Goal: Communication & Community: Answer question/provide support

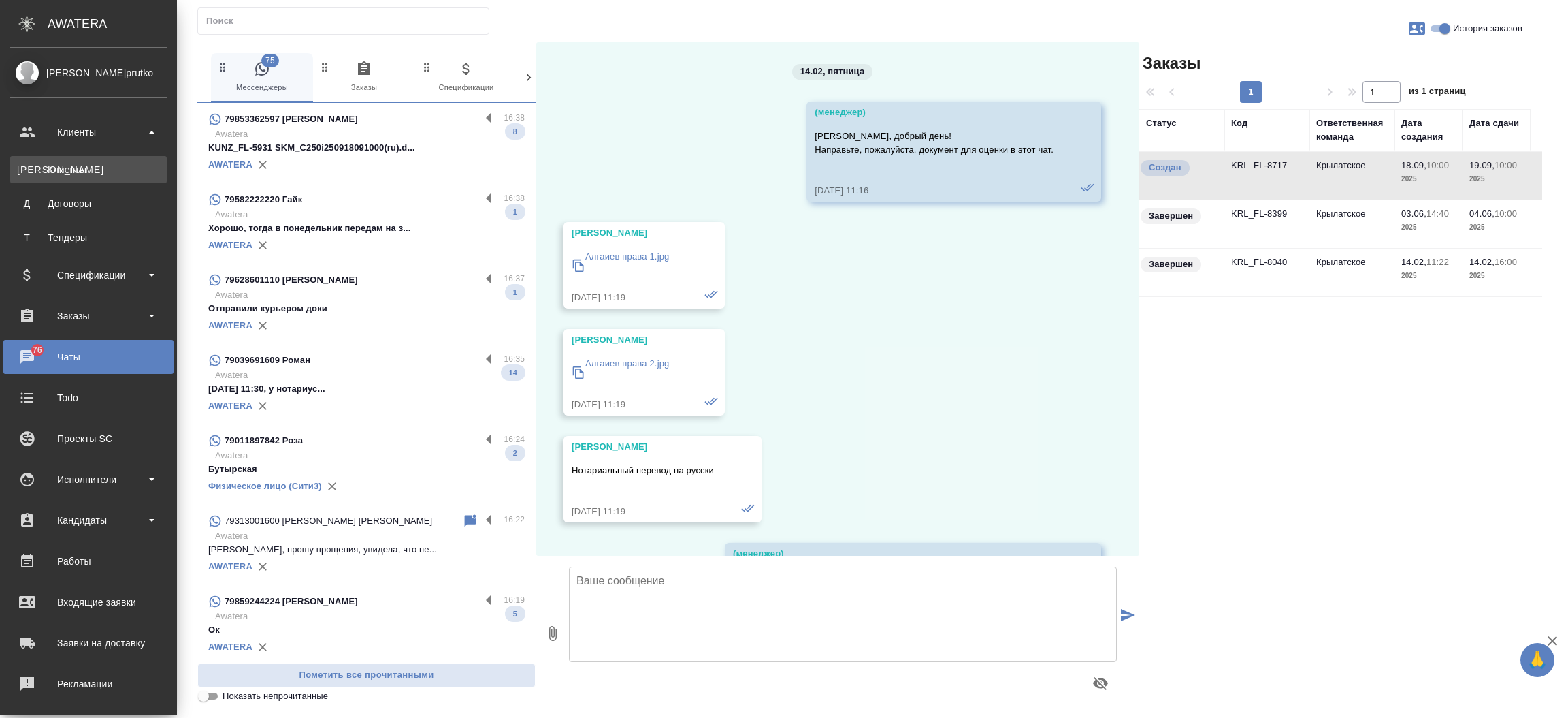
scroll to position [5253, 0]
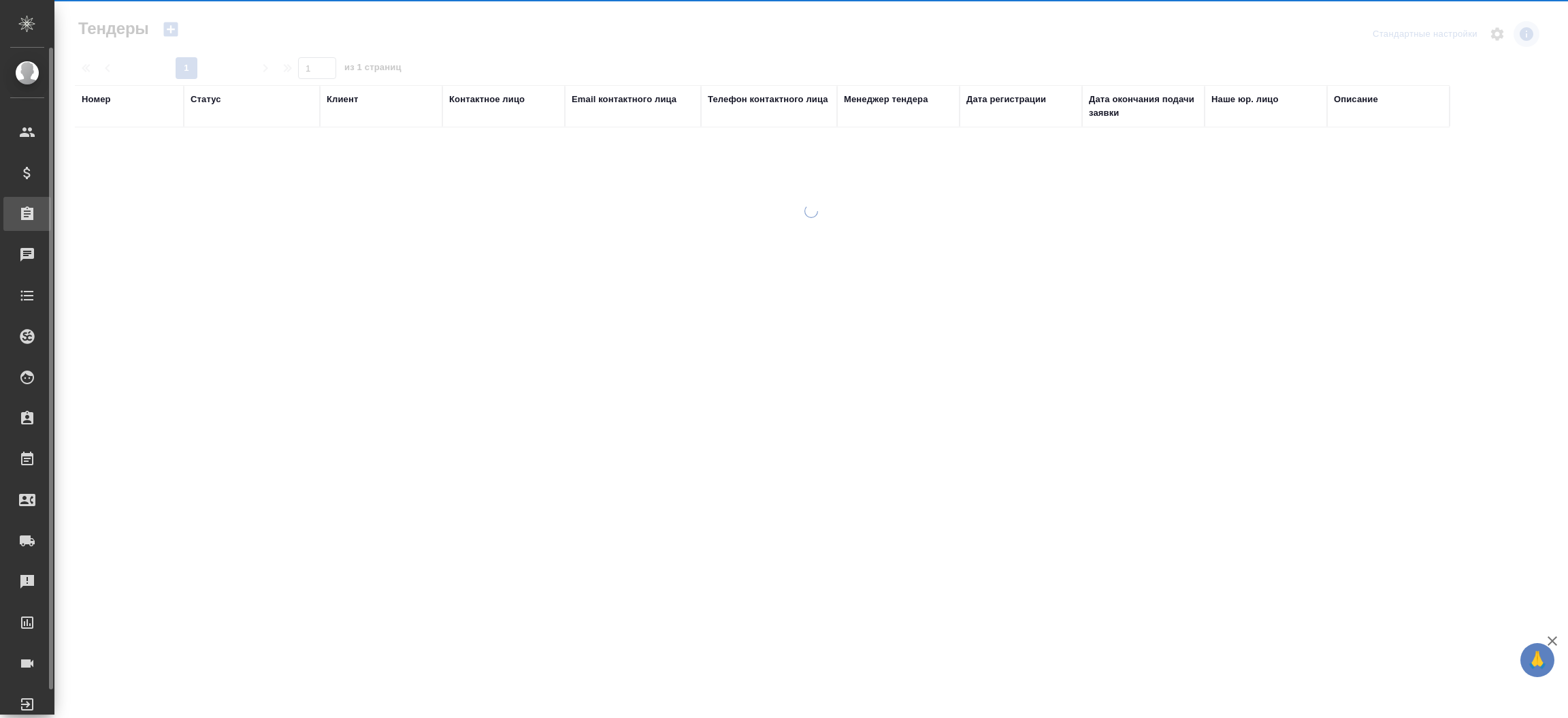
click at [48, 229] on div "Заказы" at bounding box center [27, 214] width 48 height 34
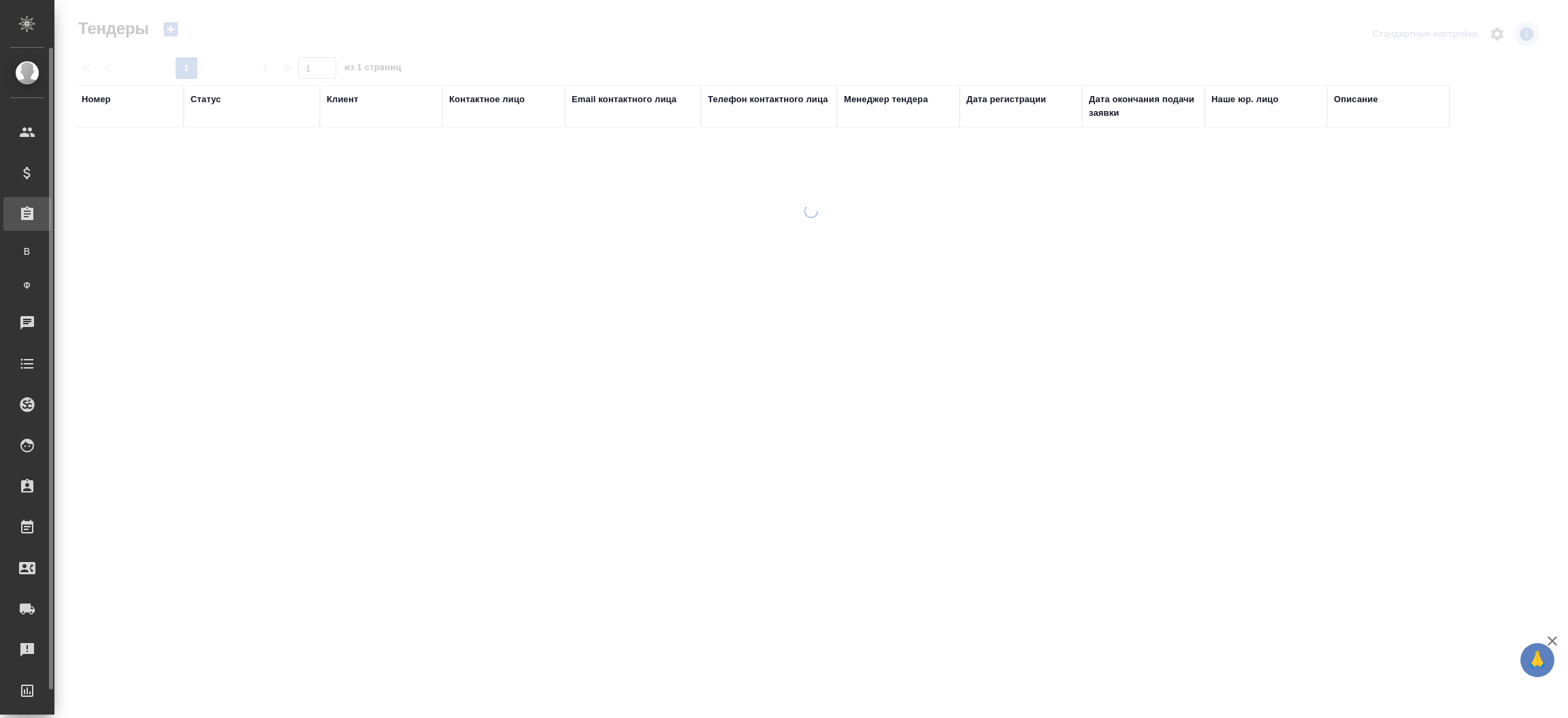
click at [48, 229] on div "Заказы" at bounding box center [27, 214] width 48 height 34
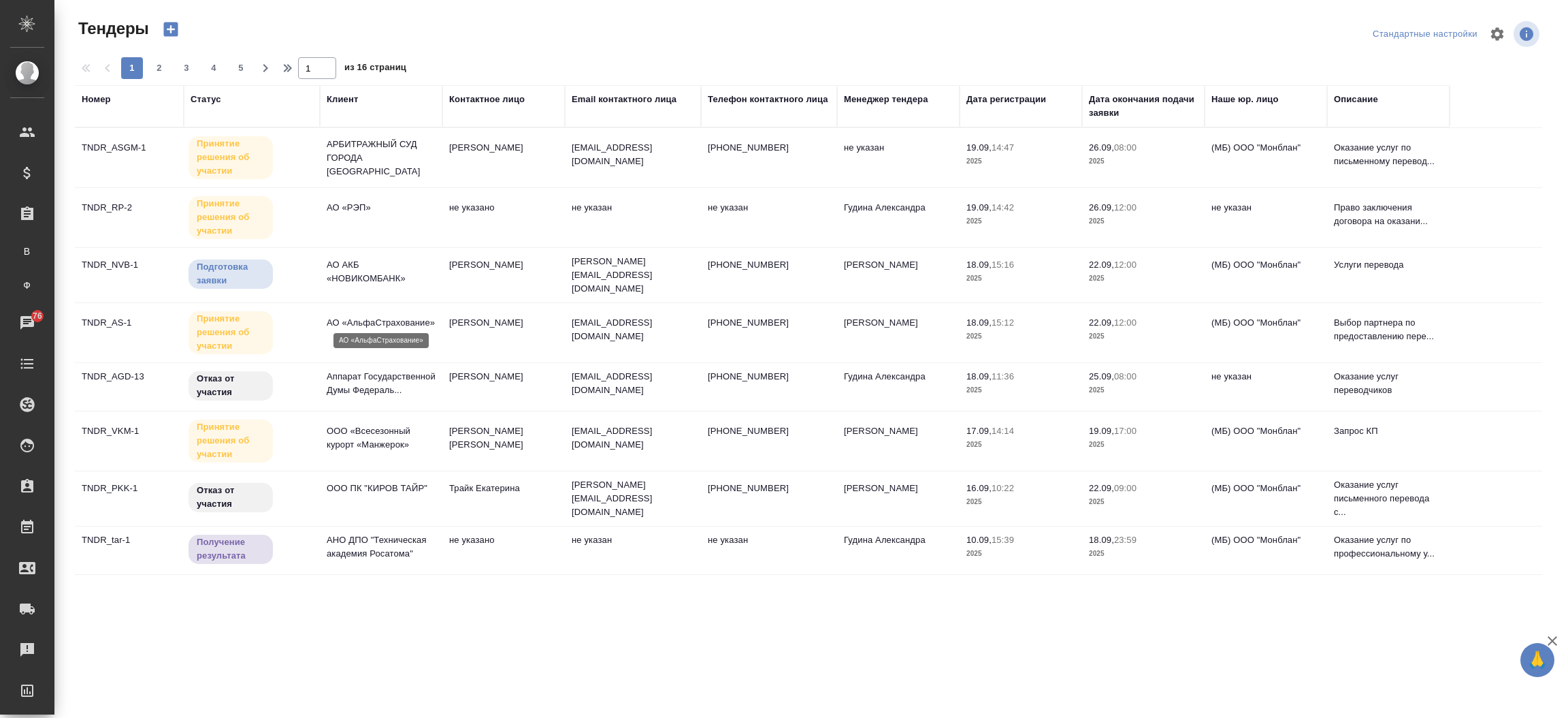
click at [374, 318] on p "АО «АльфаСтрахование»" at bounding box center [381, 323] width 109 height 14
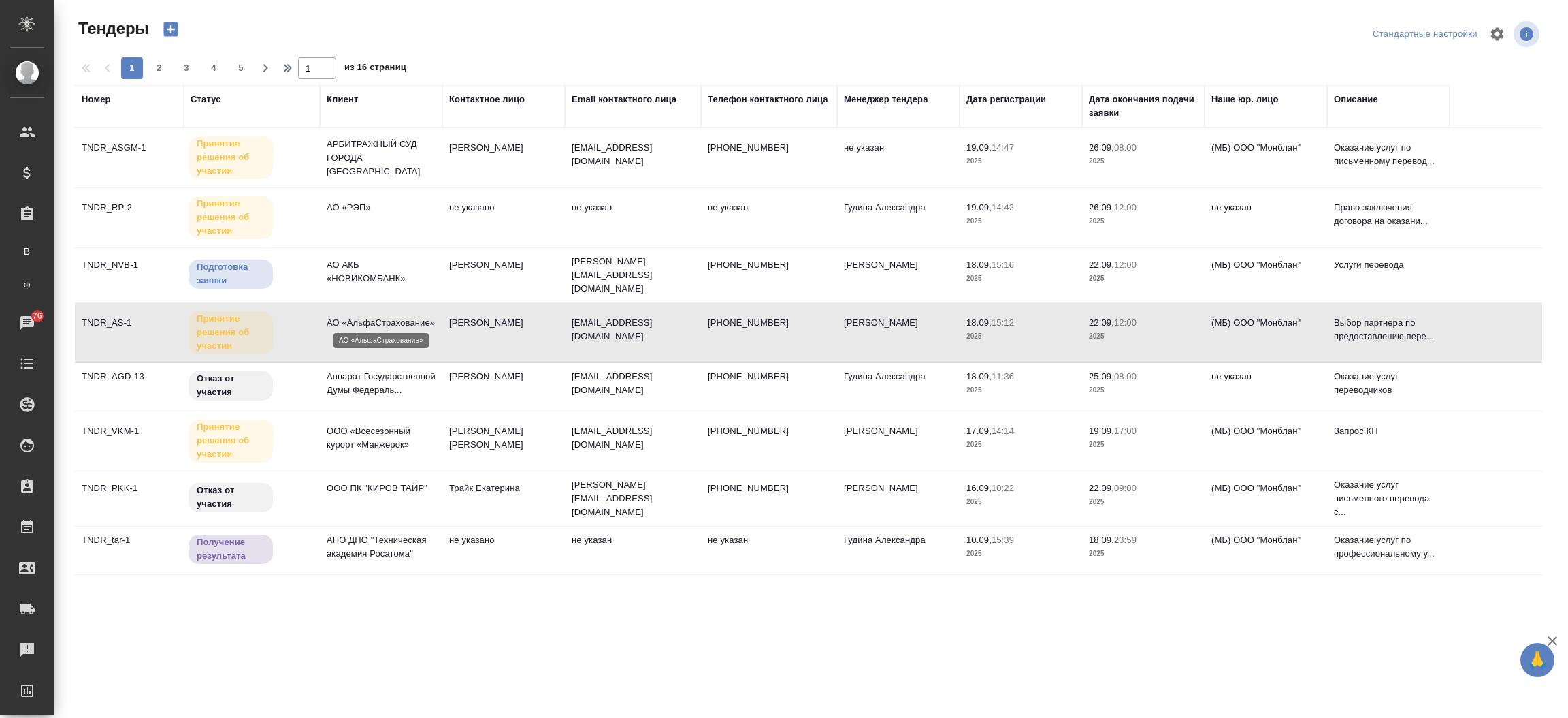
click at [374, 318] on p "АО «АльфаСтрахование»" at bounding box center [381, 323] width 109 height 14
click at [28, 321] on div "Чаты" at bounding box center [10, 322] width 34 height 21
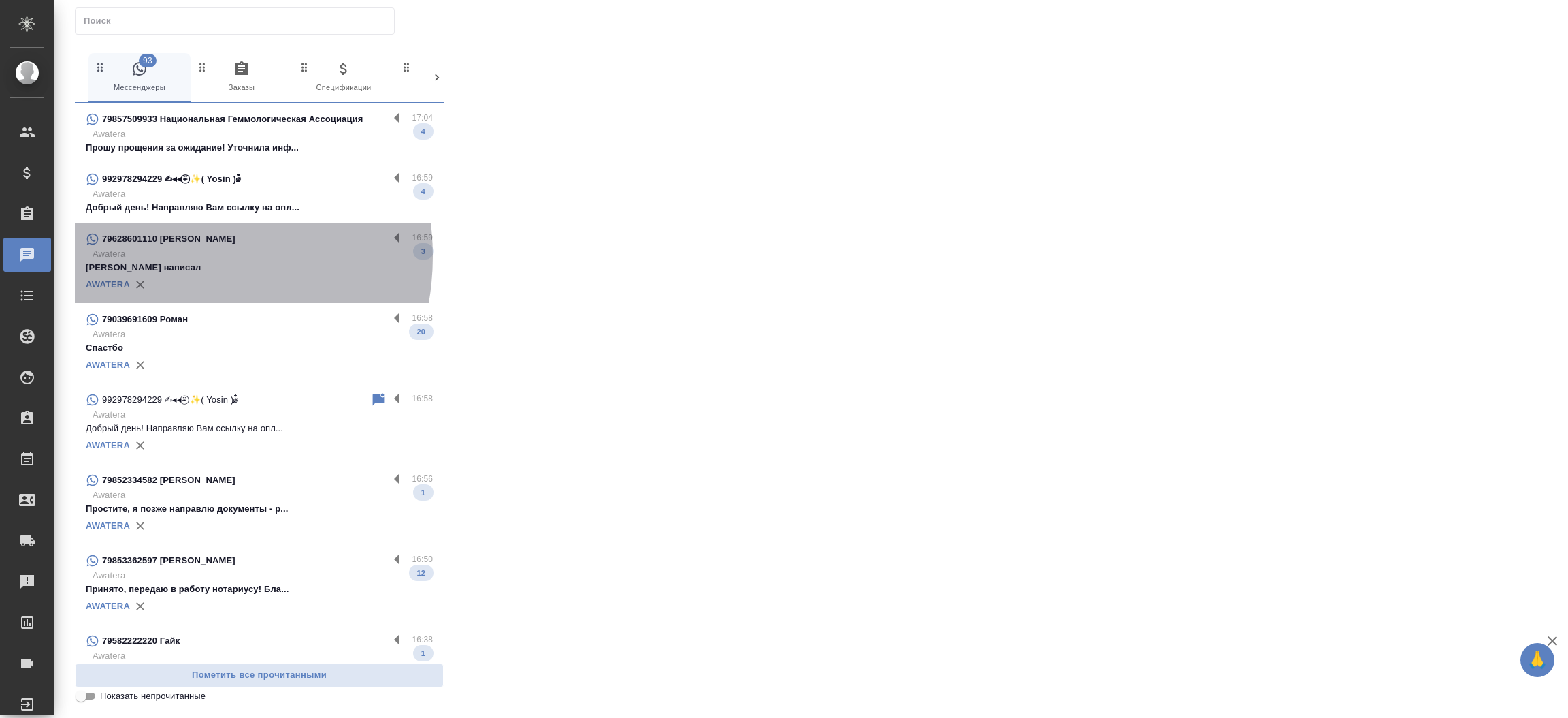
click at [161, 256] on p "Awatera" at bounding box center [263, 254] width 340 height 14
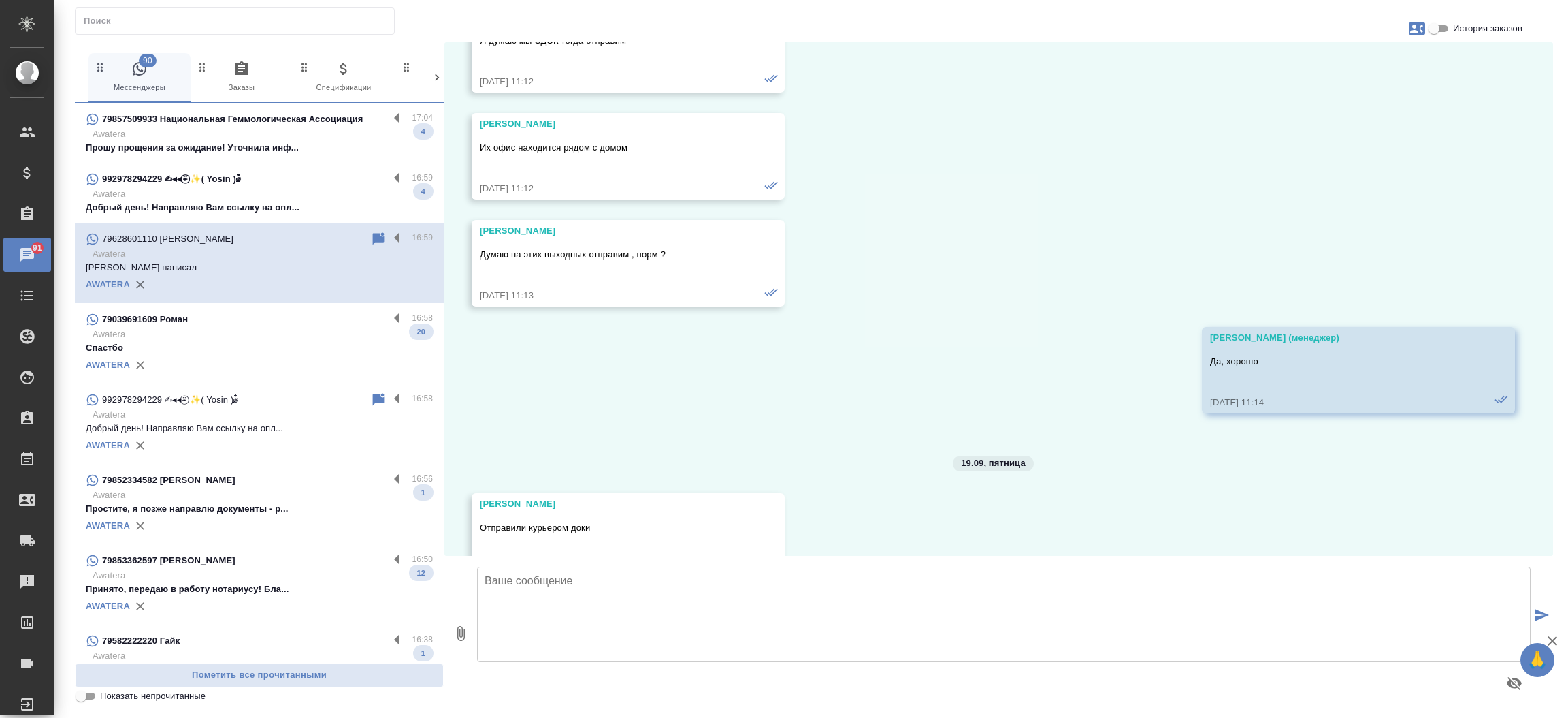
scroll to position [14500, 0]
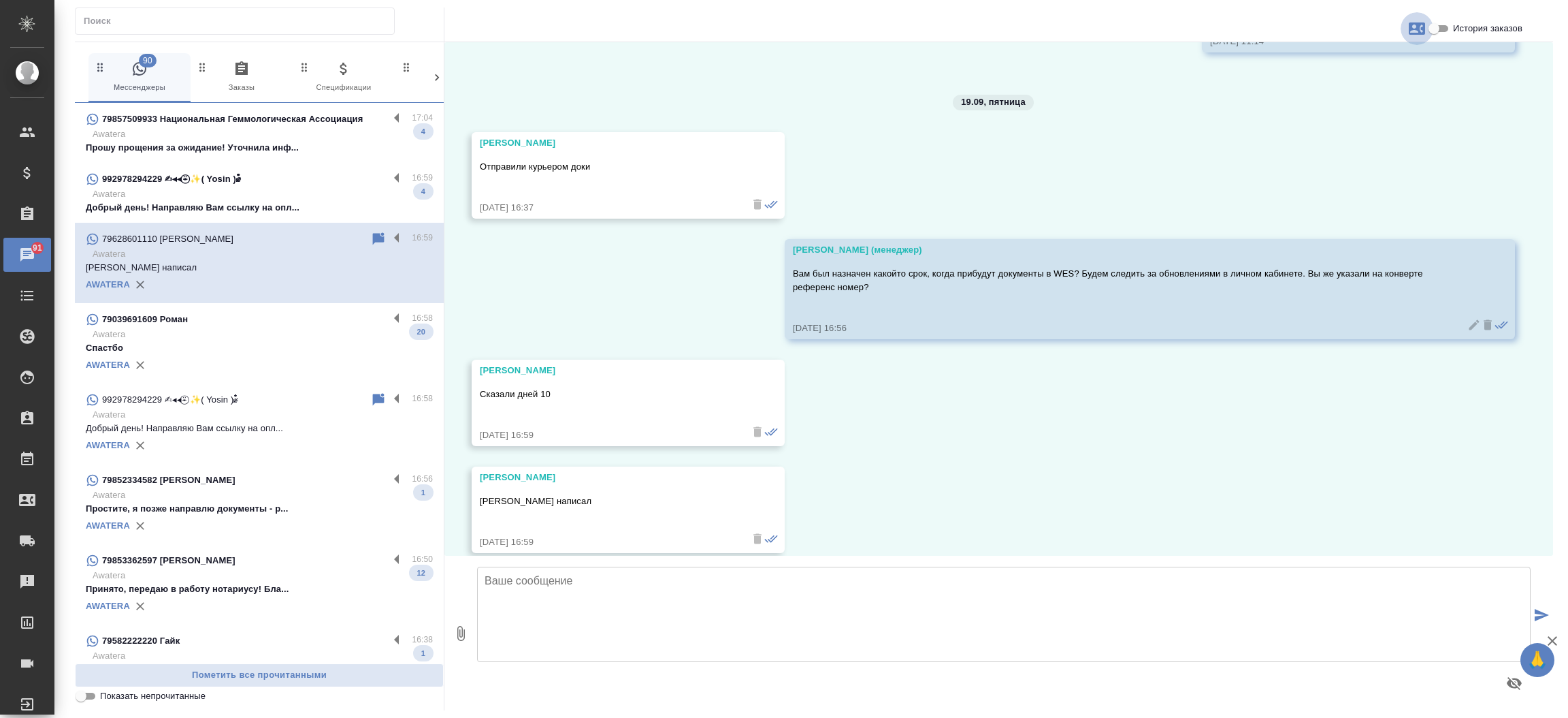
click at [1422, 26] on icon "button" at bounding box center [1417, 28] width 16 height 16
click at [1351, 98] on span "Заявка №50314" at bounding box center [1357, 95] width 67 height 14
click at [203, 334] on div at bounding box center [784, 359] width 1568 height 718
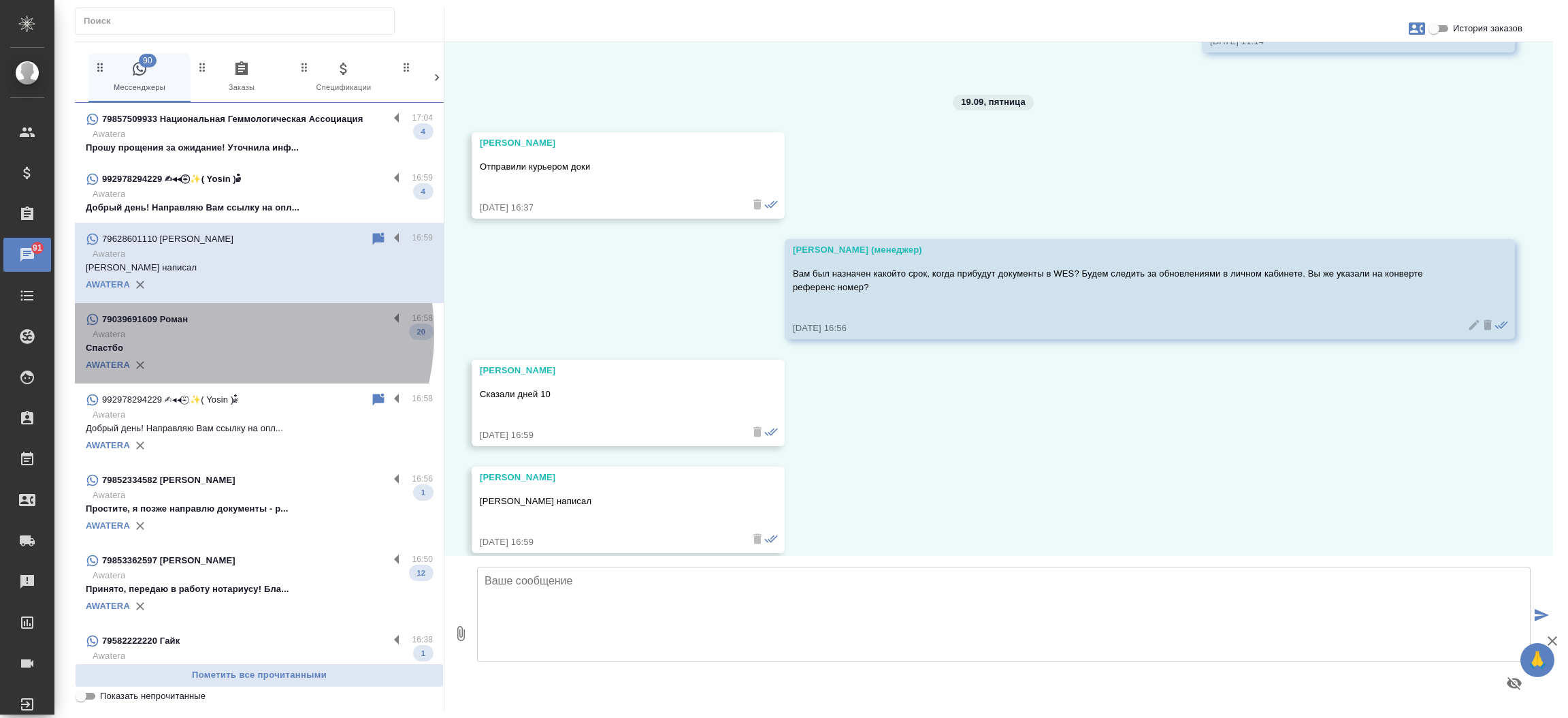
click at [203, 334] on p "Awatera" at bounding box center [263, 334] width 340 height 14
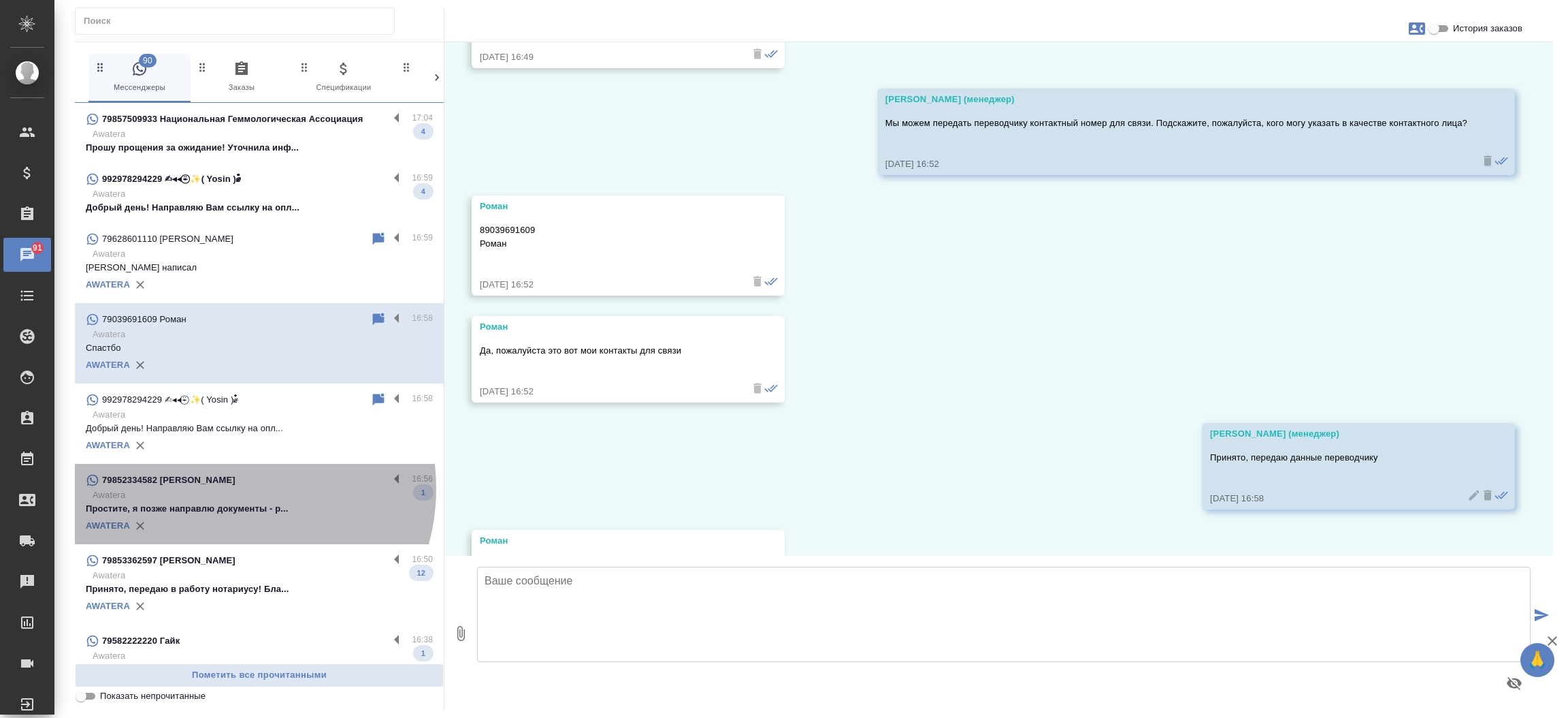
click at [224, 489] on p "Awatera" at bounding box center [263, 496] width 340 height 14
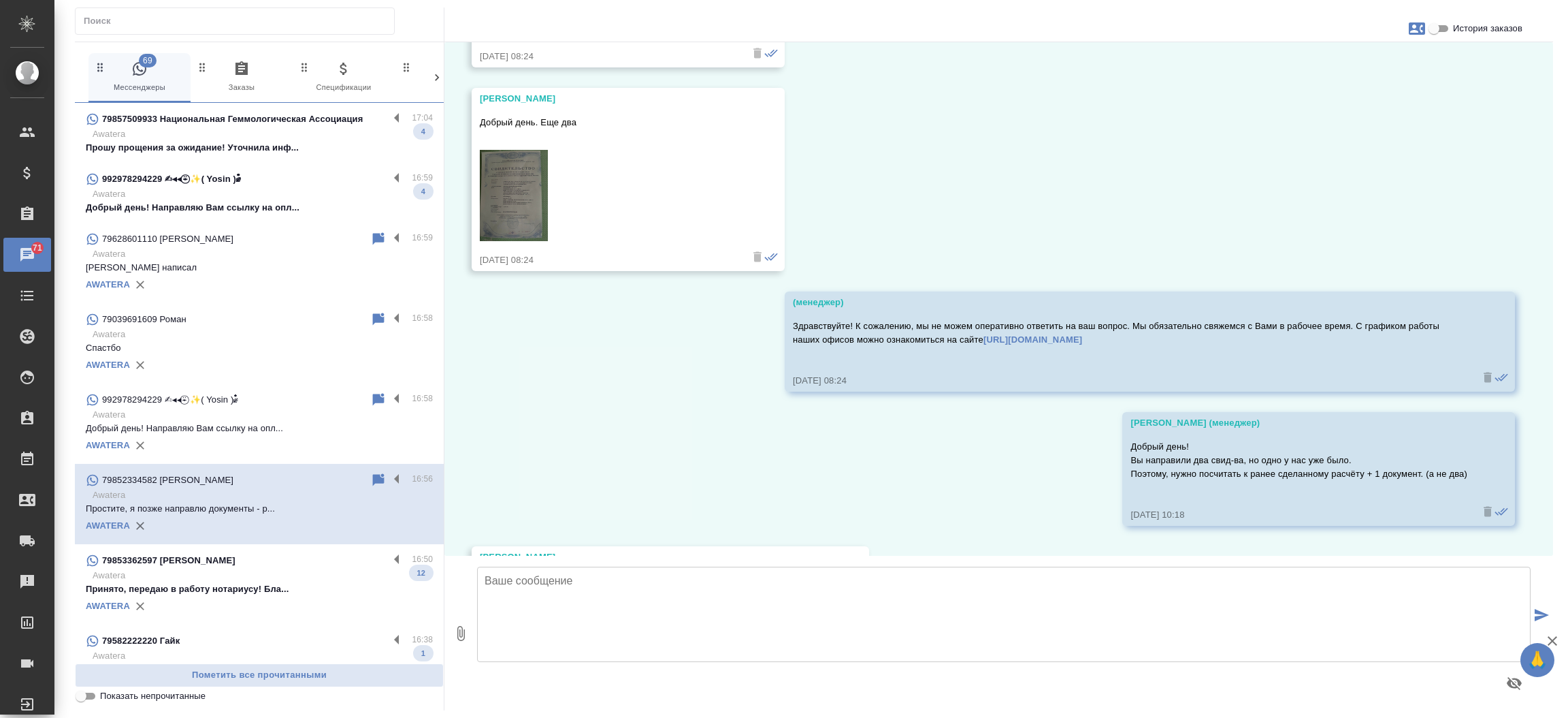
scroll to position [1599, 0]
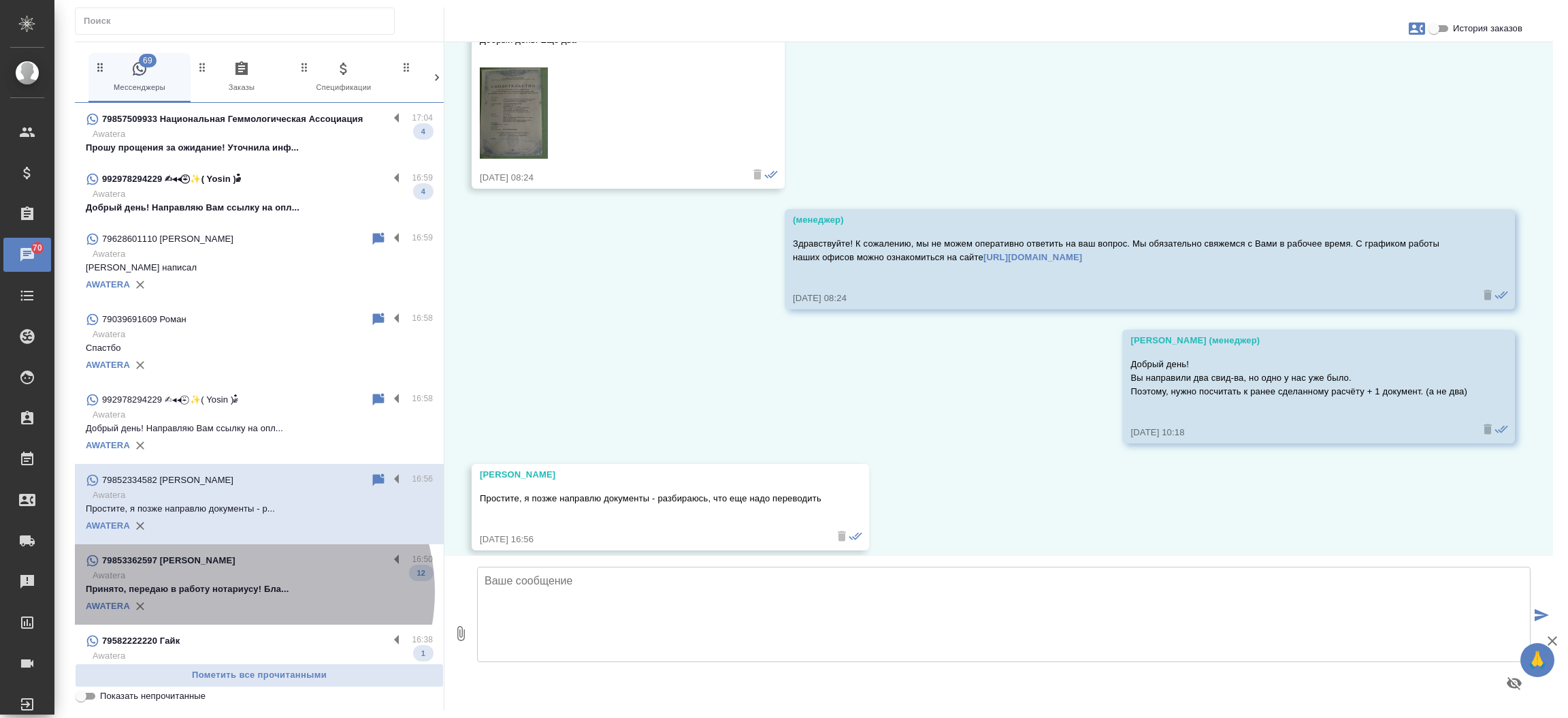
click at [240, 591] on p "Принято, передаю в работу нотариусу! Бла..." at bounding box center [259, 589] width 347 height 14
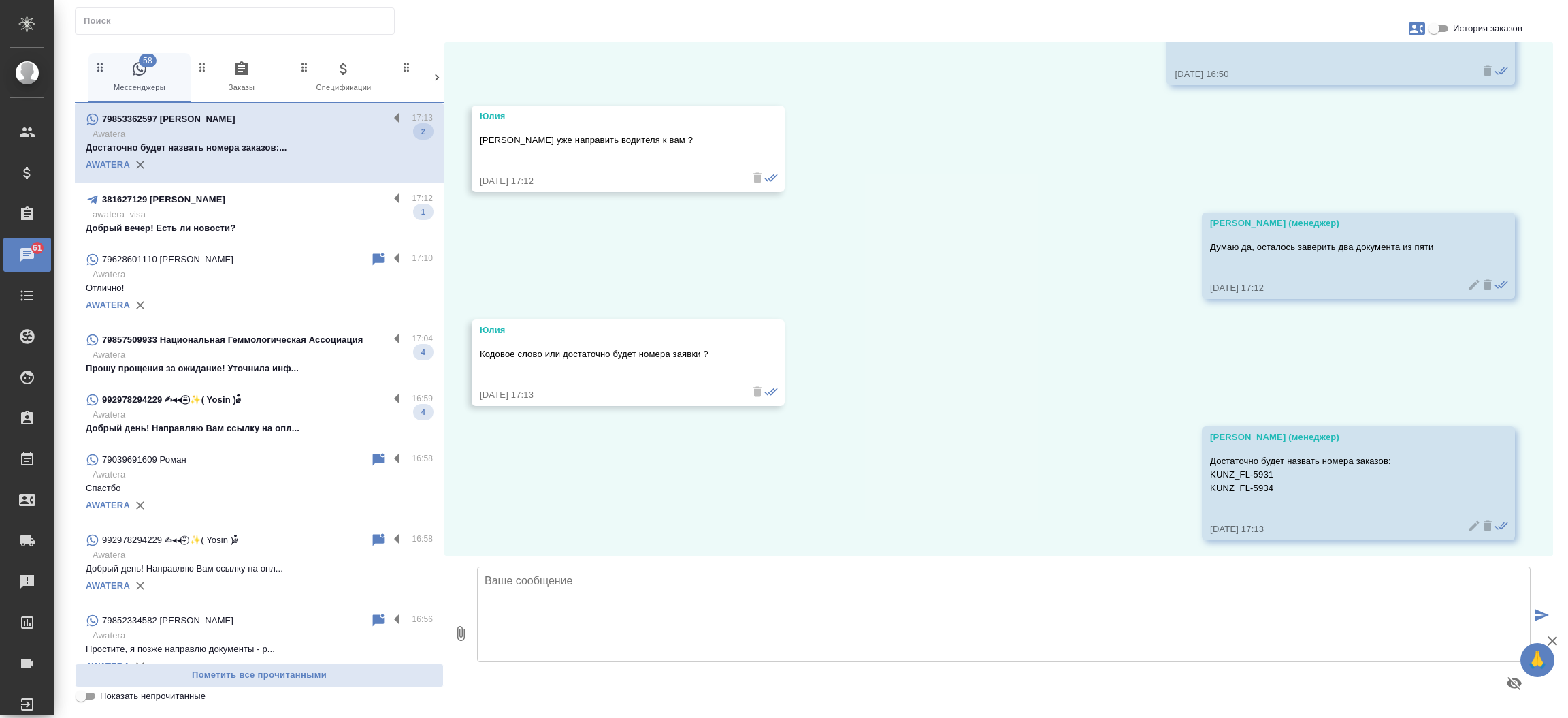
scroll to position [5021, 0]
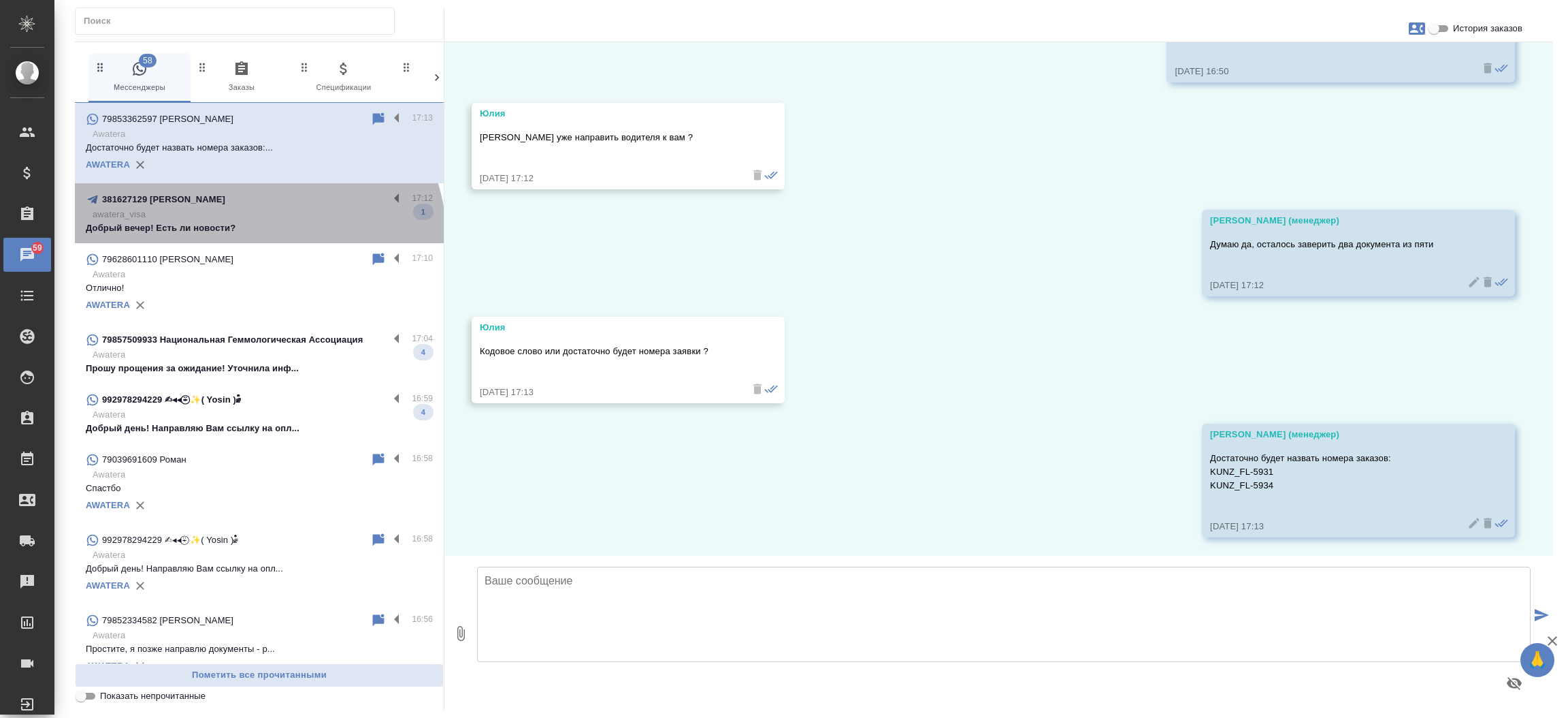
click at [256, 239] on div "381627129 тимур пузырко 17:12 awatera_visa Добрый вечер! Есть ли новости? 1" at bounding box center [259, 213] width 369 height 60
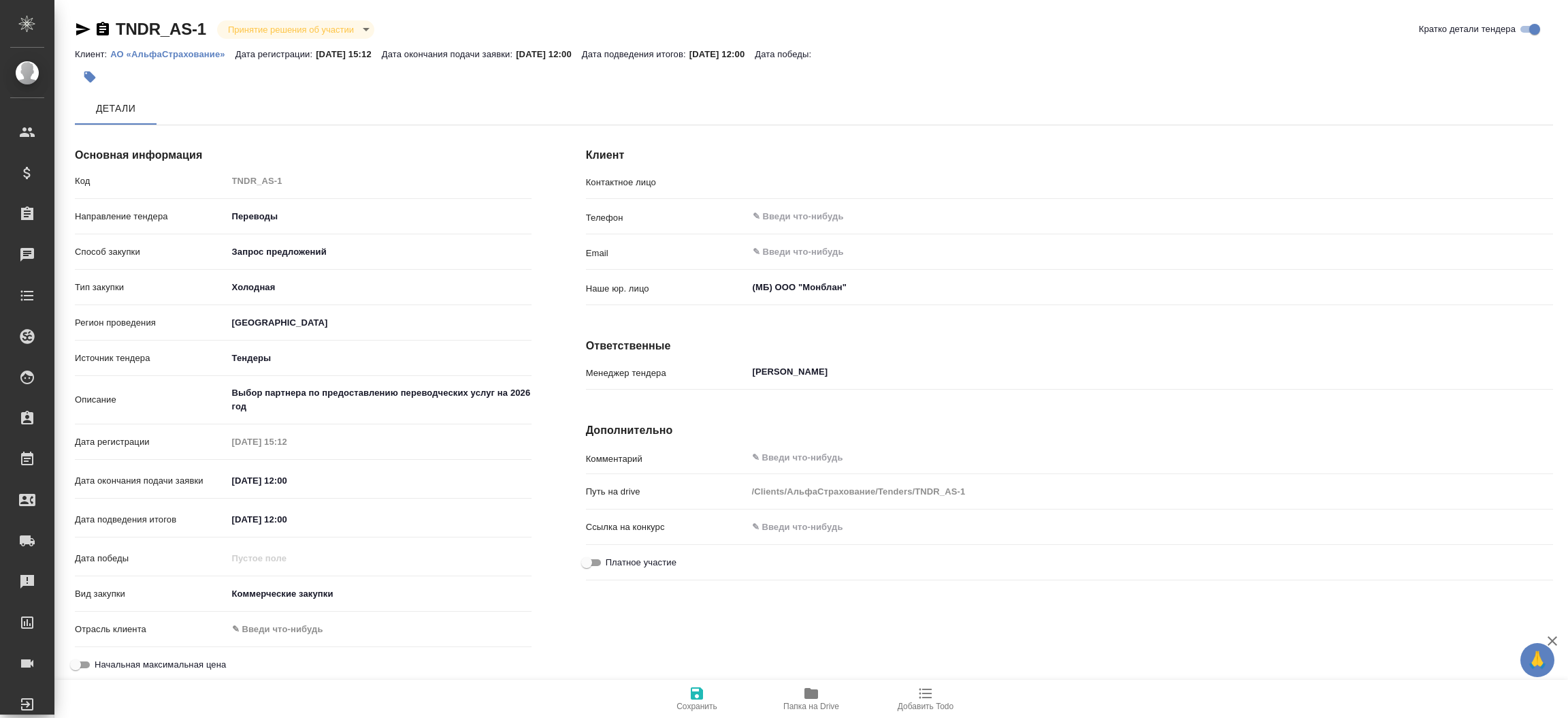
type textarea "x"
type input "[PERSON_NAME]"
click at [820, 692] on span "Папка на Drive" at bounding box center [811, 698] width 98 height 26
click at [811, 694] on icon "button" at bounding box center [811, 693] width 14 height 11
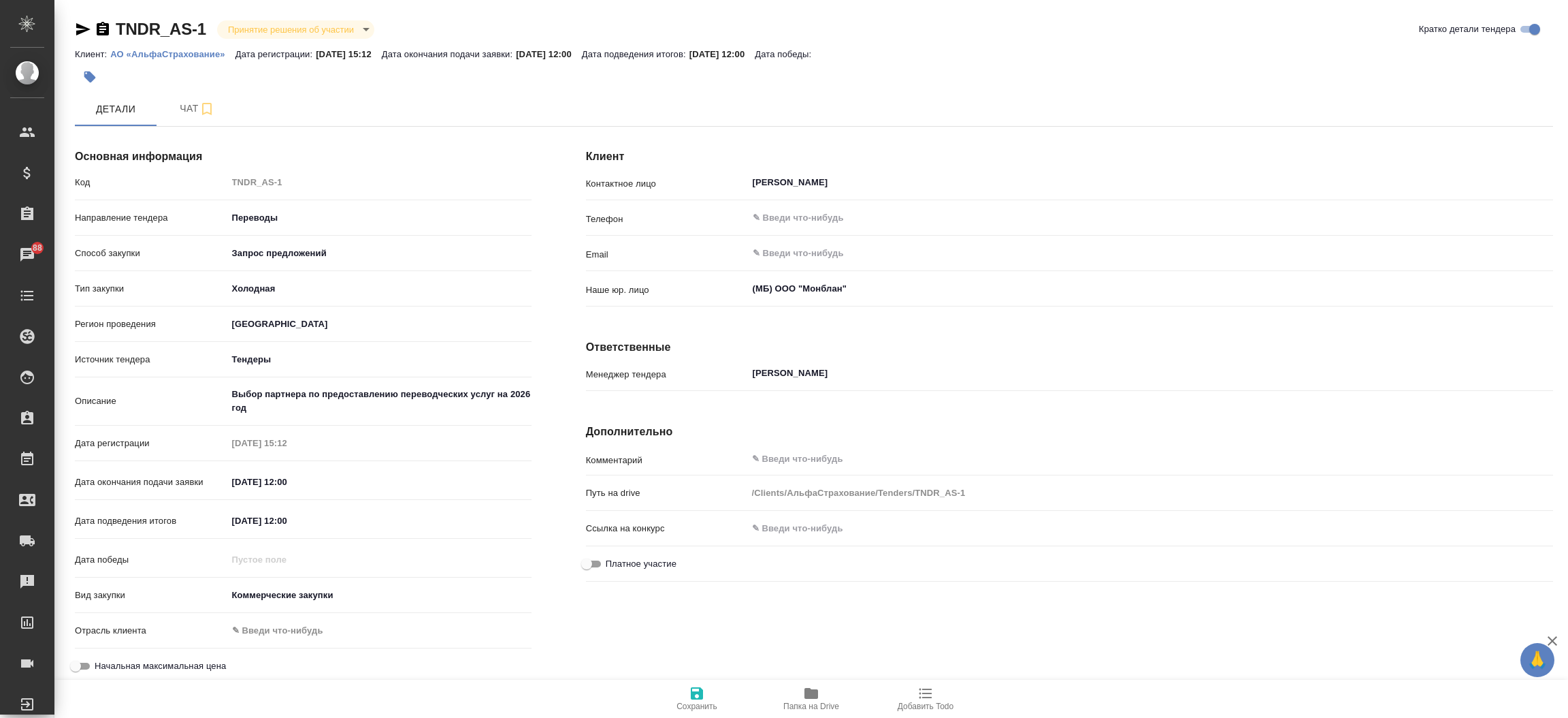
click at [75, 31] on icon "button" at bounding box center [83, 29] width 16 height 16
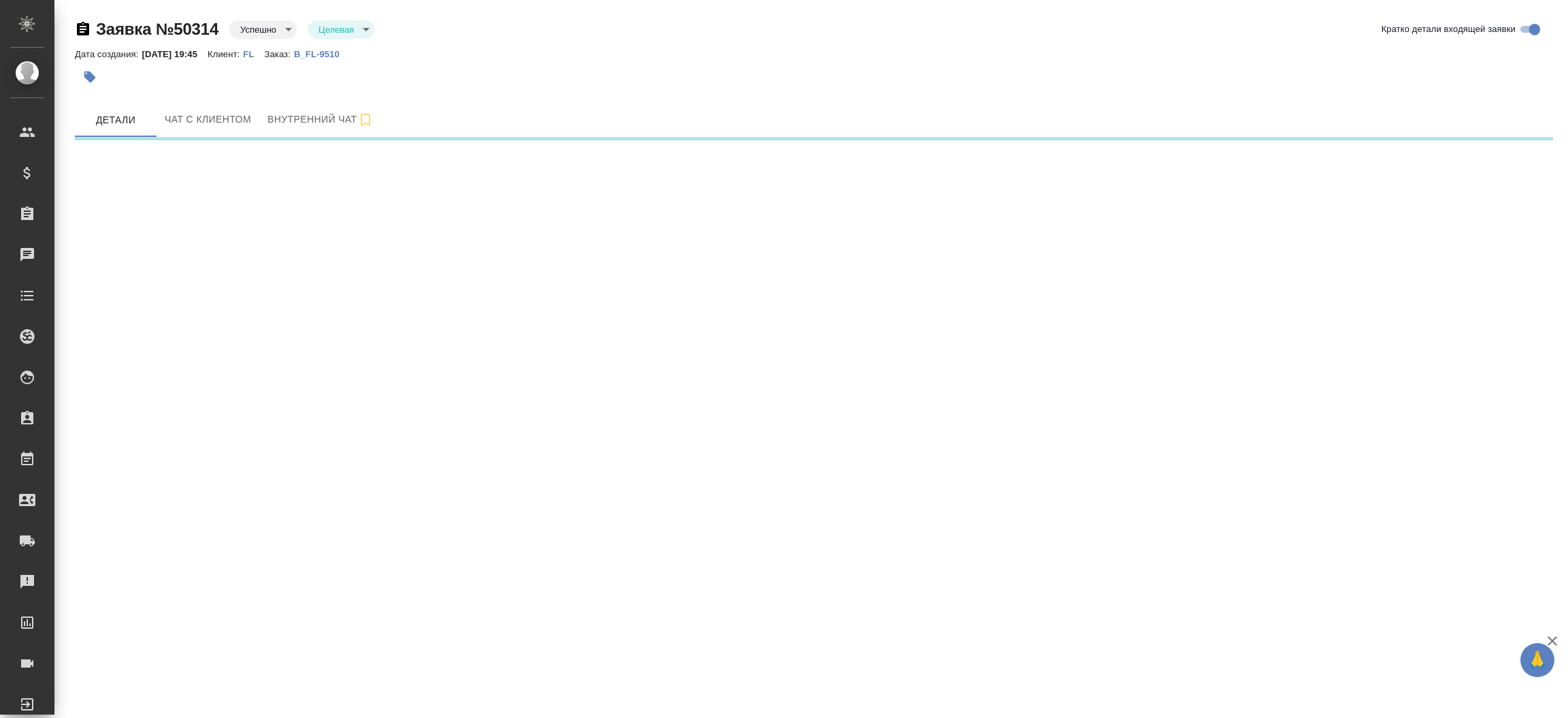
select select "RU"
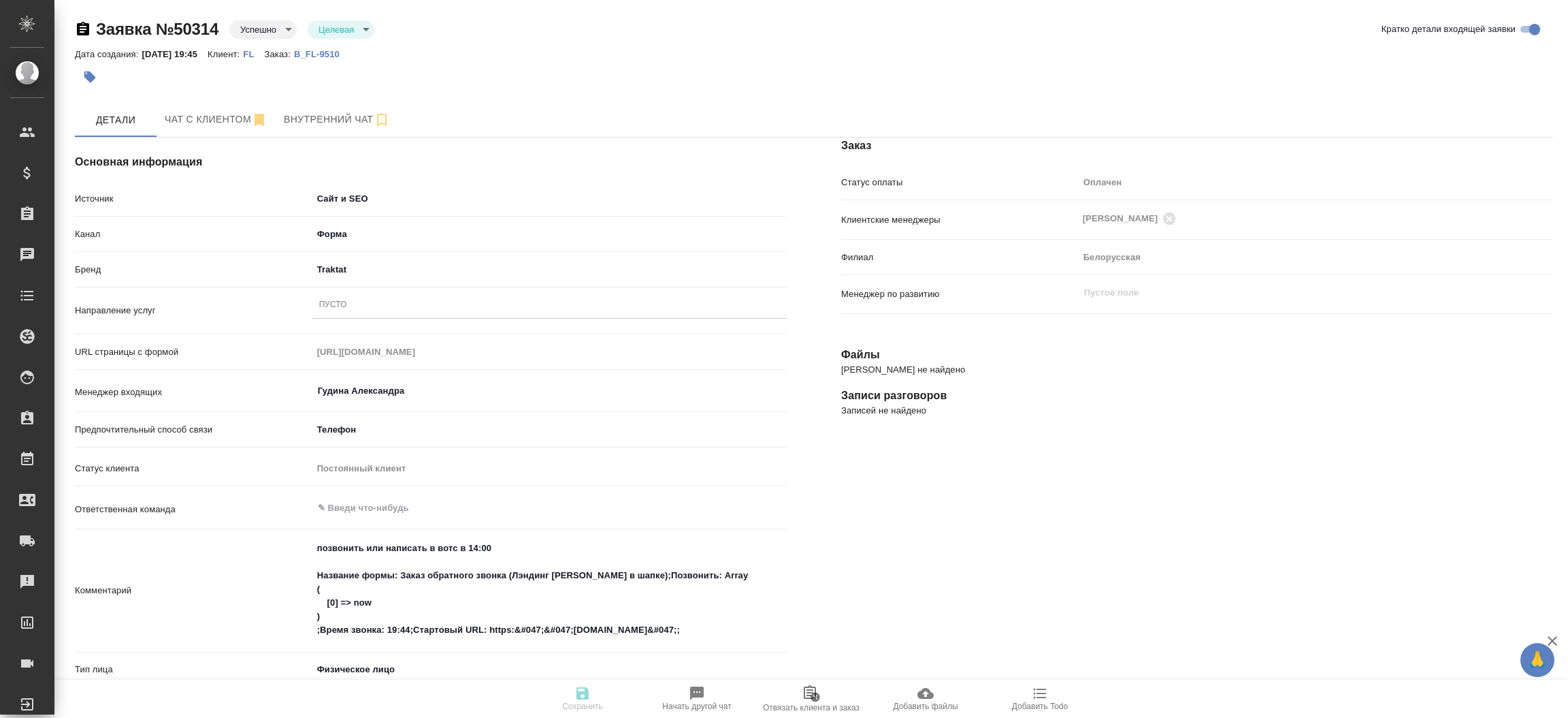
click at [343, 55] on p "B_FL-9510" at bounding box center [322, 54] width 56 height 10
type textarea "x"
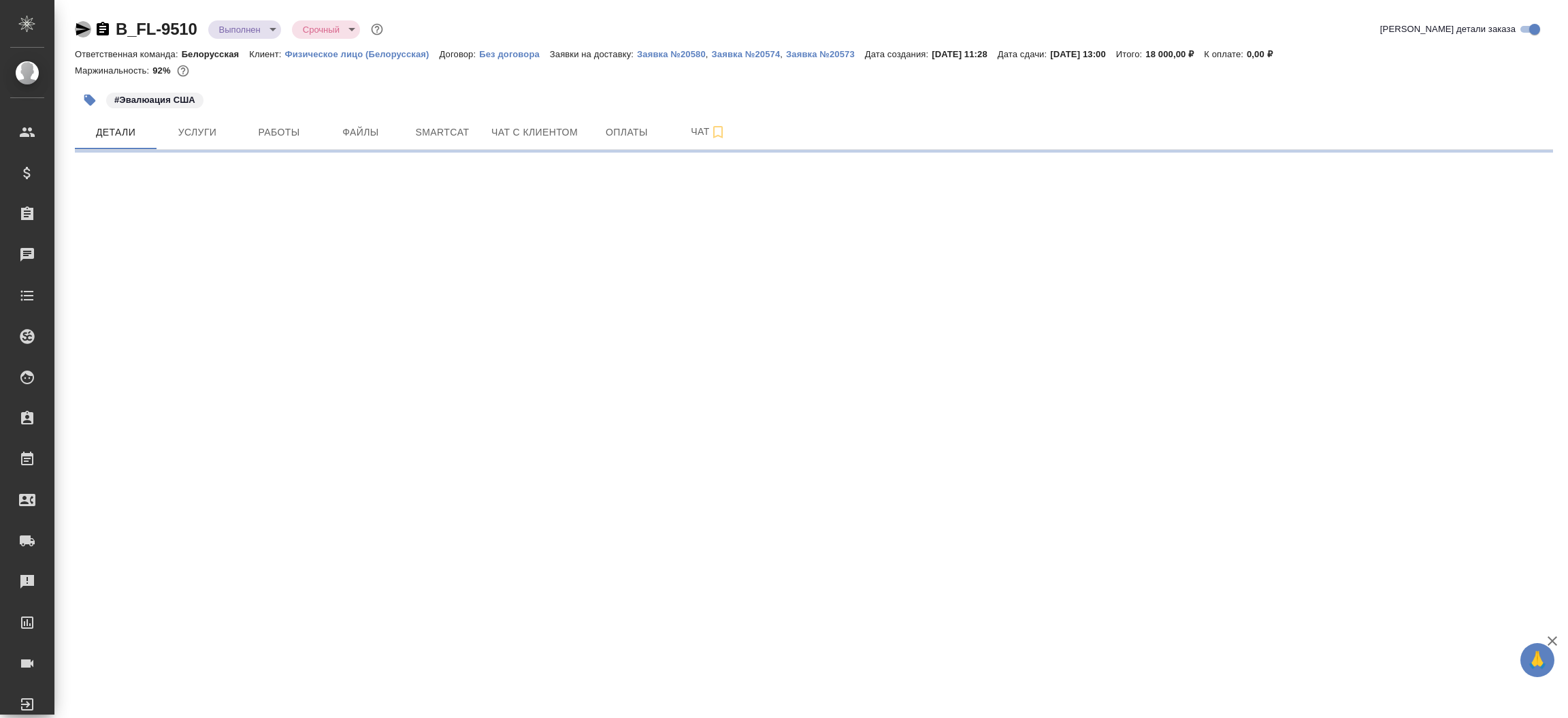
click at [81, 21] on icon "button" at bounding box center [83, 29] width 16 height 16
select select "RU"
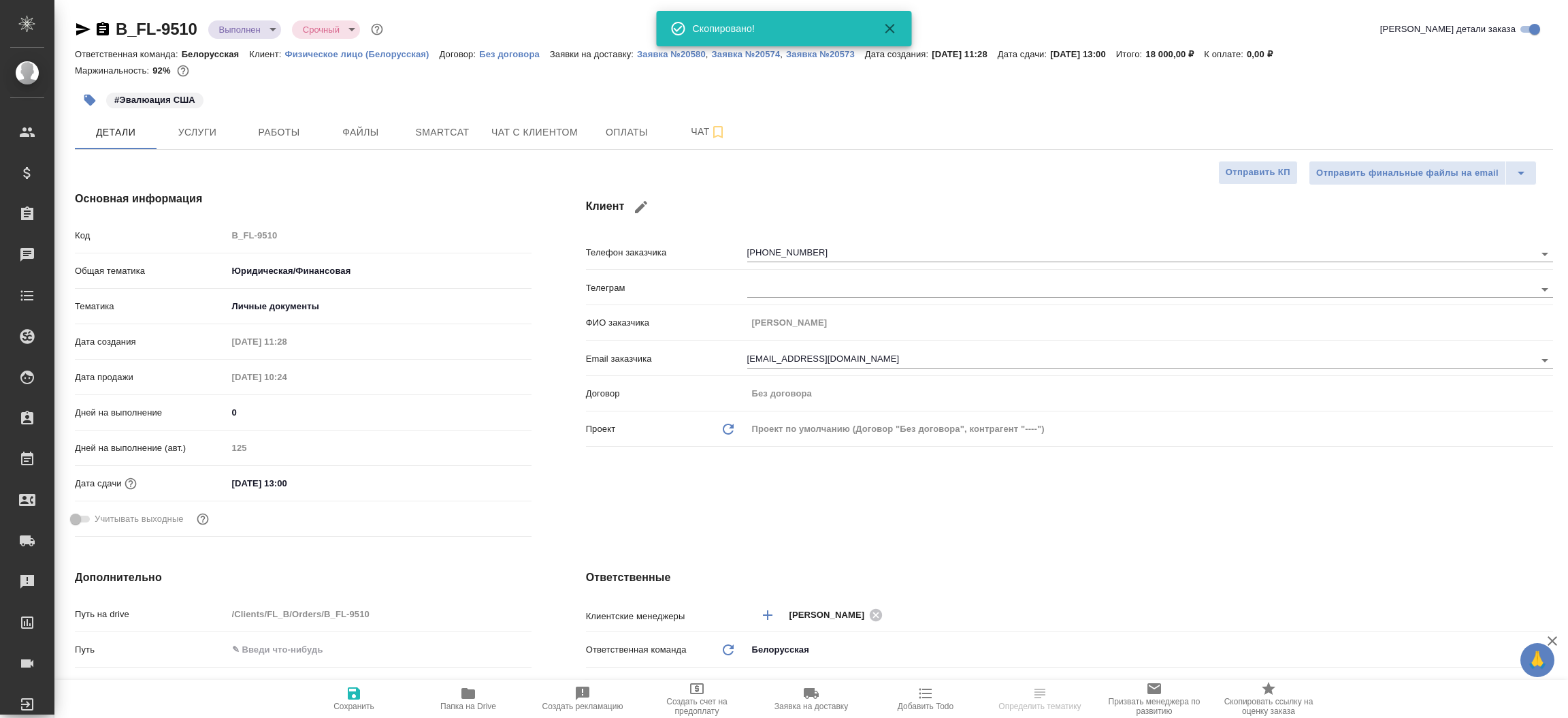
type textarea "x"
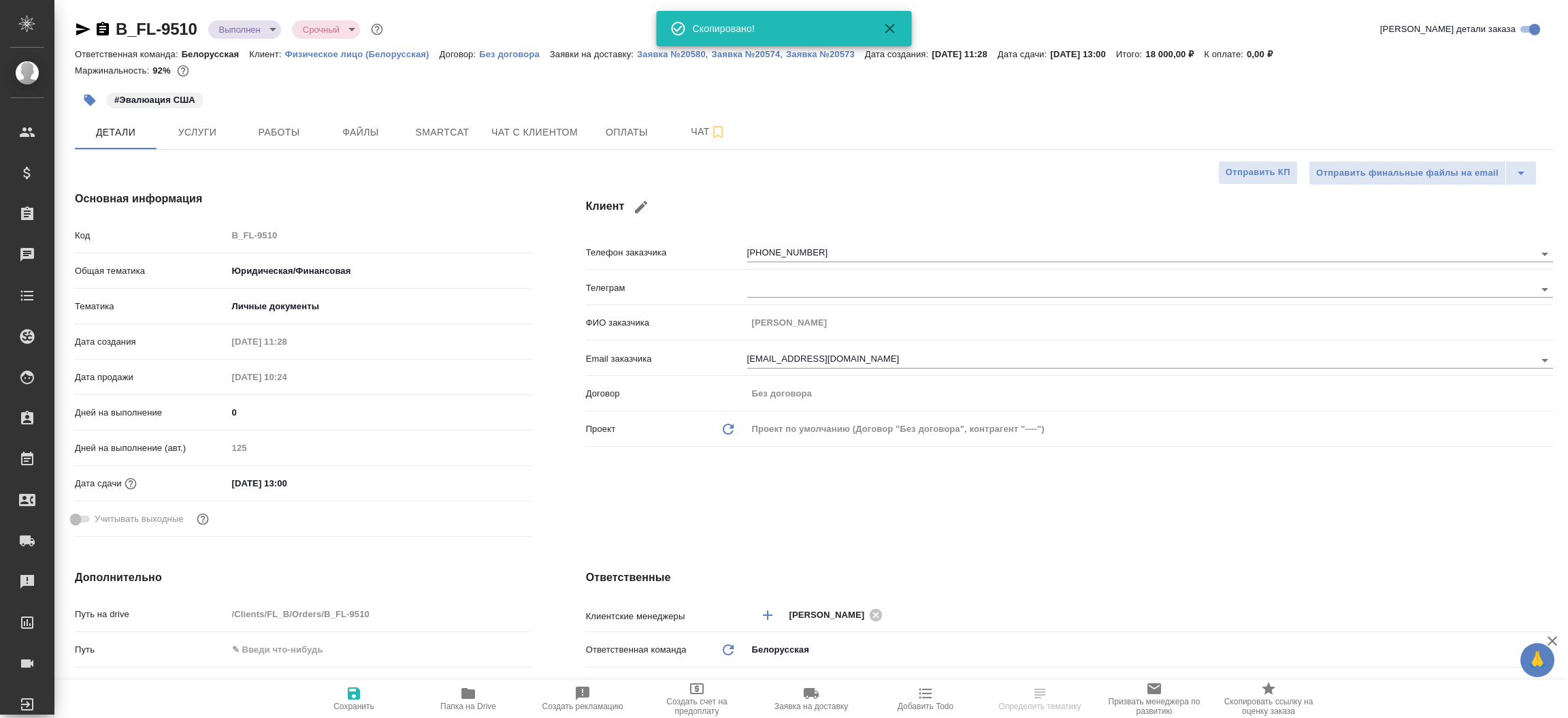
type textarea "x"
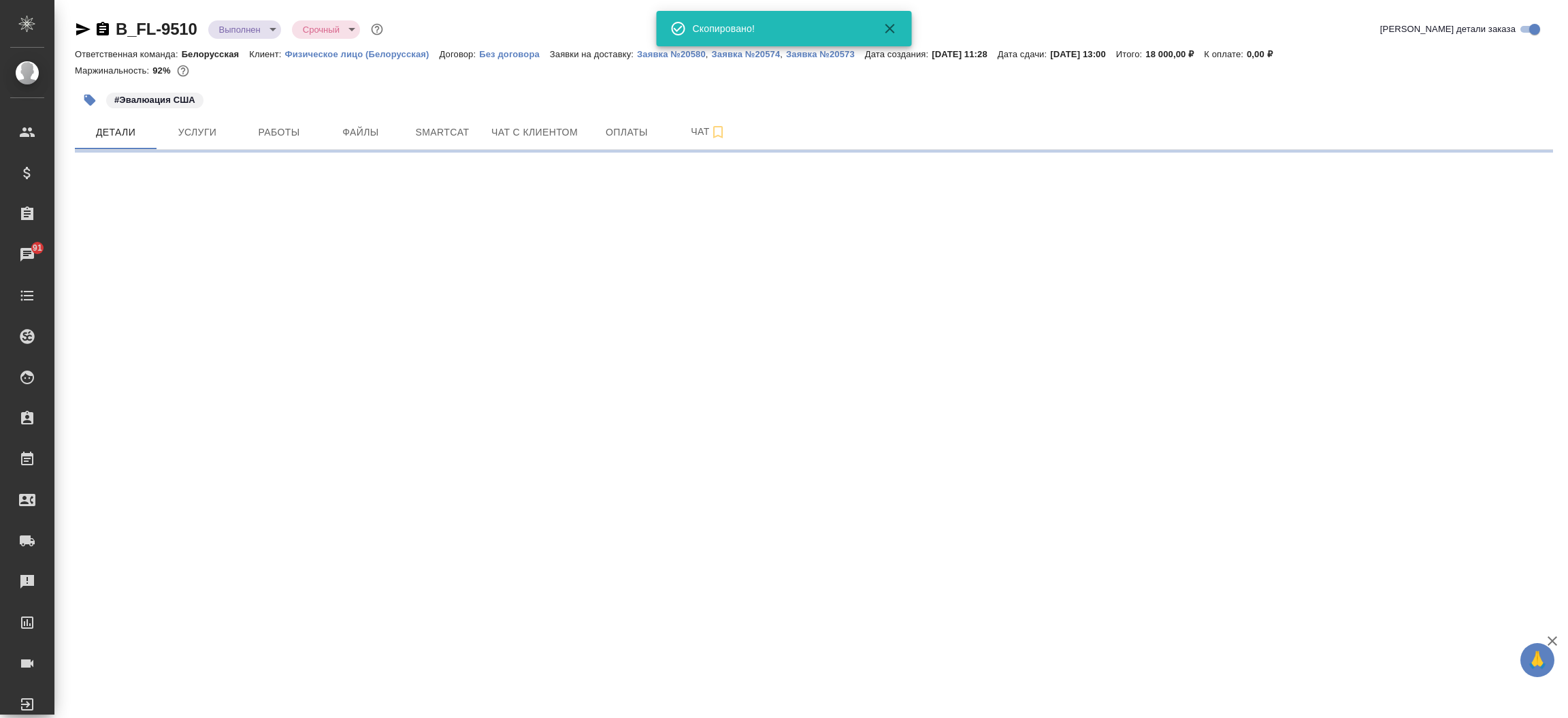
select select "RU"
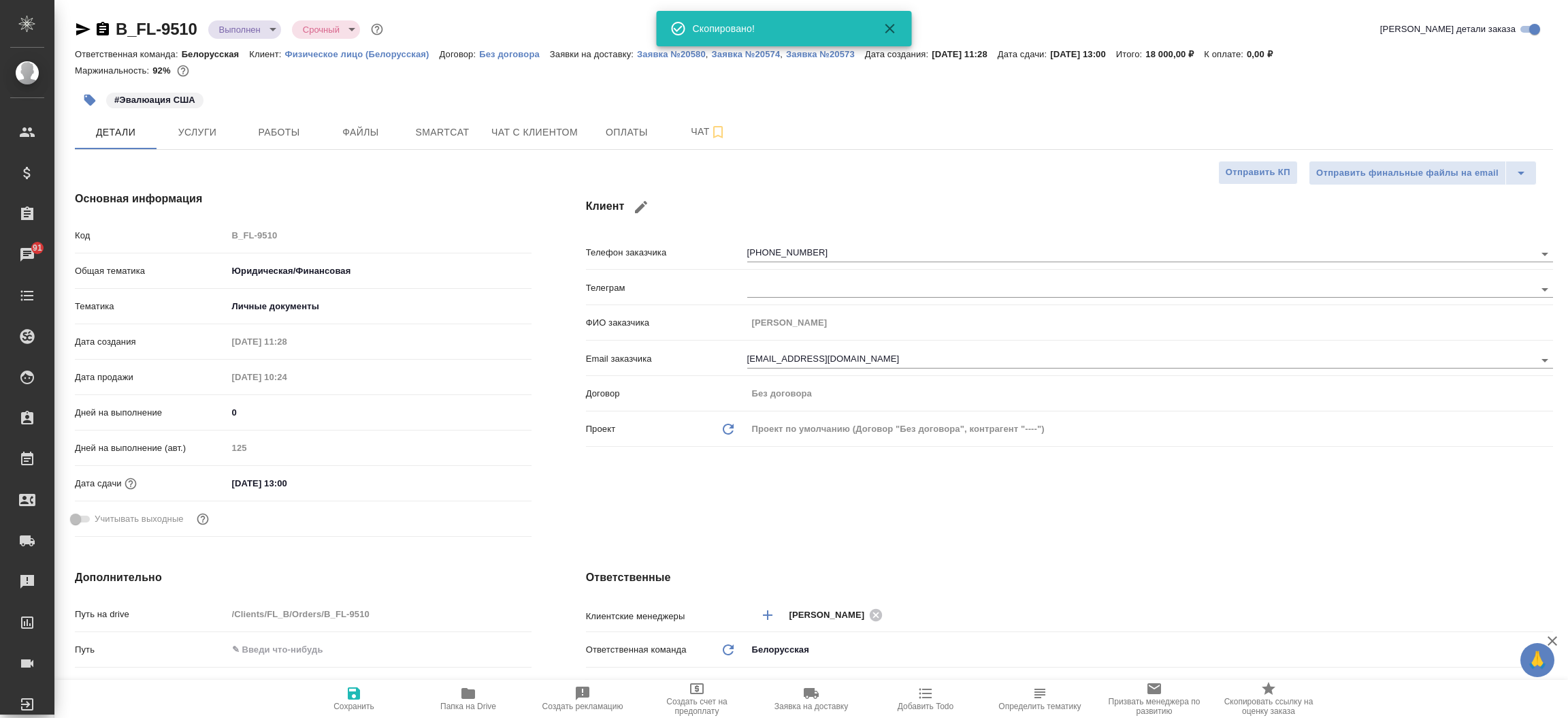
type textarea "x"
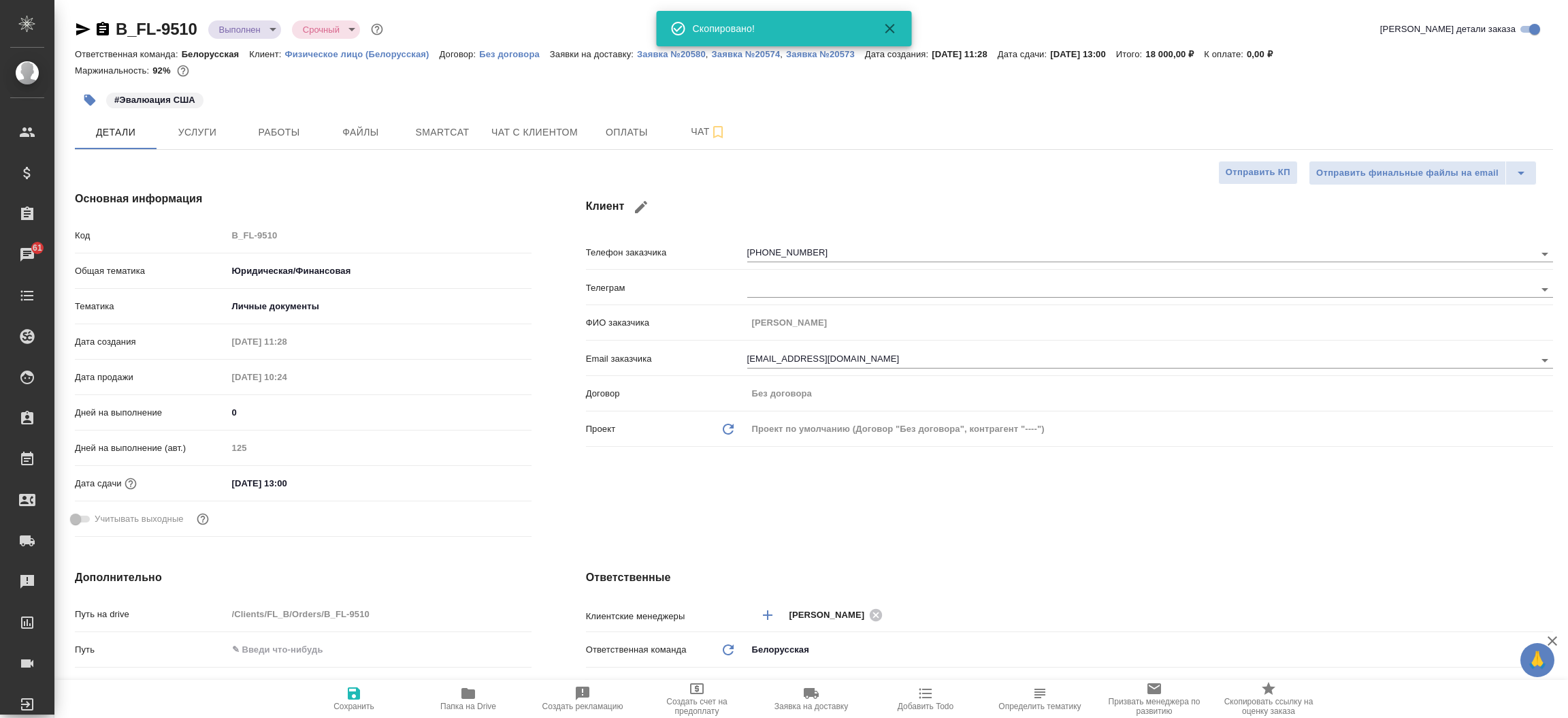
type textarea "x"
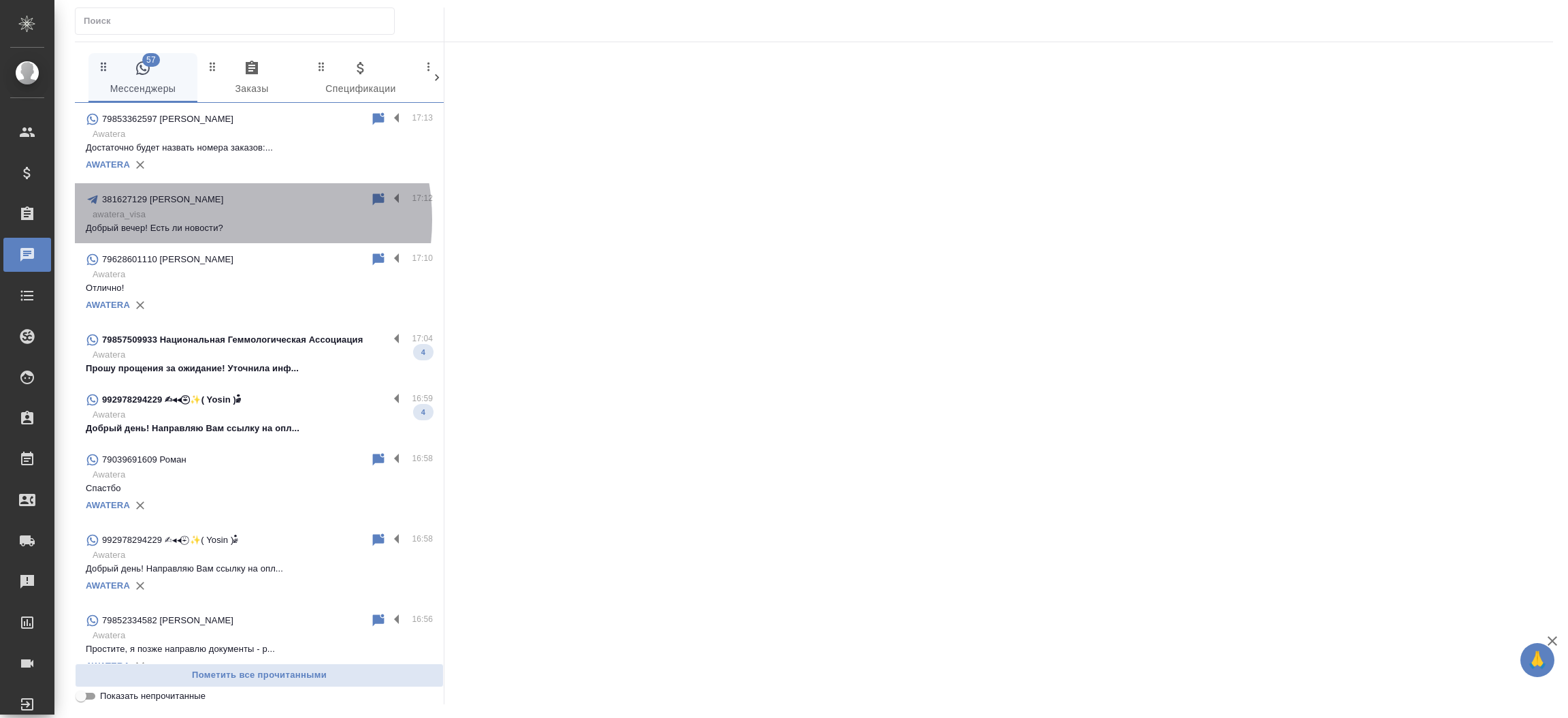
click at [209, 219] on p "awatera_visa" at bounding box center [263, 215] width 340 height 14
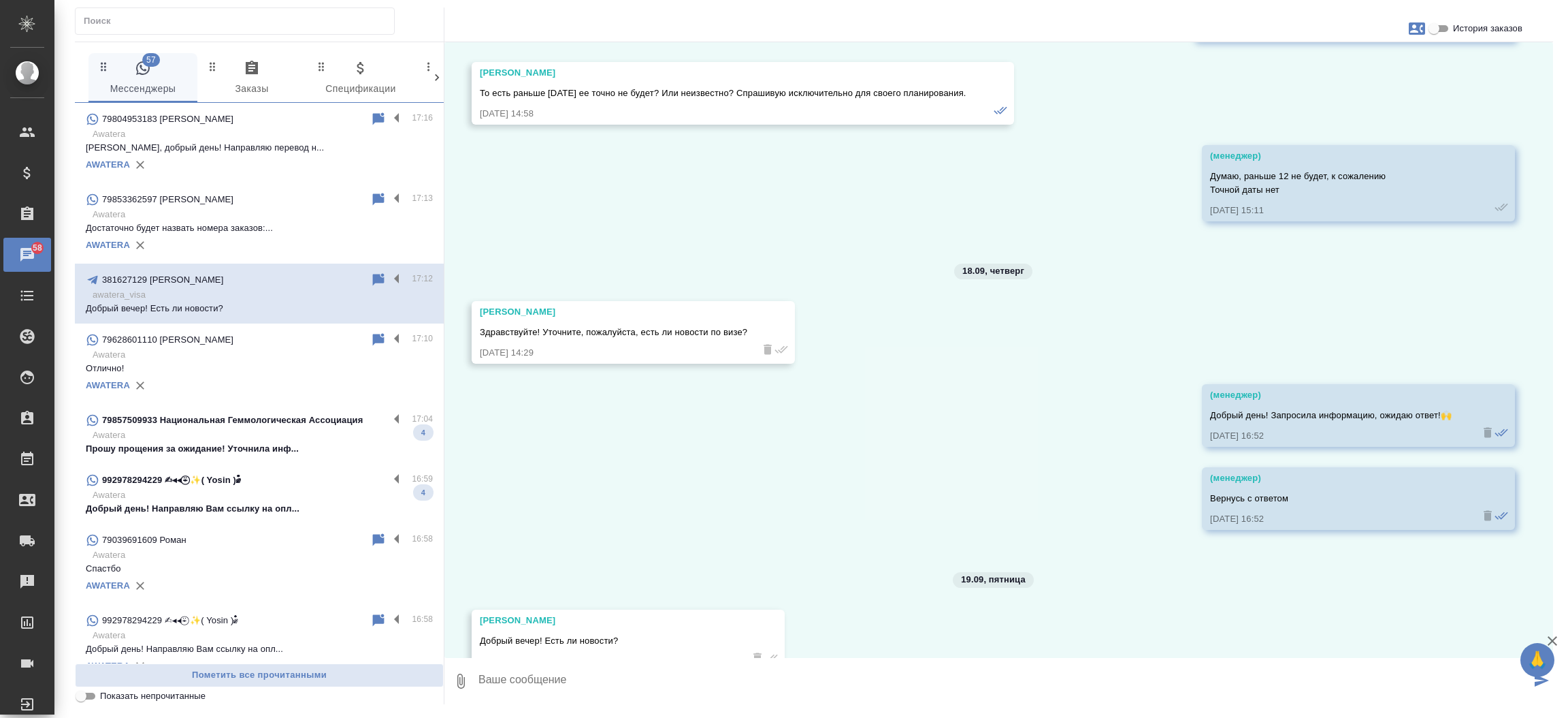
scroll to position [48153, 0]
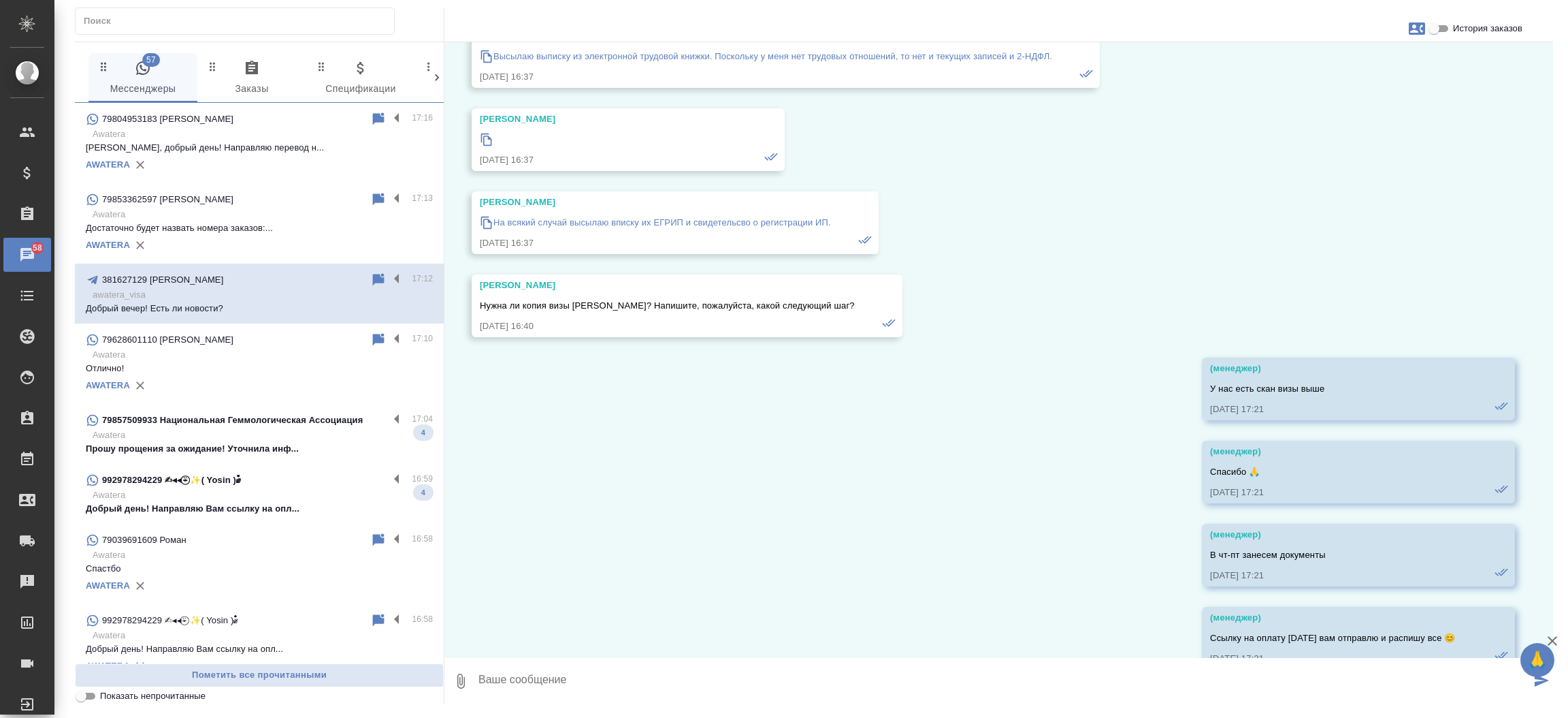
click at [217, 440] on p "Awatera" at bounding box center [263, 435] width 340 height 14
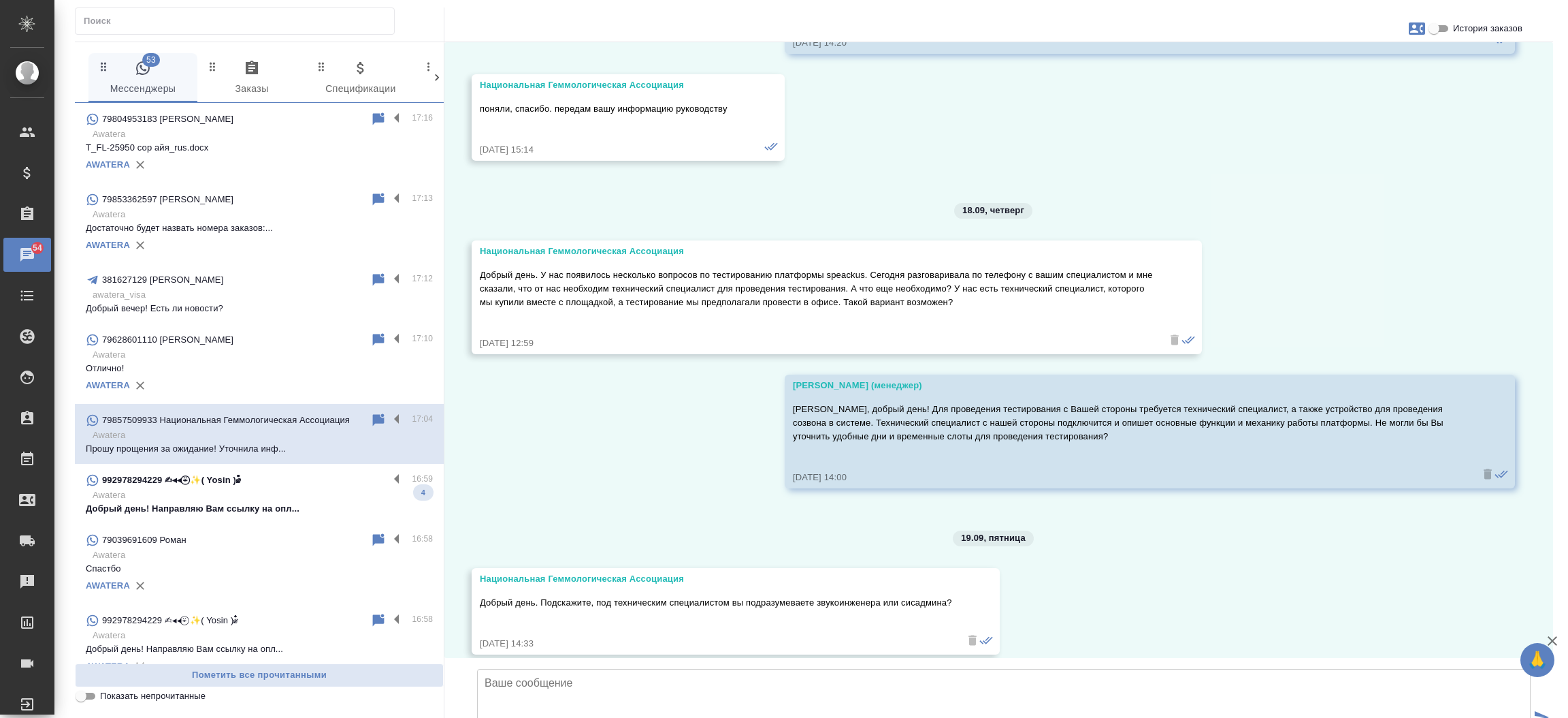
scroll to position [3963, 0]
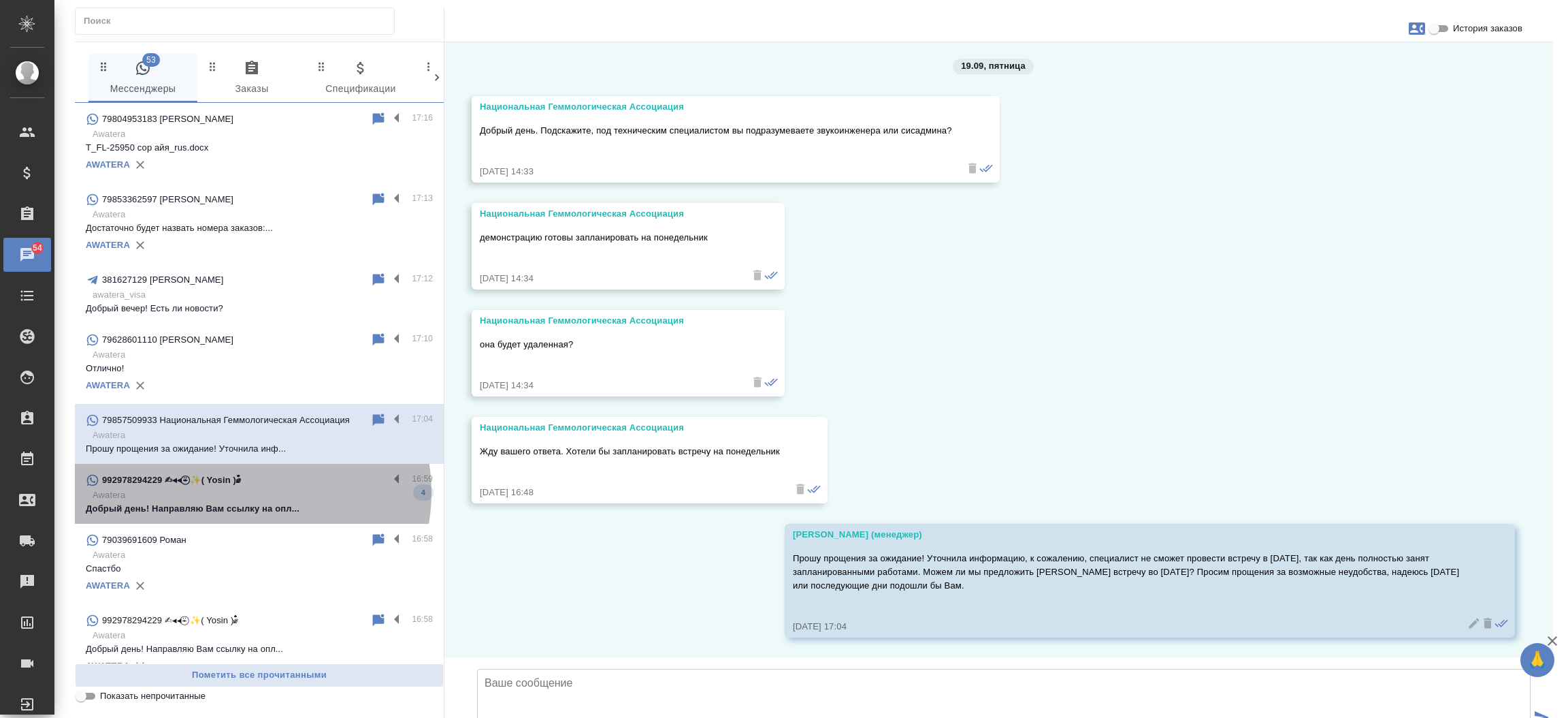
click at [250, 492] on p "Awatera" at bounding box center [263, 496] width 340 height 14
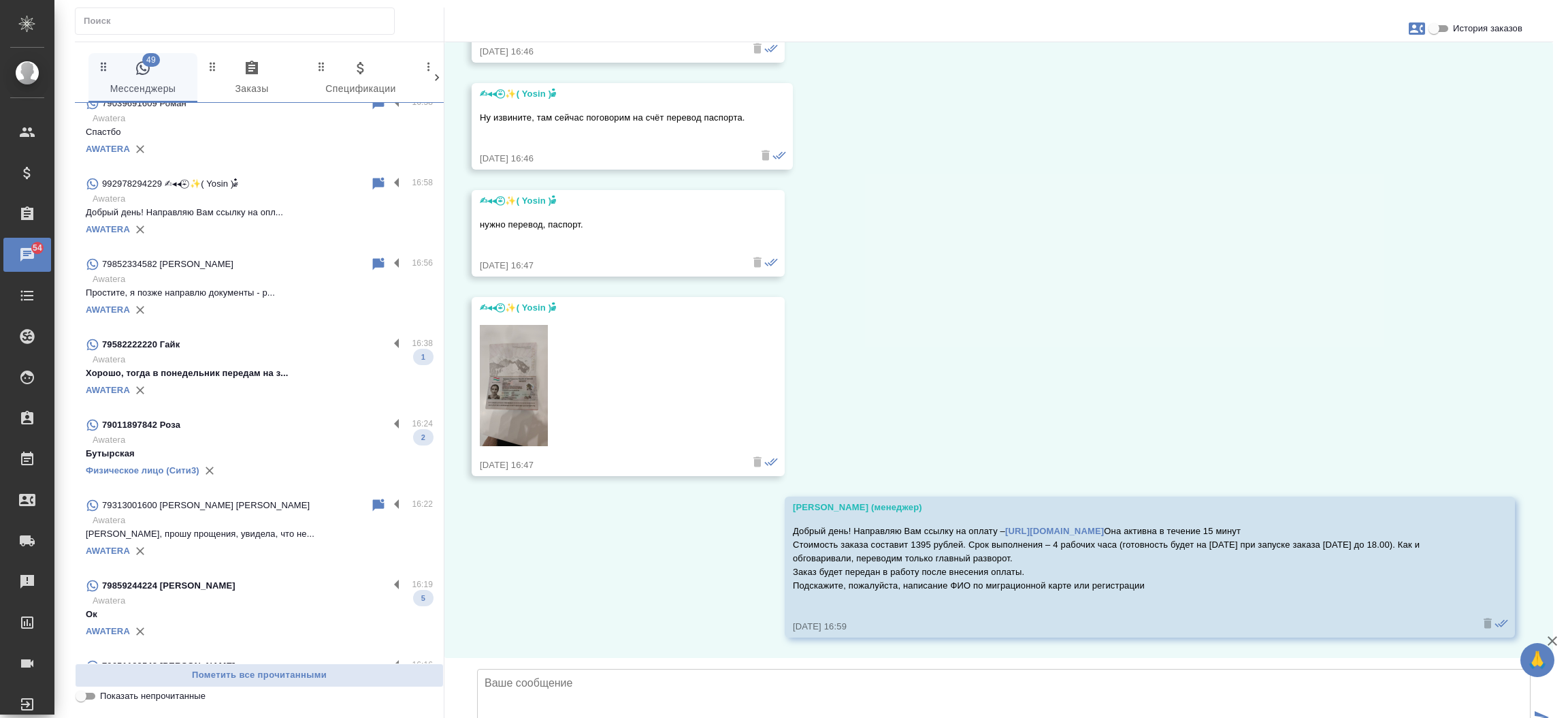
scroll to position [459, 0]
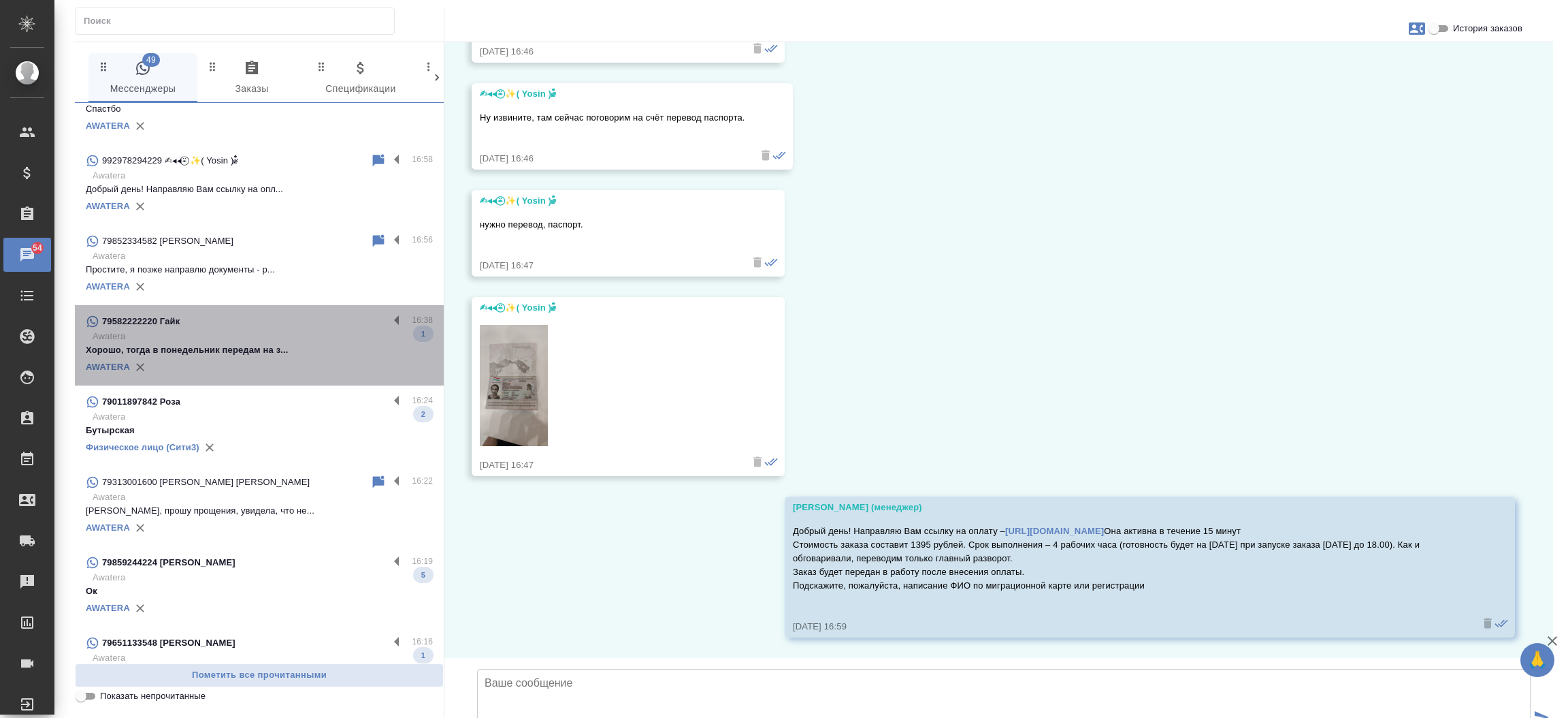
click at [272, 365] on div "AWATERA" at bounding box center [259, 367] width 347 height 21
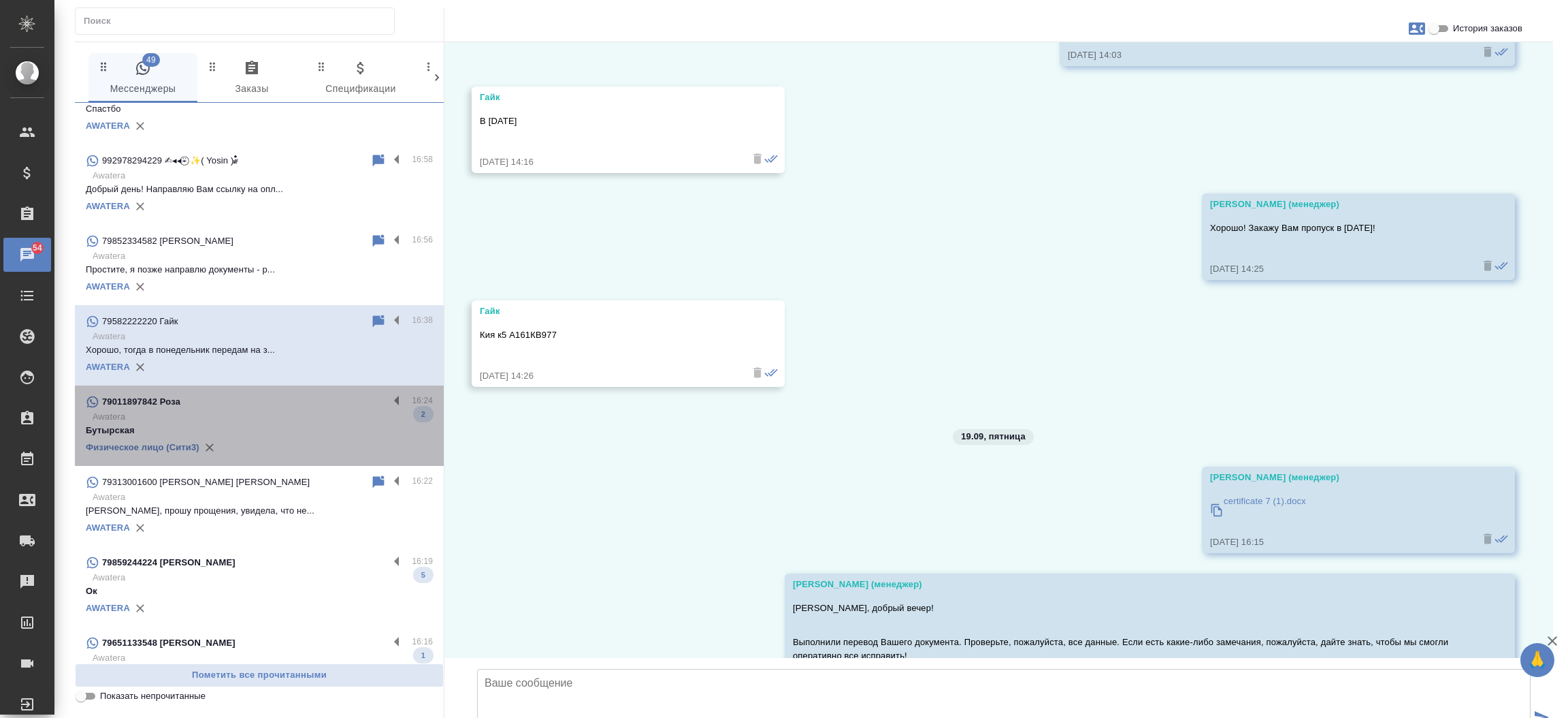
click at [262, 418] on p "Awatera" at bounding box center [263, 417] width 340 height 14
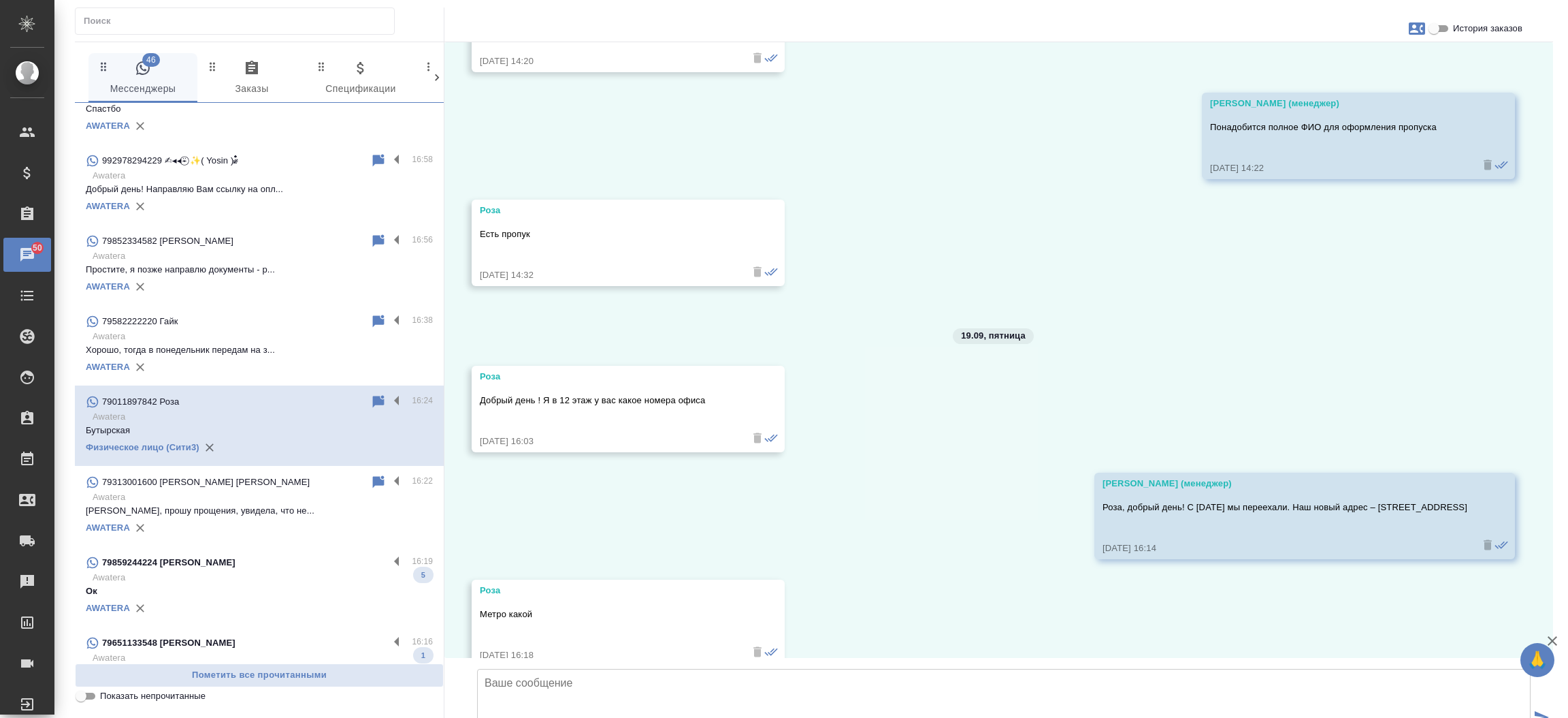
scroll to position [6377, 0]
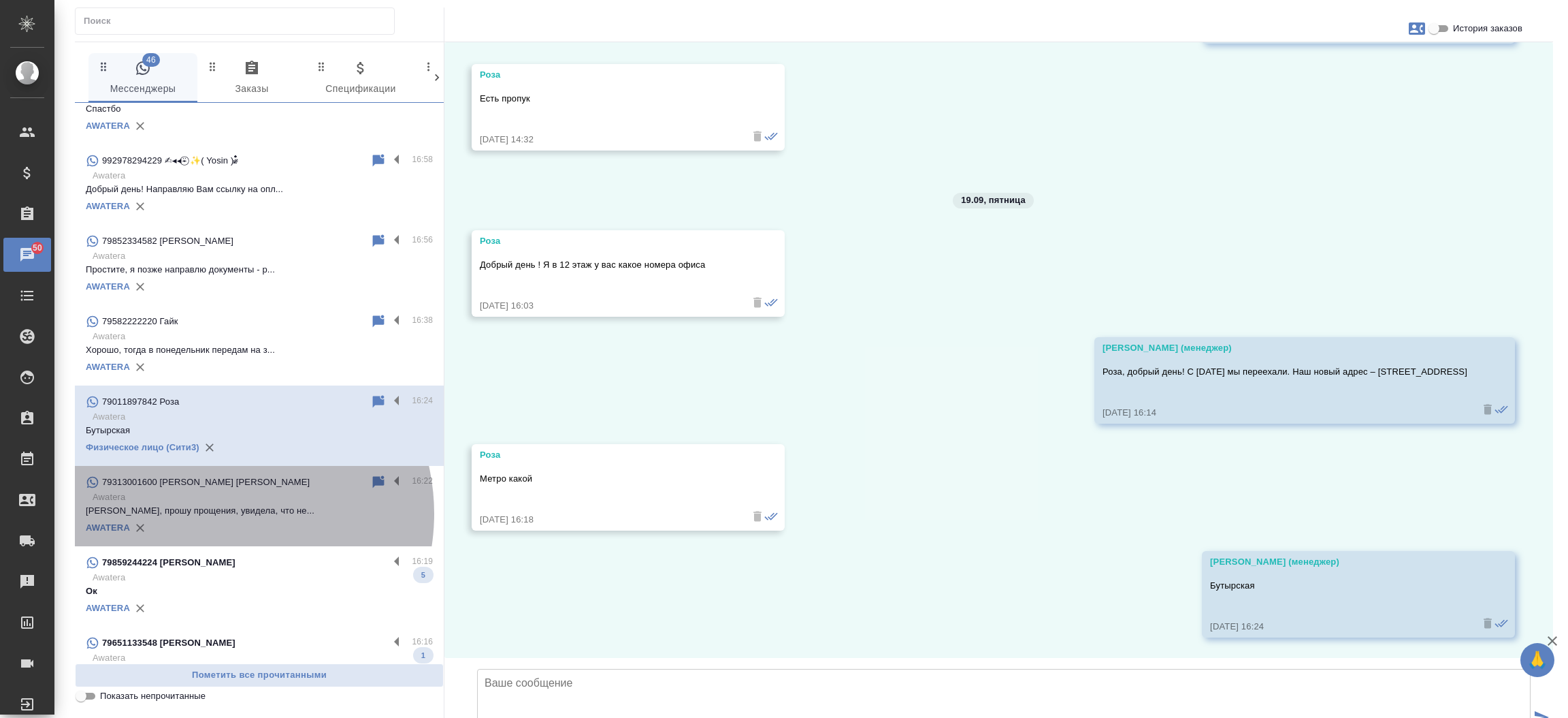
click at [218, 513] on p "Валерий, прошу прощения, увидела, что не..." at bounding box center [259, 511] width 347 height 14
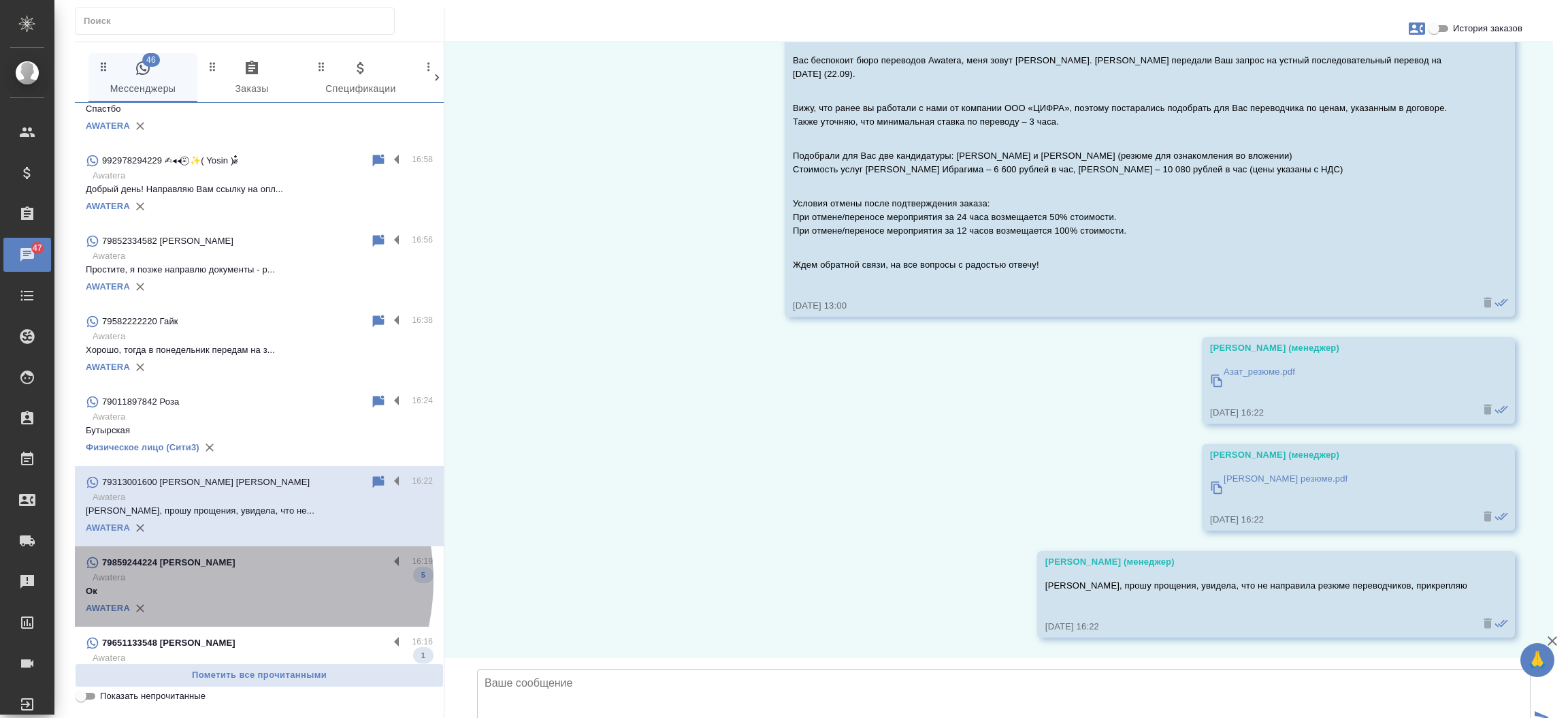
click at [210, 580] on p "Awatera" at bounding box center [263, 578] width 340 height 14
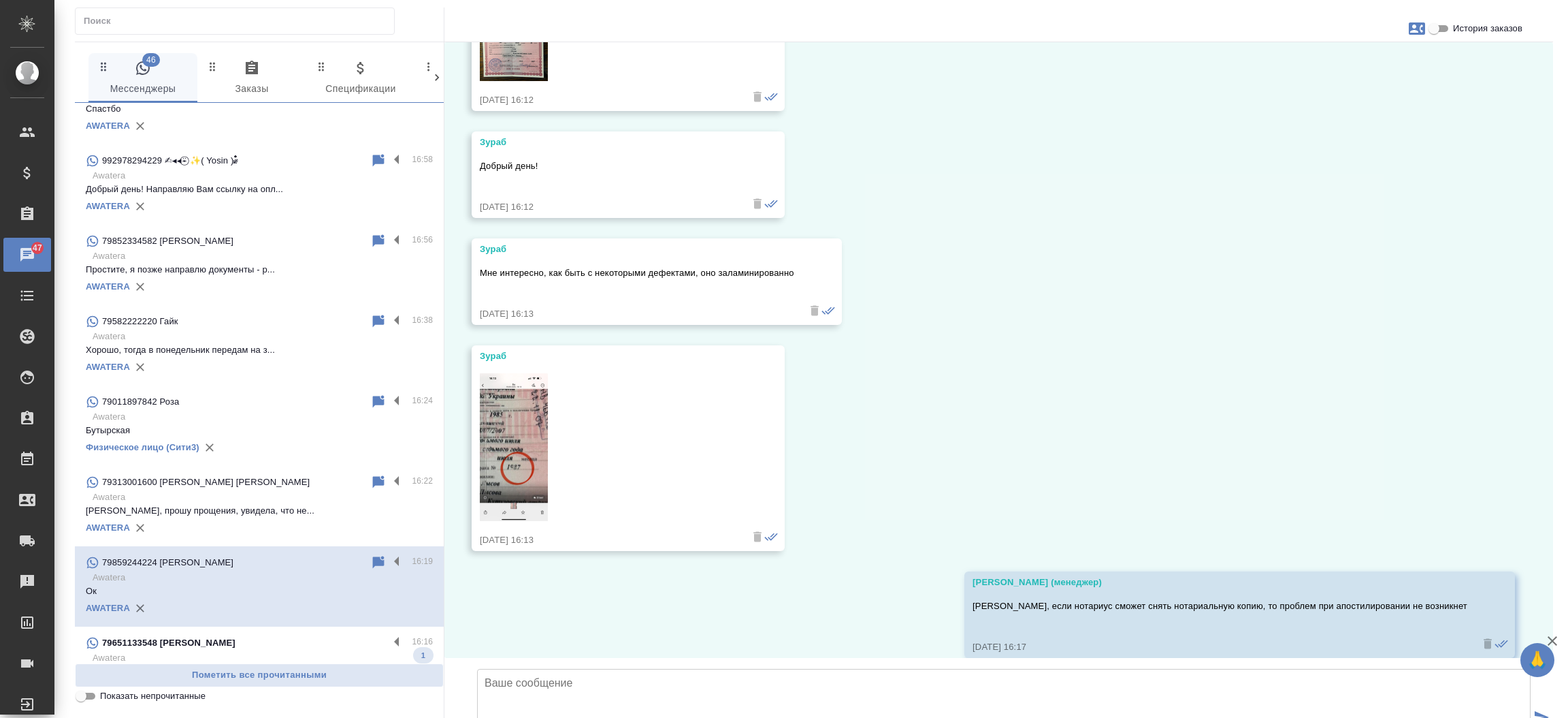
scroll to position [293, 0]
drag, startPoint x: 1553, startPoint y: 300, endPoint x: 1541, endPoint y: 312, distance: 17.0
click at [1541, 312] on div "41 Мессенджеры 0 Заказы 0 Спецификации 0 Клиенты 0 Входящие 1 Тендеры 0 Исполни…" at bounding box center [814, 410] width 1494 height 820
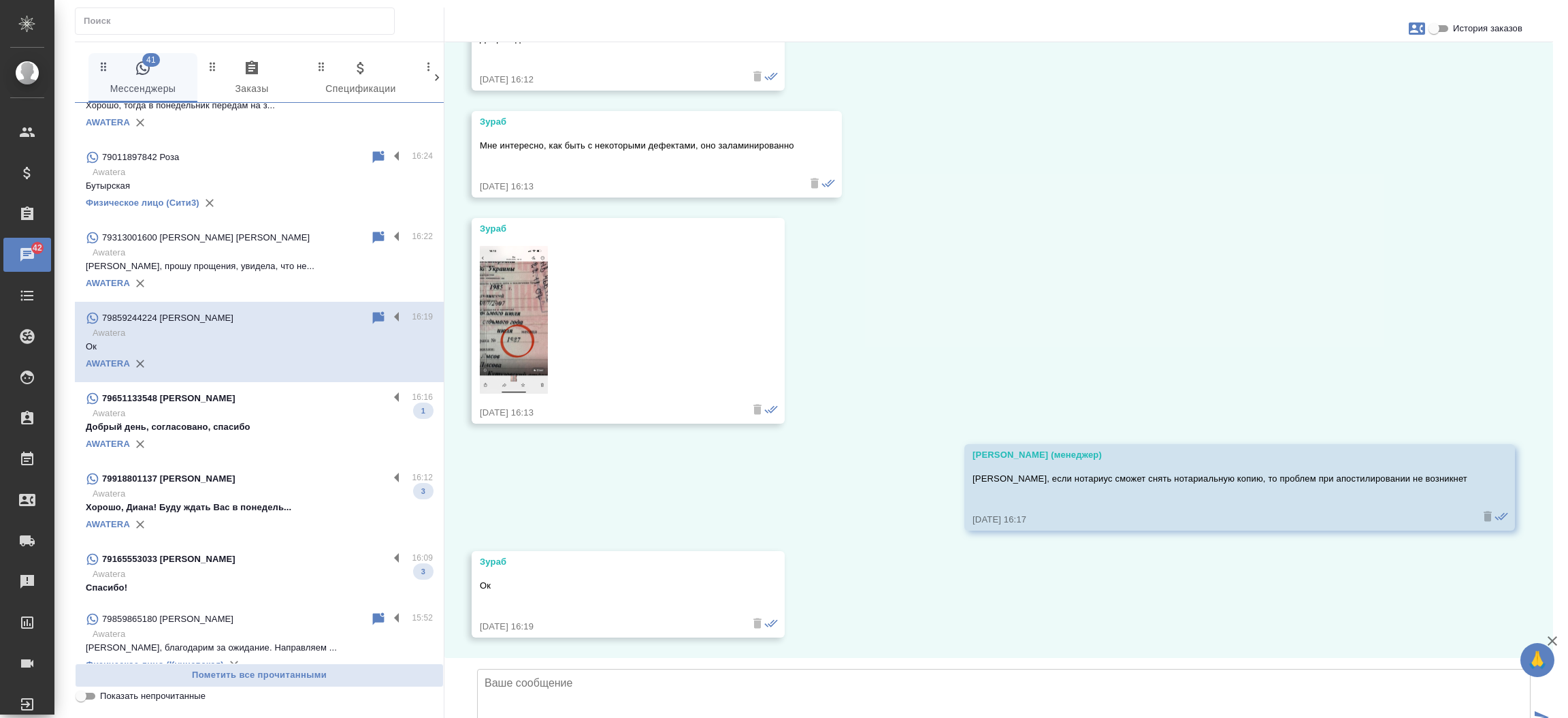
scroll to position [710, 0]
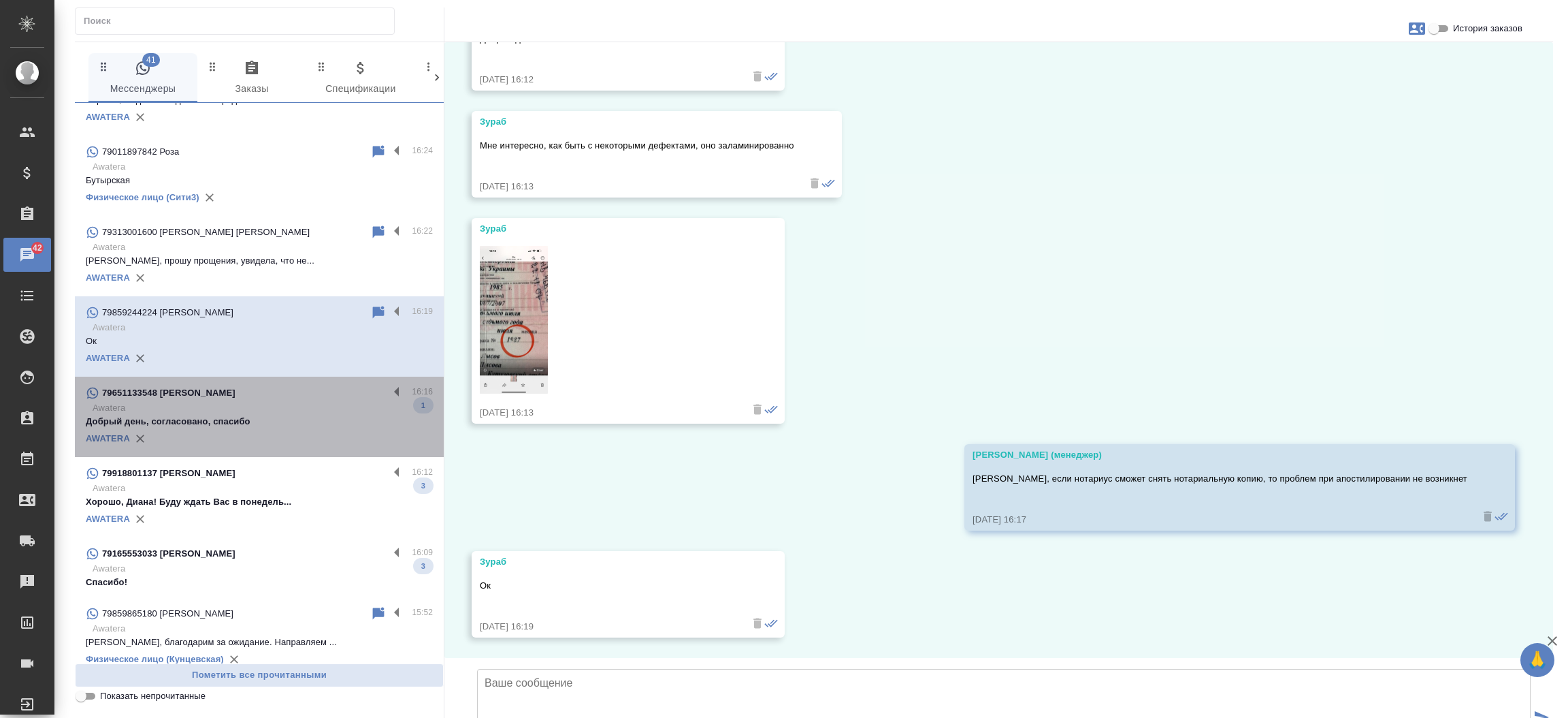
click at [300, 410] on p "Awatera" at bounding box center [263, 408] width 340 height 14
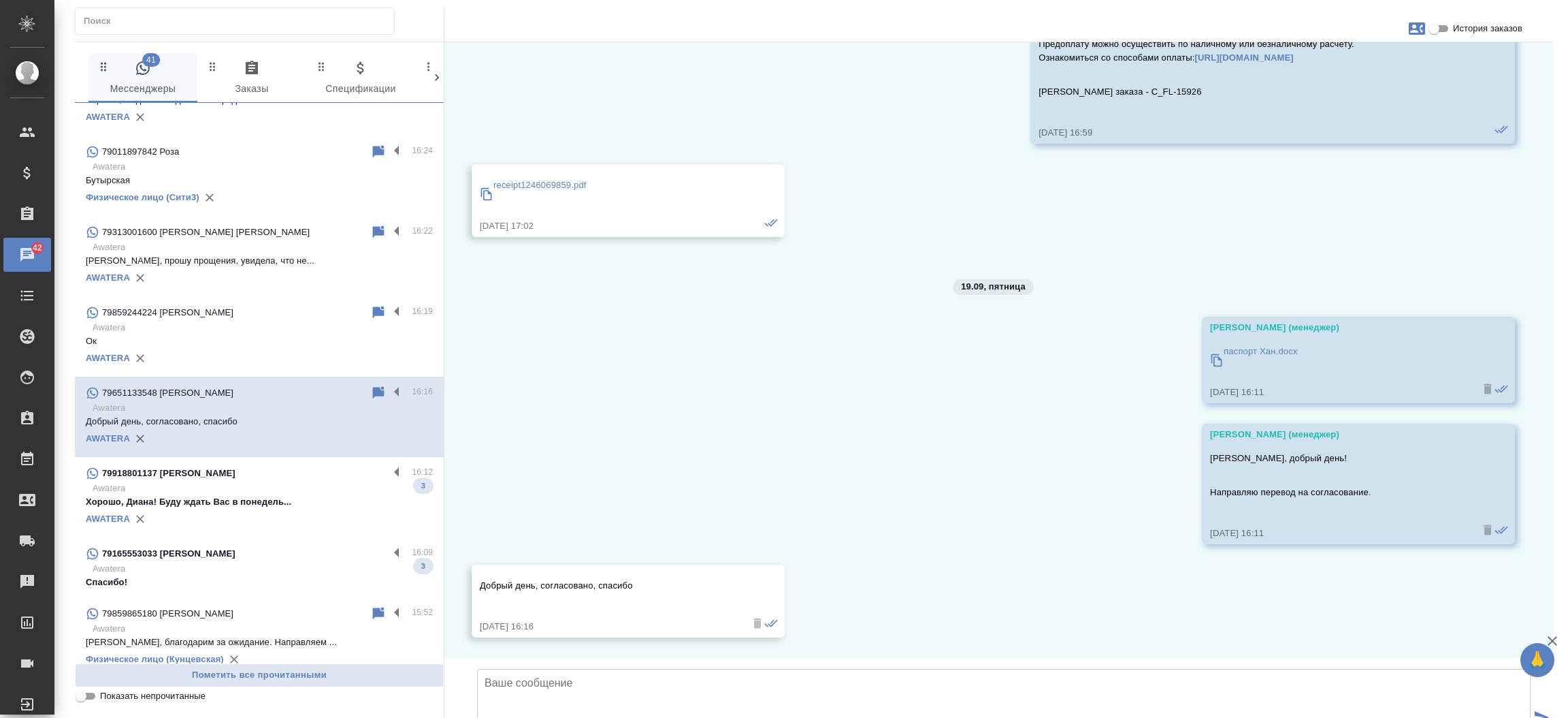
scroll to position [240, 0]
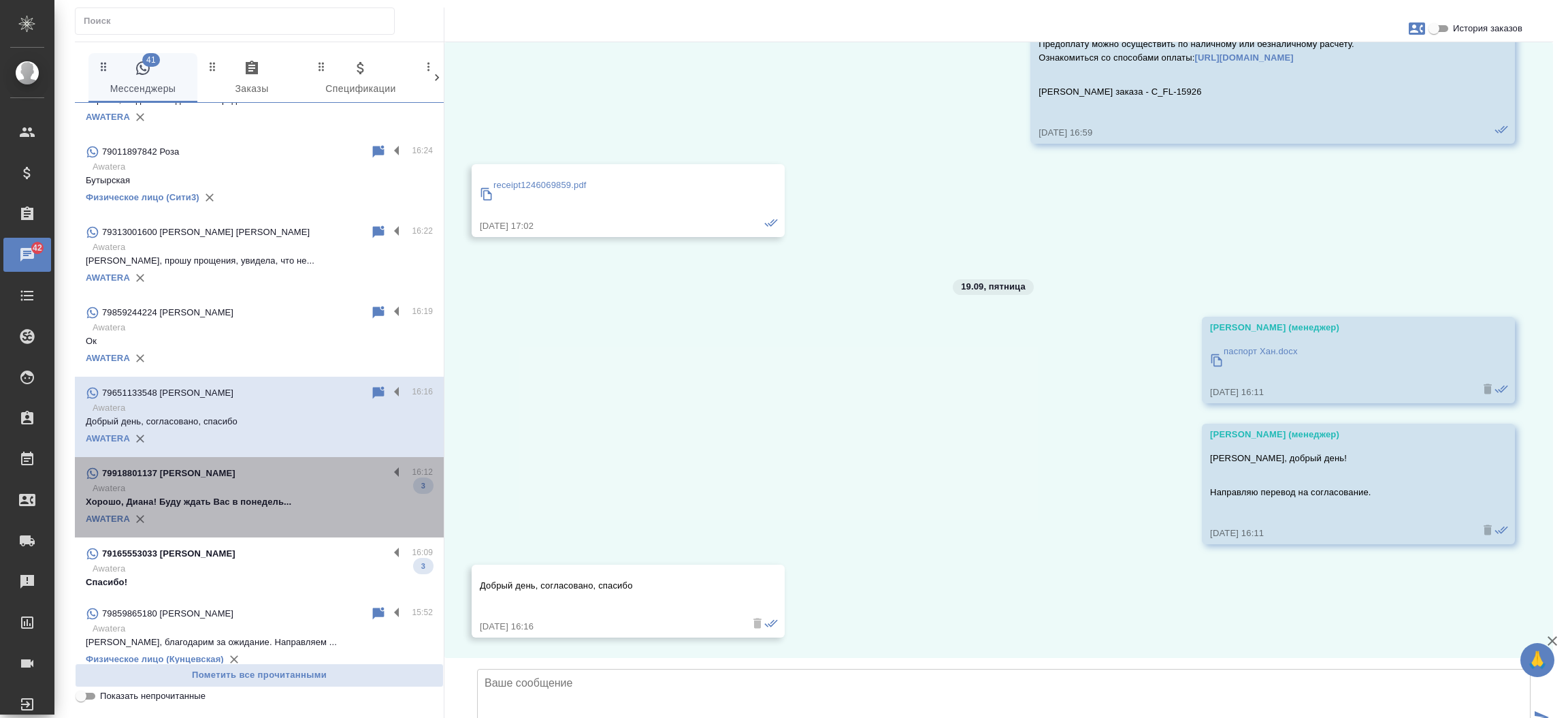
click at [265, 519] on div "AWATERA" at bounding box center [259, 519] width 347 height 21
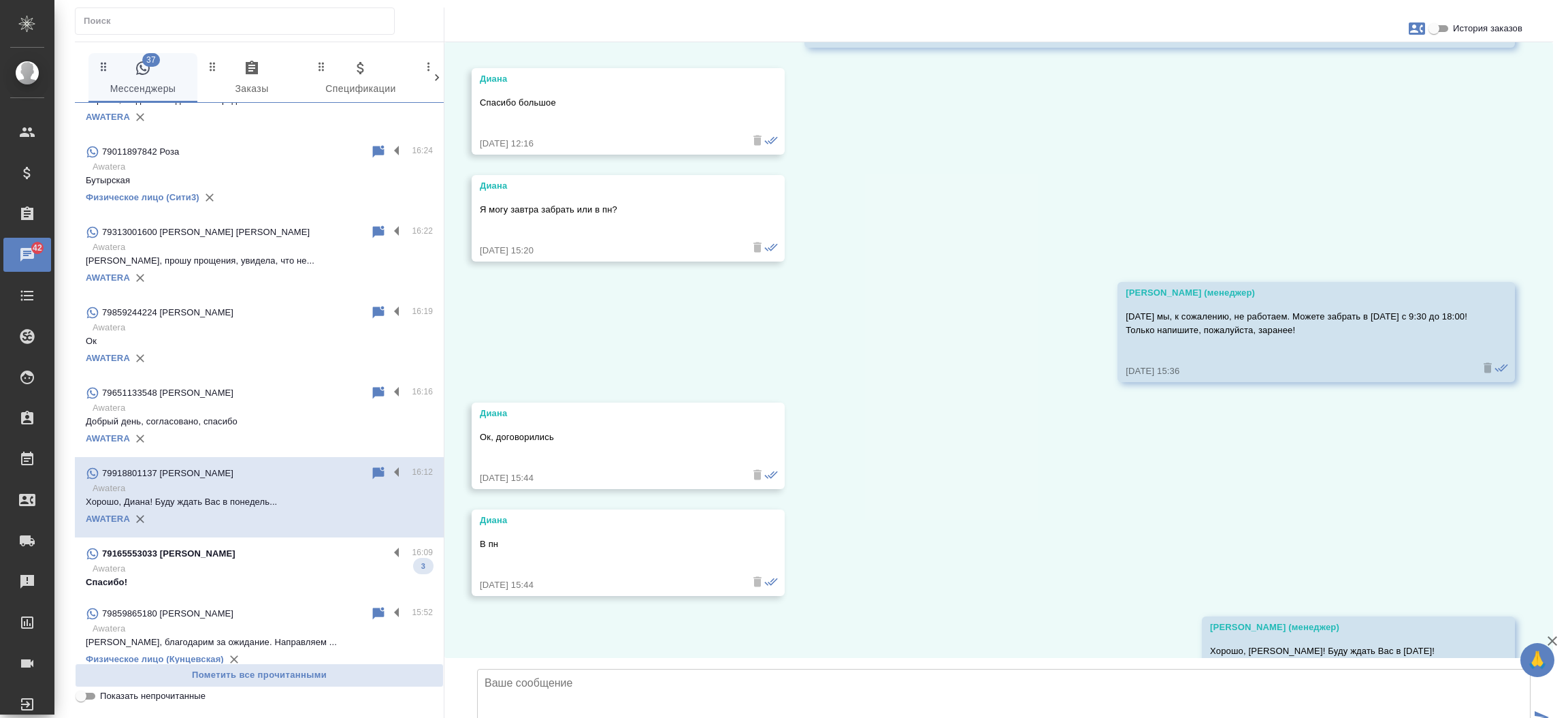
scroll to position [2585, 0]
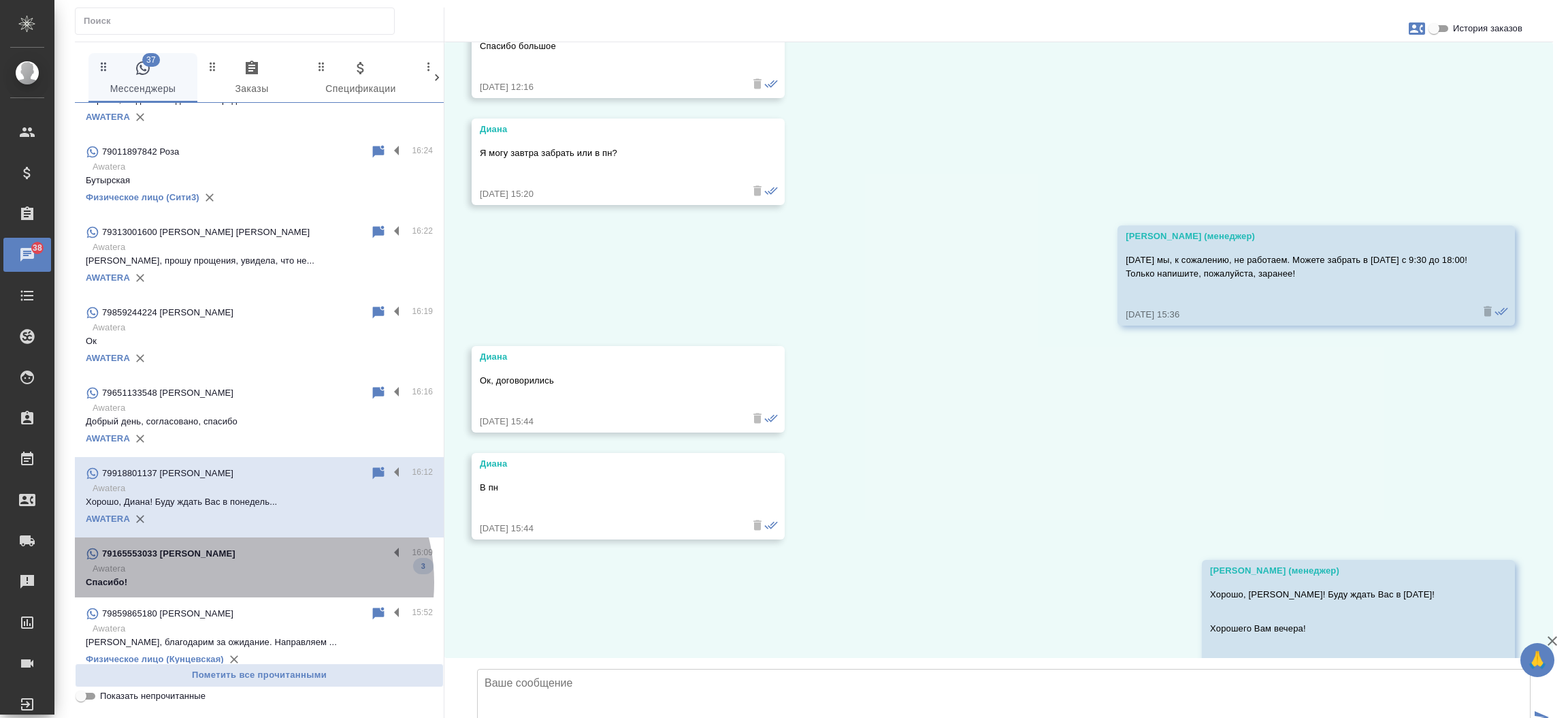
click at [247, 581] on p "Спасибо!" at bounding box center [259, 582] width 347 height 14
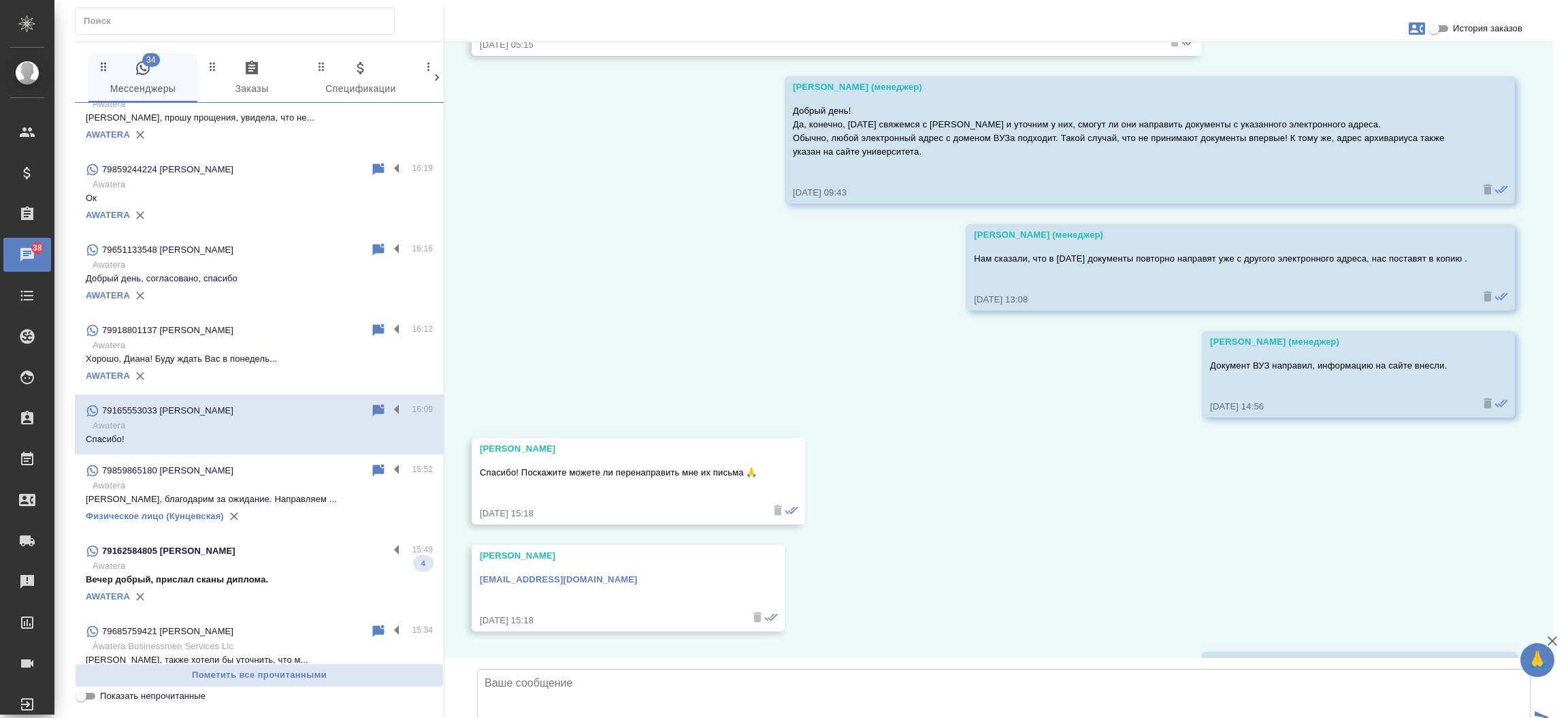
scroll to position [926, 0]
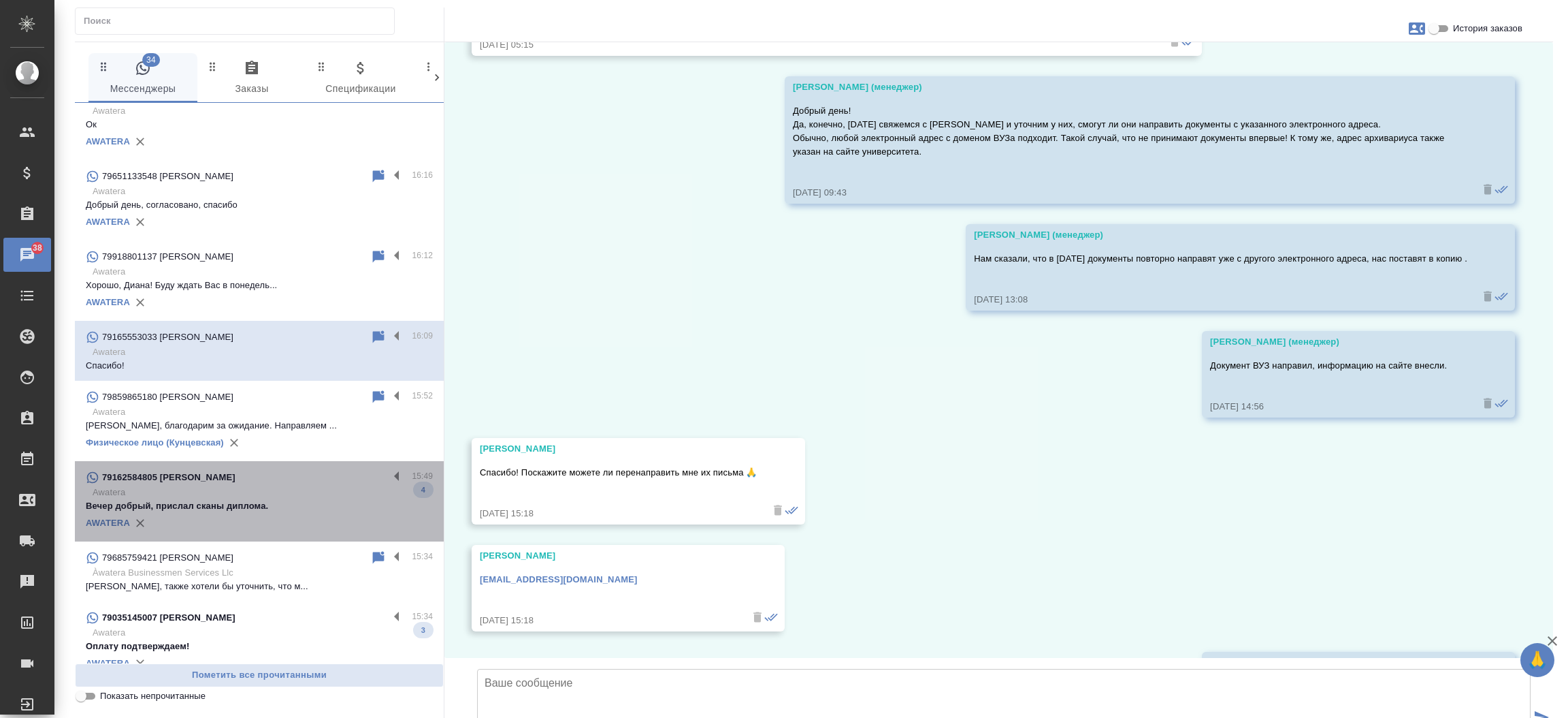
click at [297, 472] on div "79162584805 [PERSON_NAME]" at bounding box center [237, 477] width 303 height 16
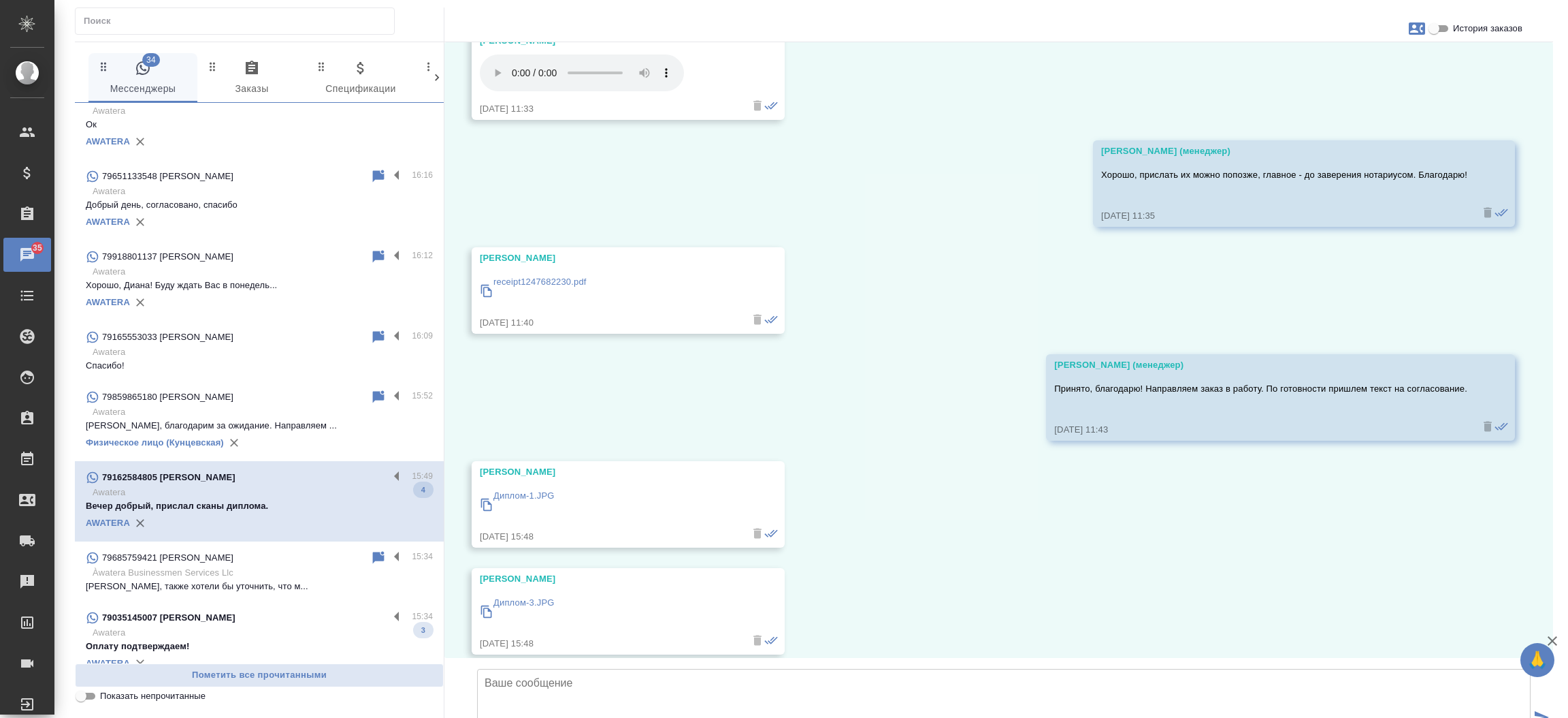
scroll to position [2430, 0]
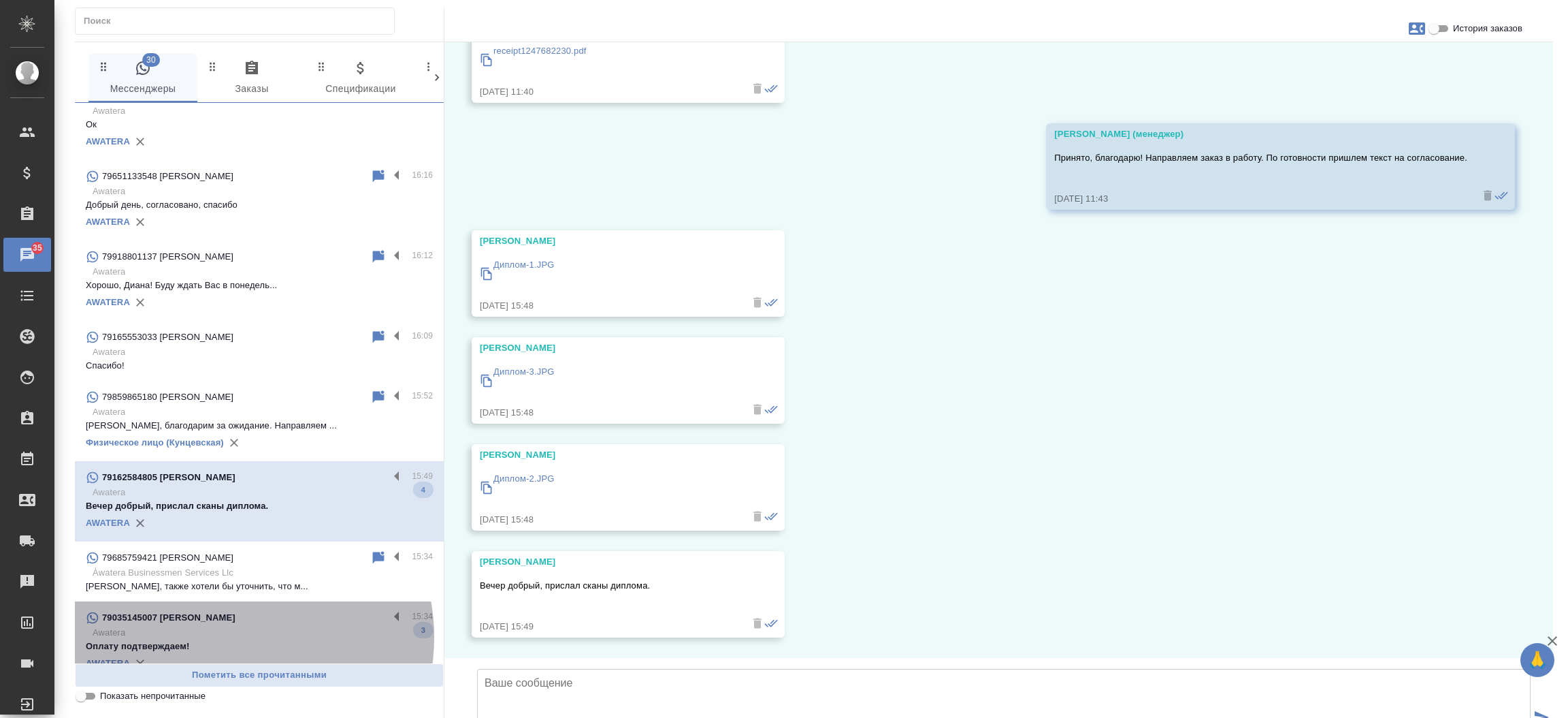
click at [228, 636] on p "Awatera" at bounding box center [263, 633] width 340 height 14
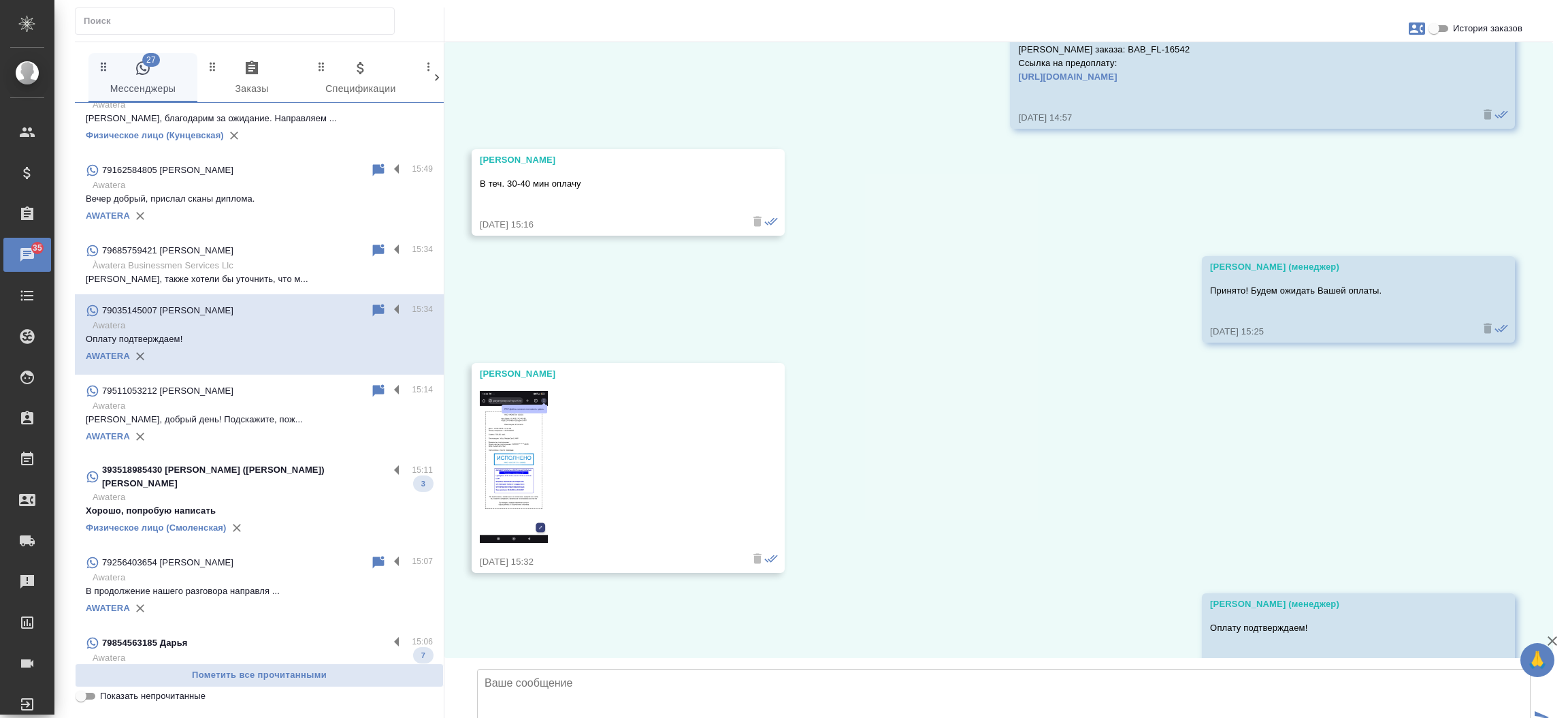
scroll to position [1239, 0]
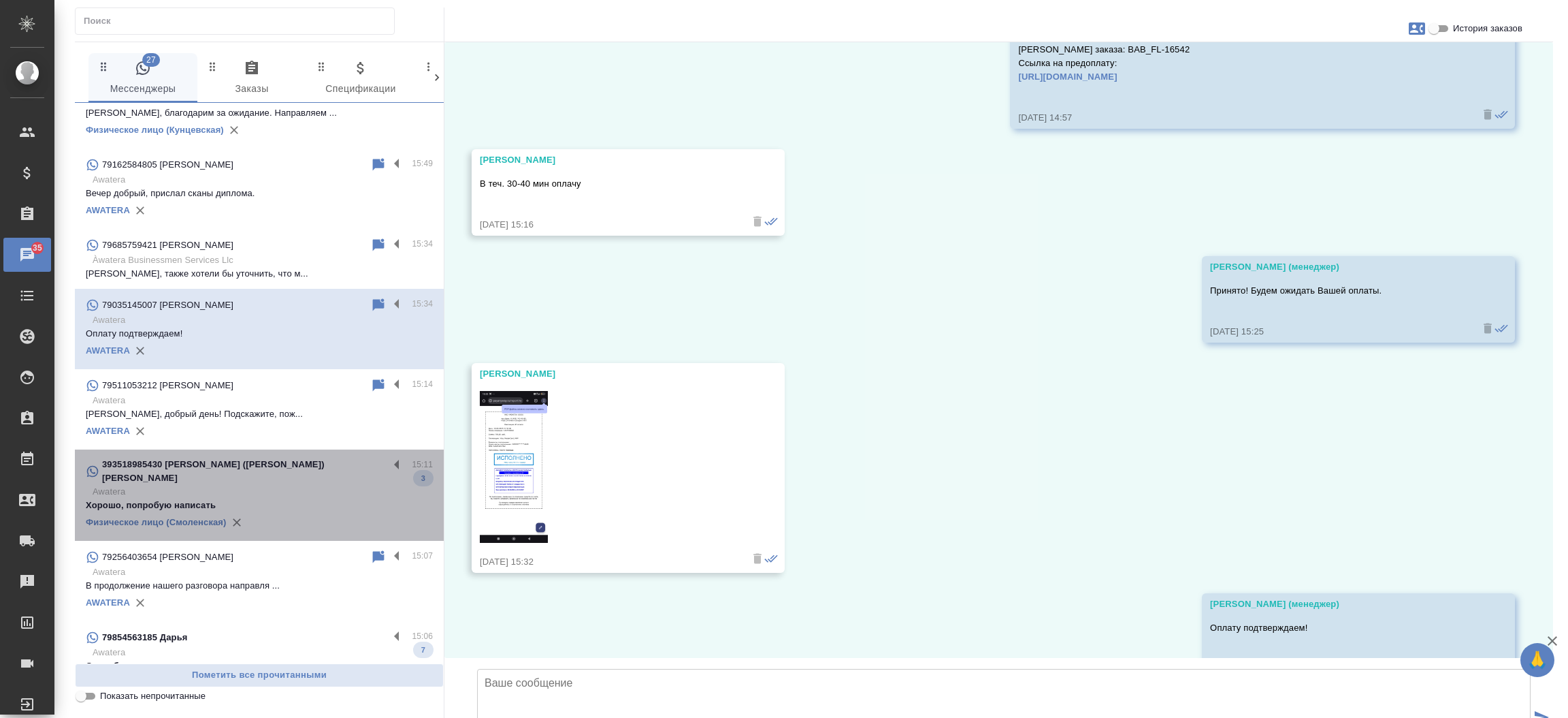
click at [276, 499] on p "Хорошо, попробую написать" at bounding box center [259, 506] width 347 height 14
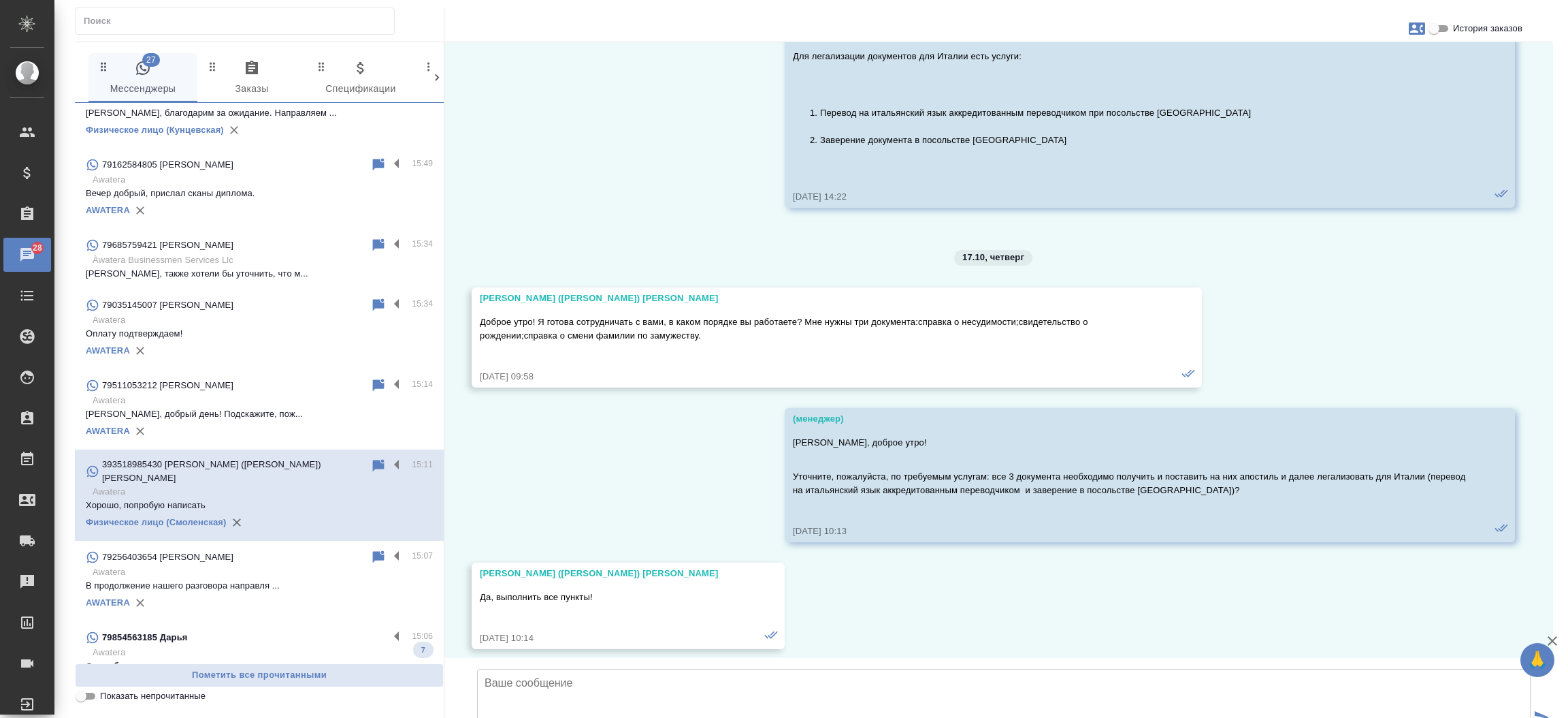
click at [243, 629] on div "79854563185 Дарья" at bounding box center [237, 637] width 303 height 16
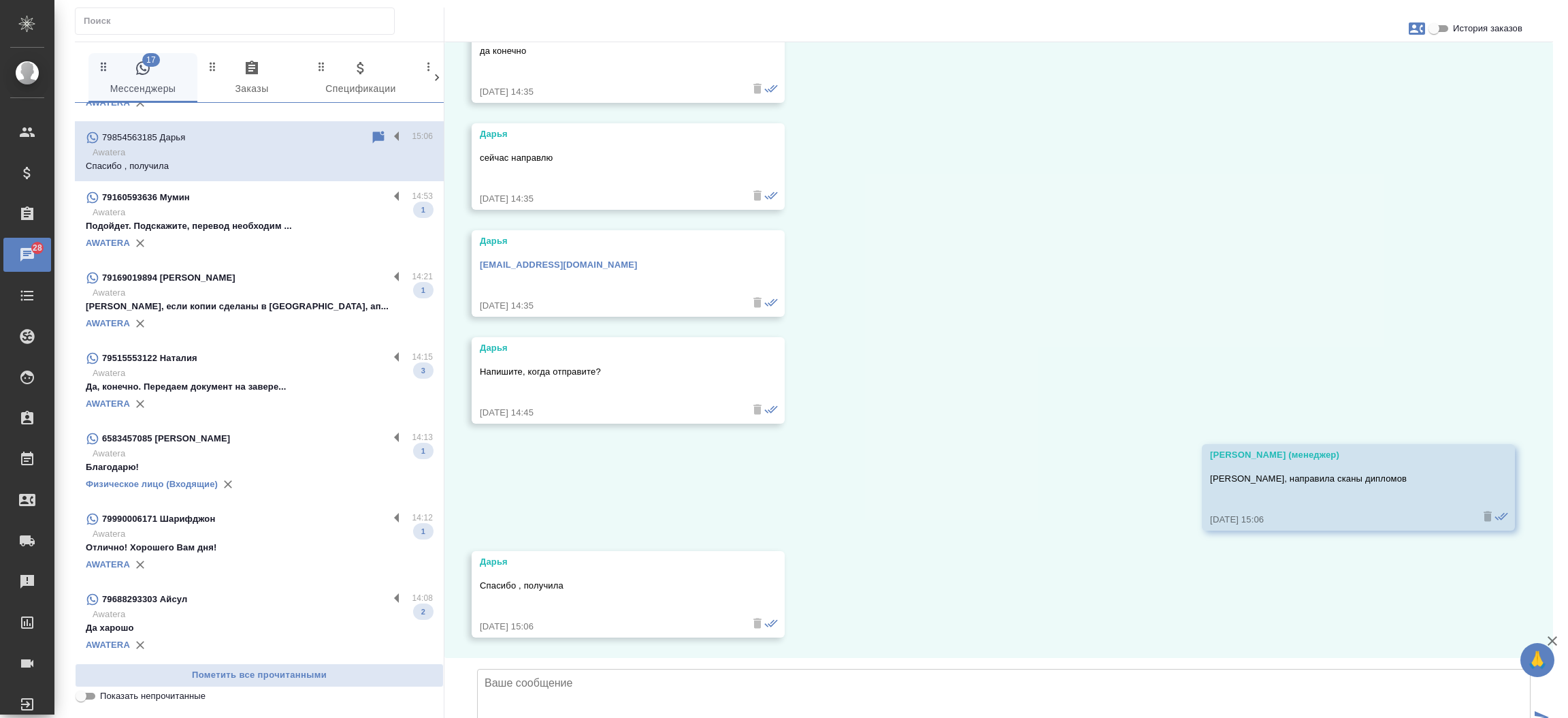
scroll to position [1693, 0]
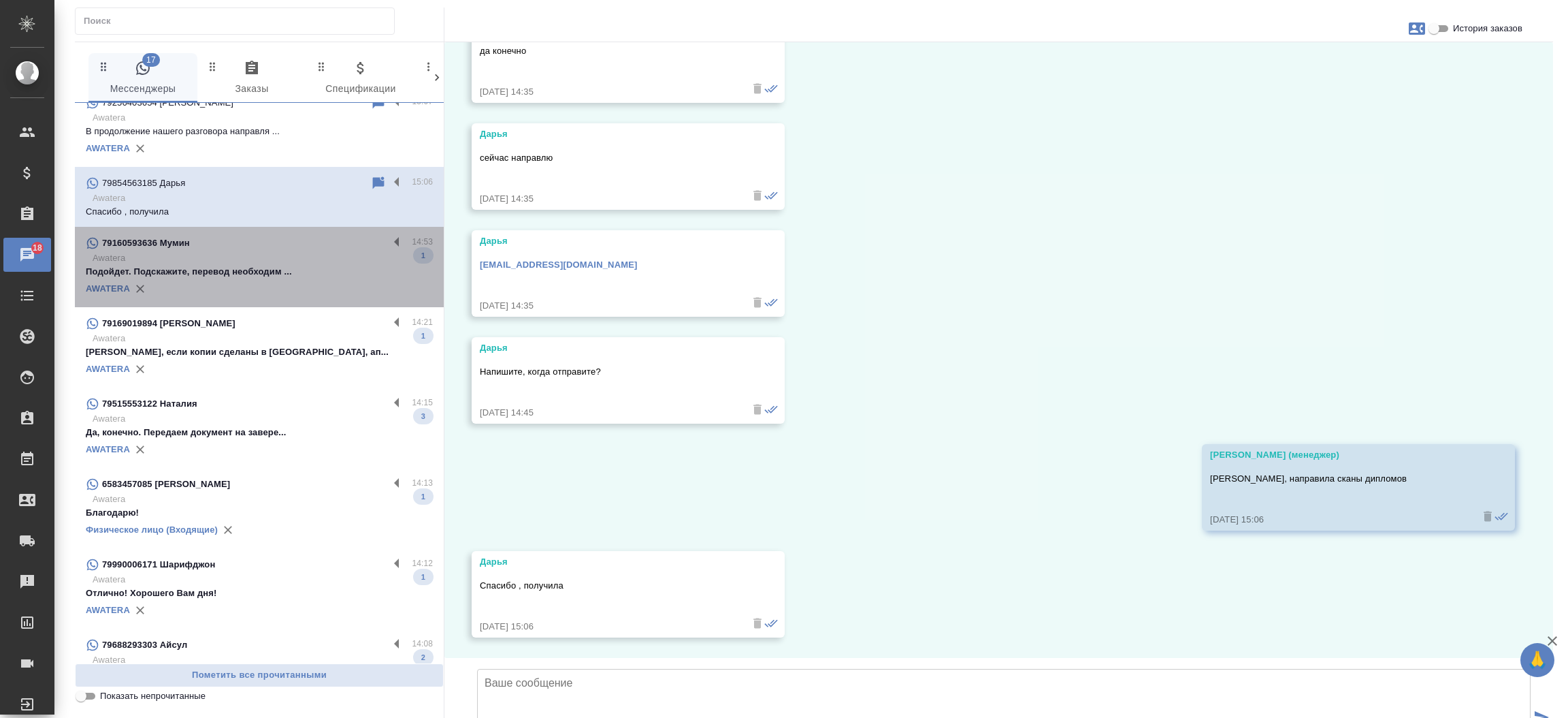
click at [294, 265] on p "Подойдет. Подскажите, перевод необходим ..." at bounding box center [259, 272] width 347 height 14
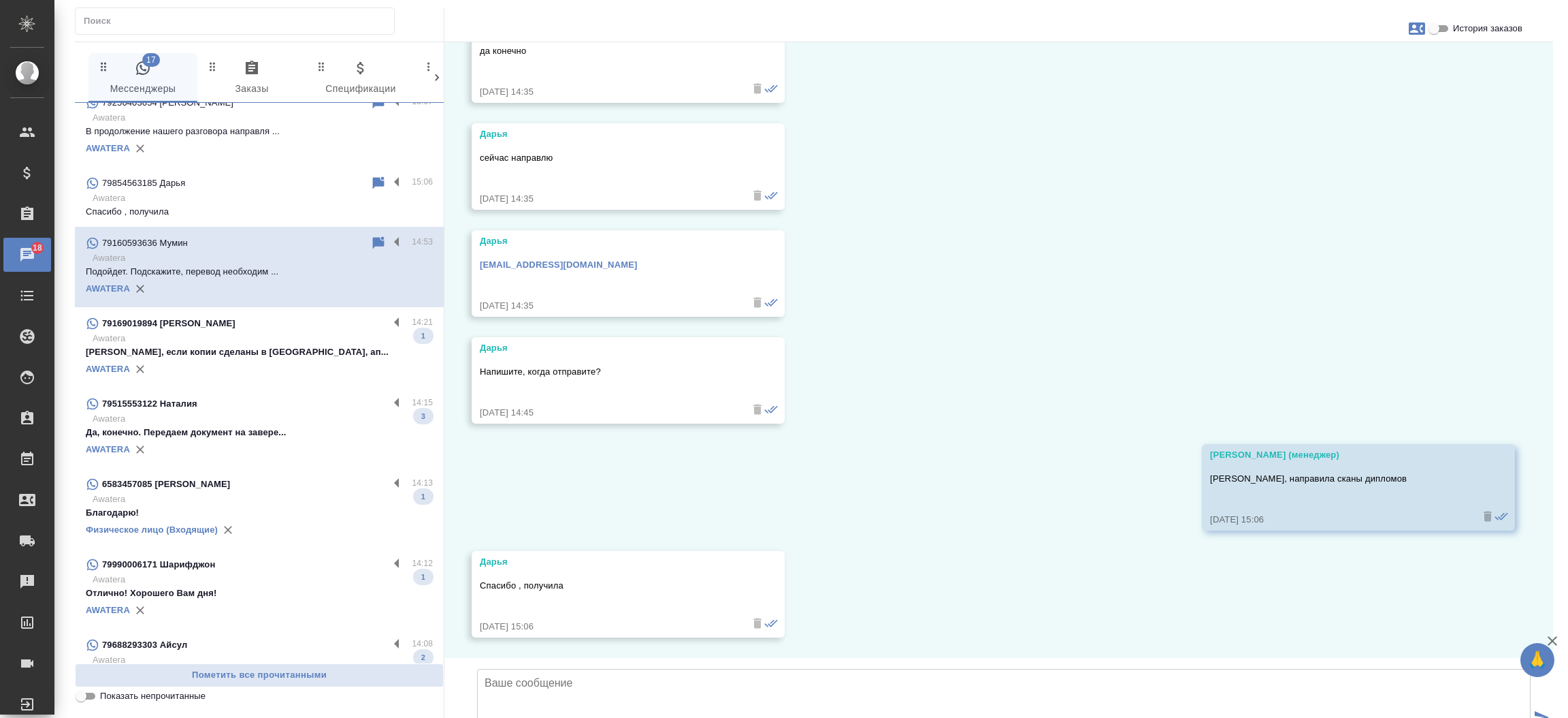
scroll to position [0, 0]
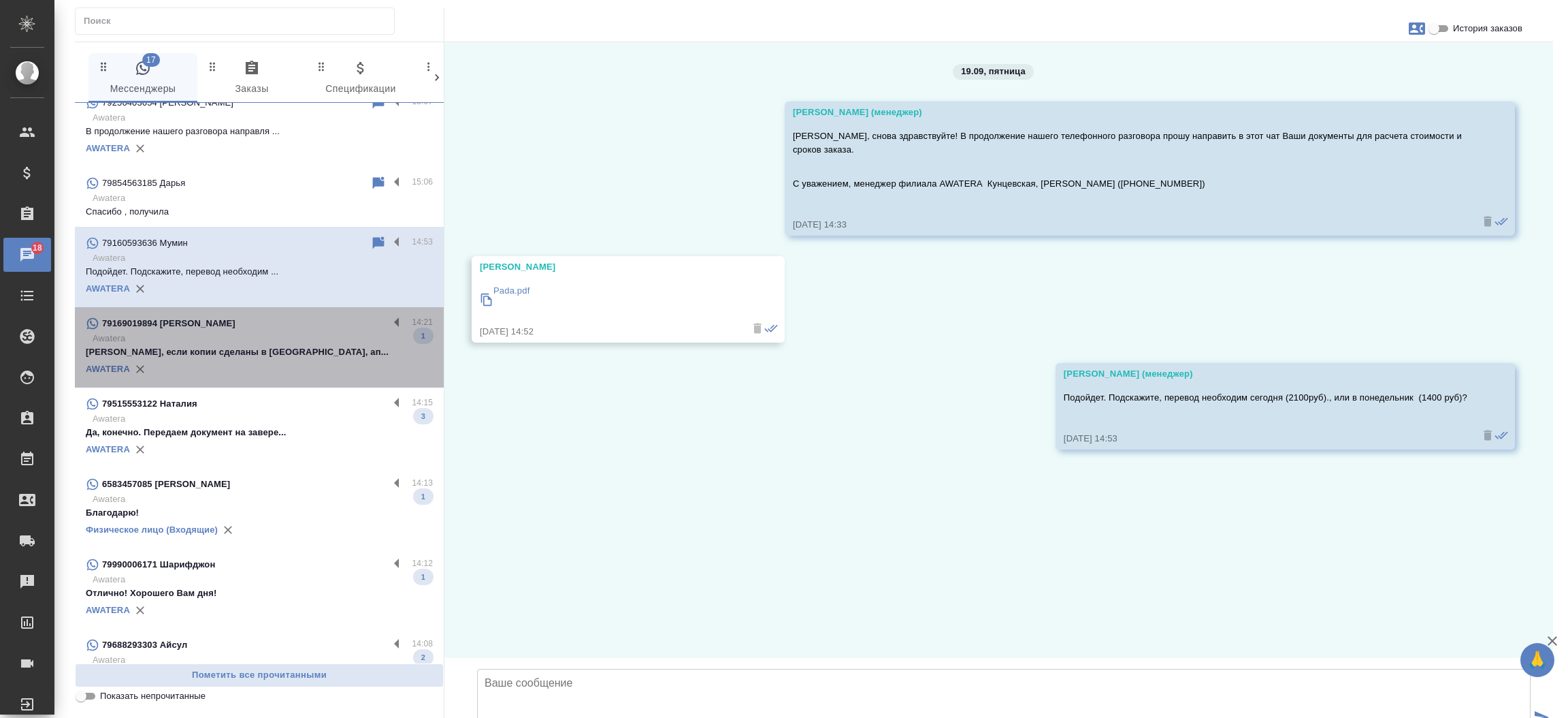
click at [262, 345] on p "[PERSON_NAME], если копии сделаны в [GEOGRAPHIC_DATA], ап..." at bounding box center [259, 352] width 347 height 14
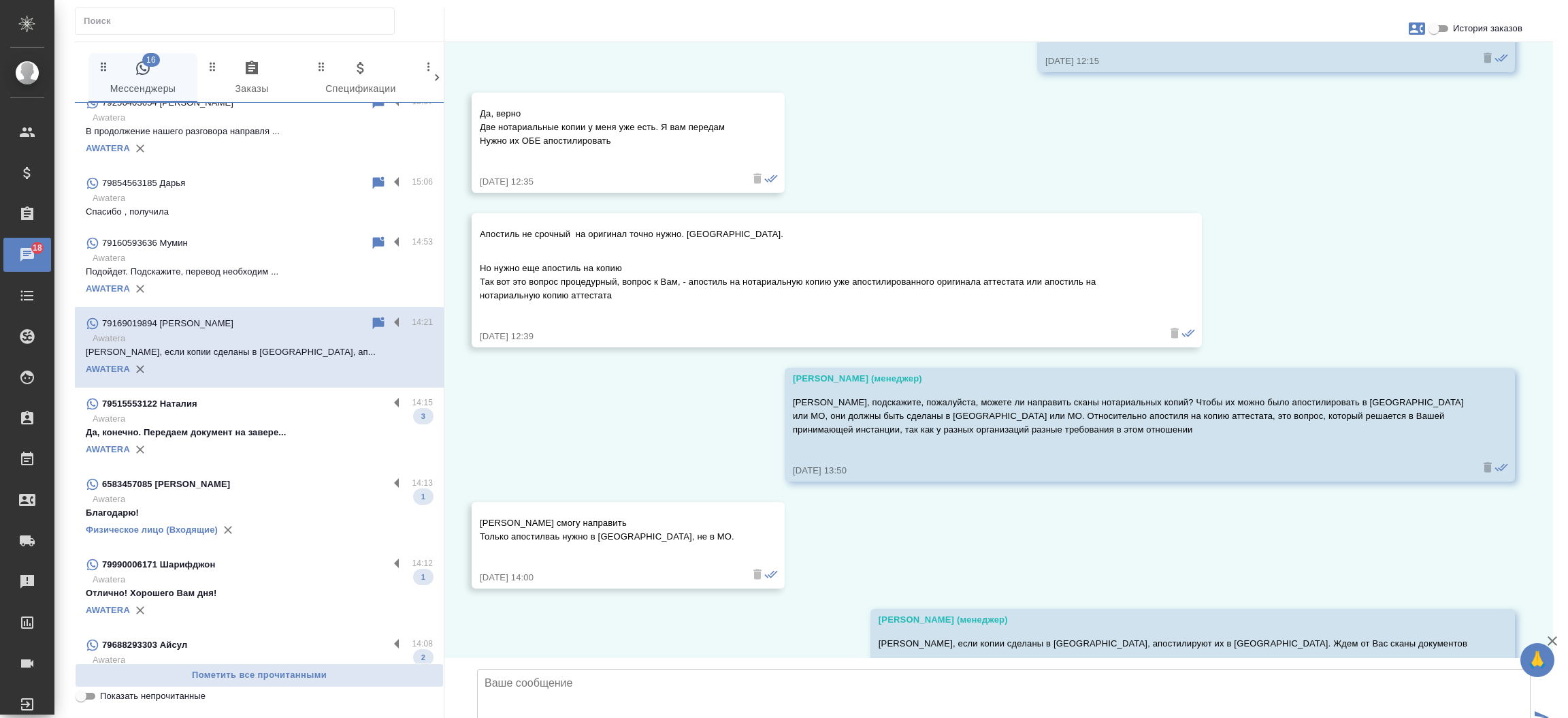
scroll to position [6415, 0]
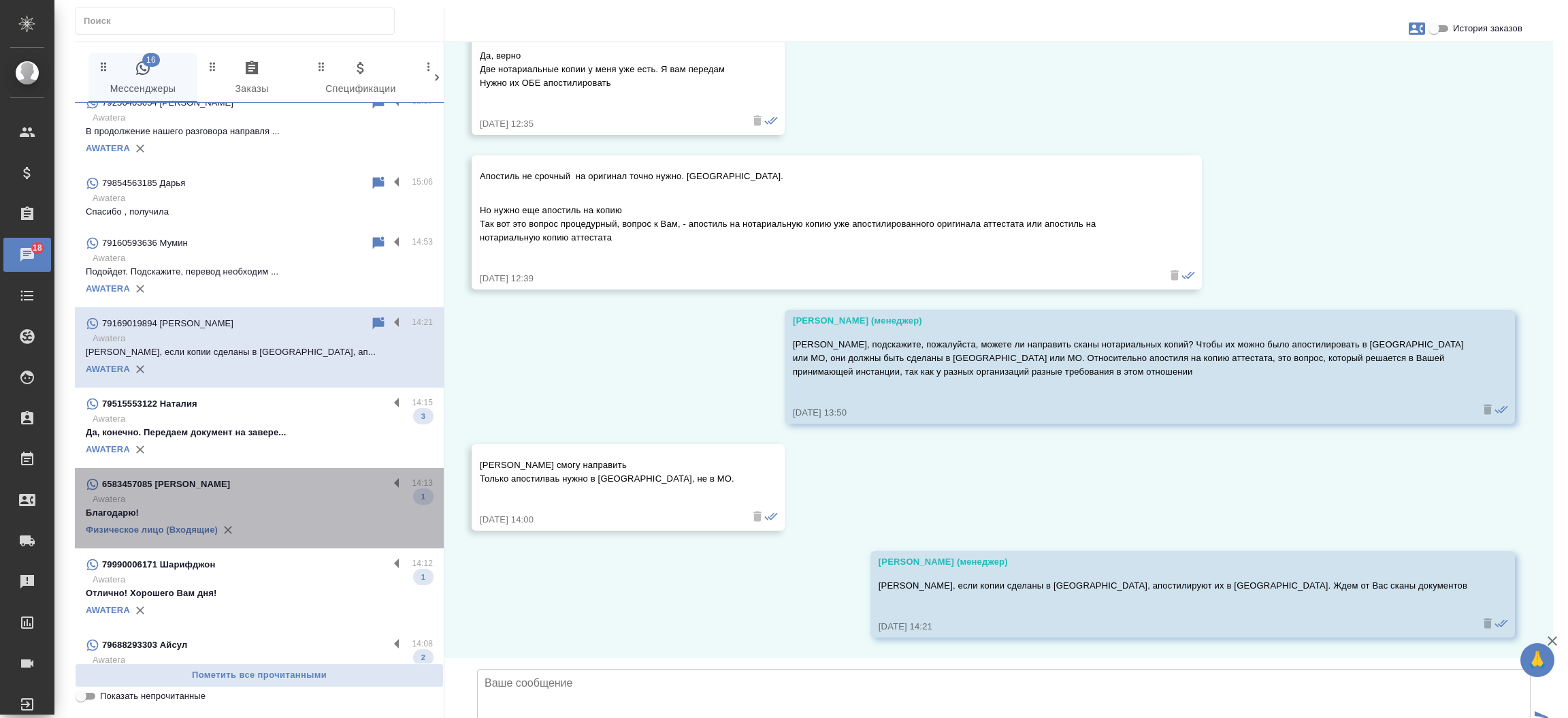
click at [265, 476] on div "6583457085 [PERSON_NAME]" at bounding box center [237, 484] width 303 height 16
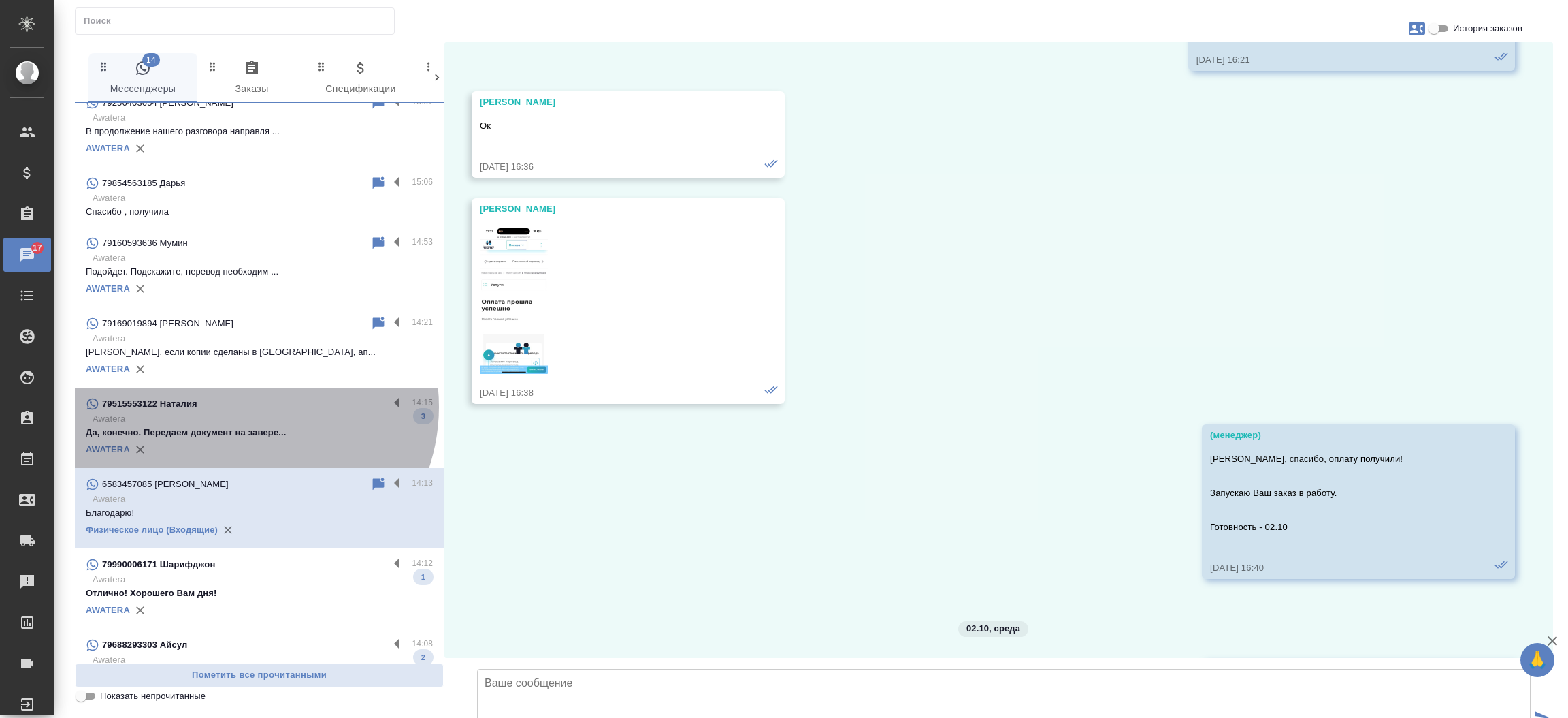
click at [245, 396] on div "79515553122 Наталия" at bounding box center [237, 403] width 303 height 16
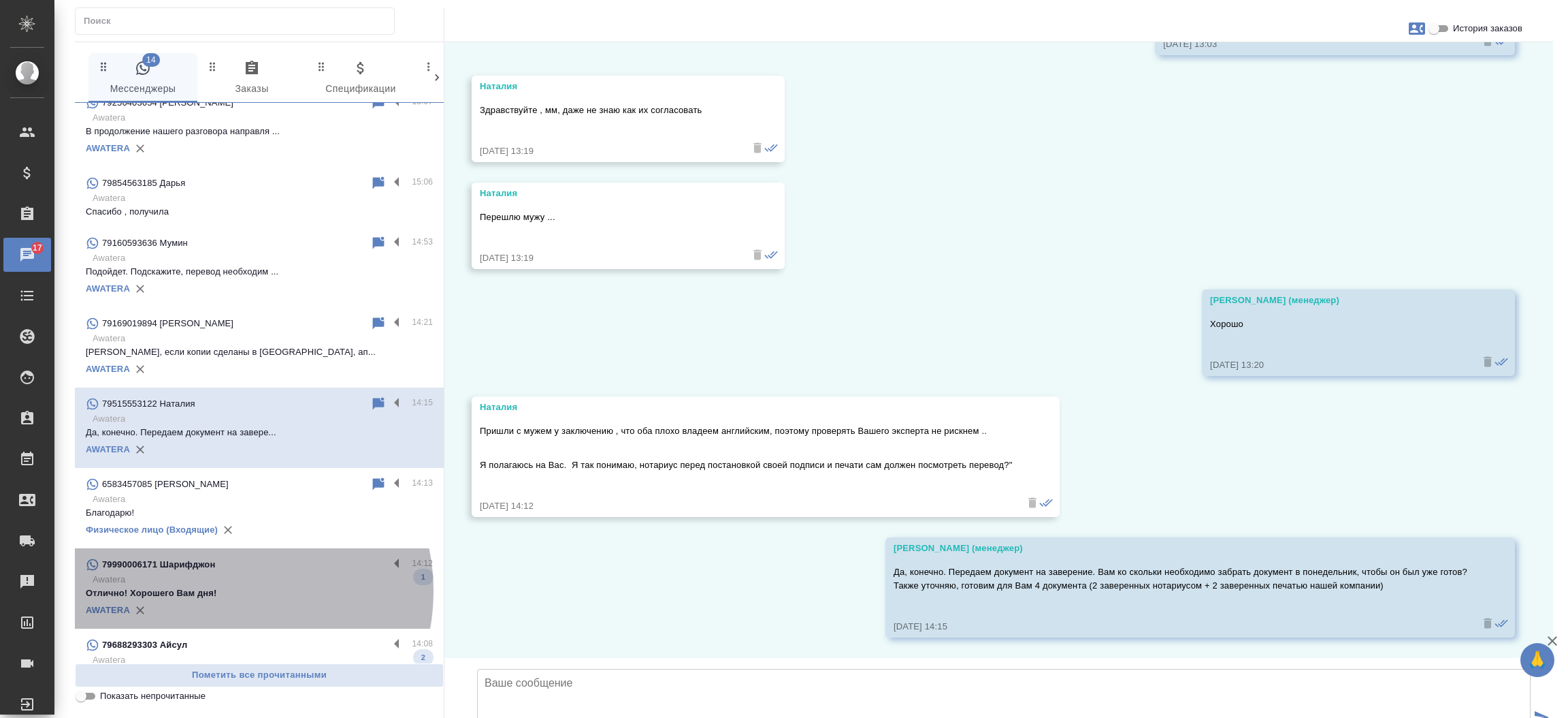
click at [225, 586] on p "Отлично! Хорошего Вам дня!" at bounding box center [259, 593] width 347 height 14
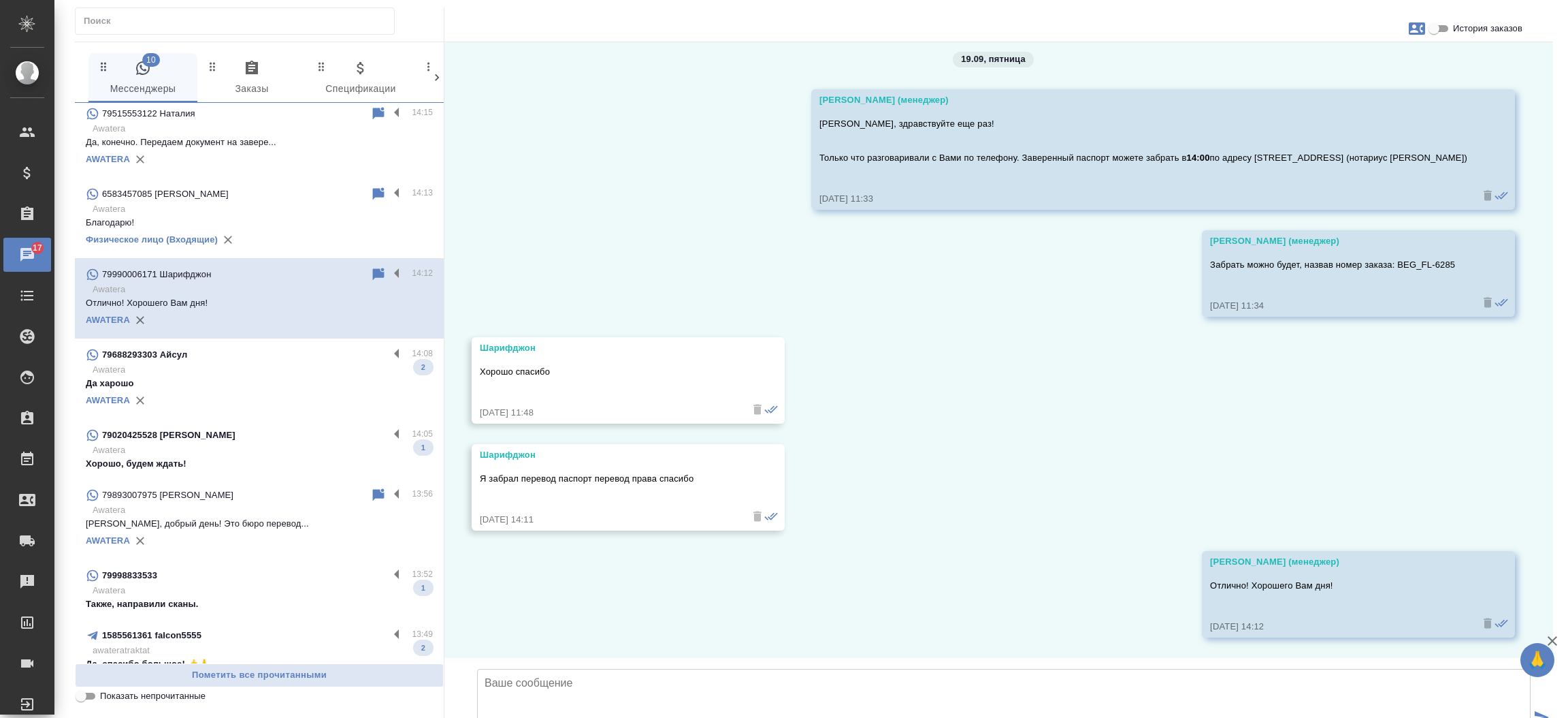
scroll to position [1994, 0]
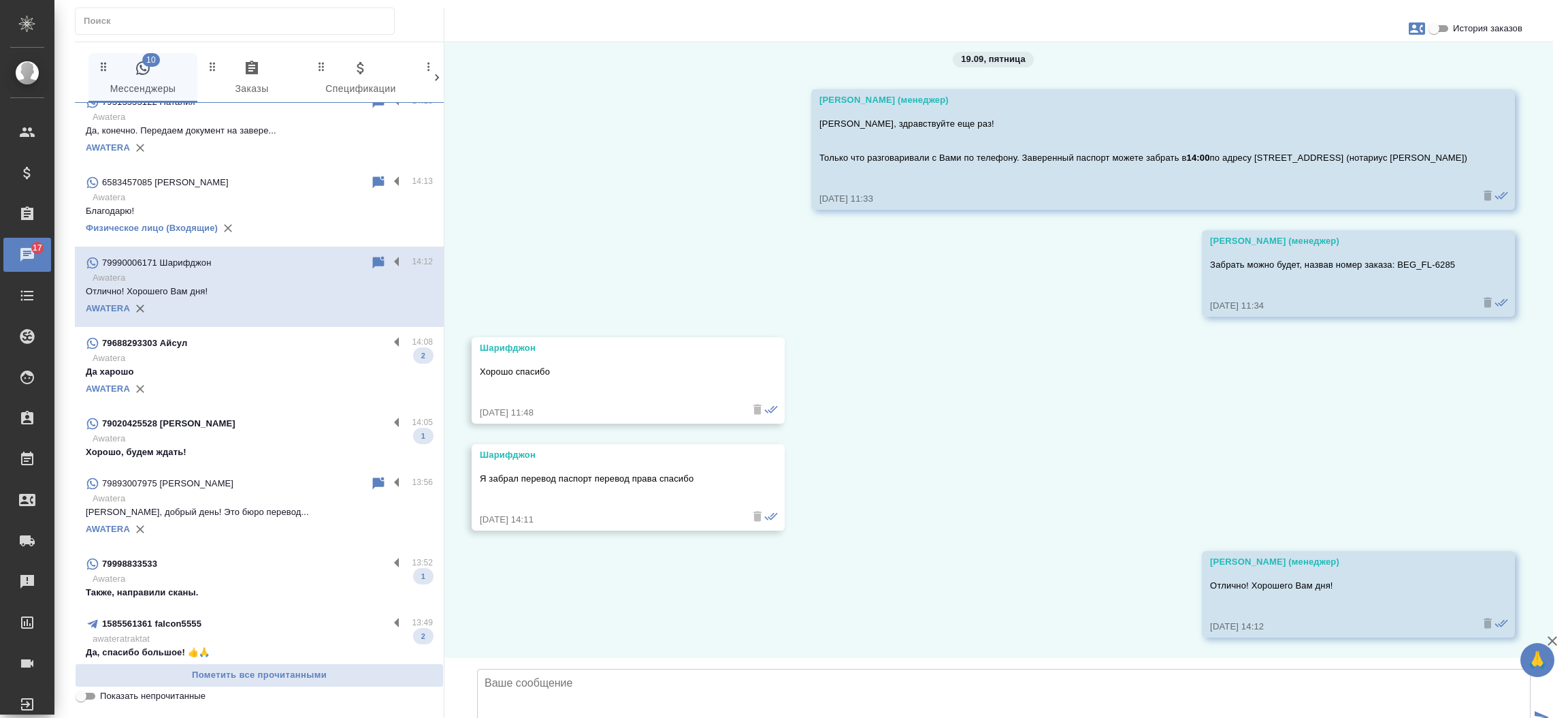
click at [284, 365] on p "Да харошо" at bounding box center [259, 372] width 347 height 14
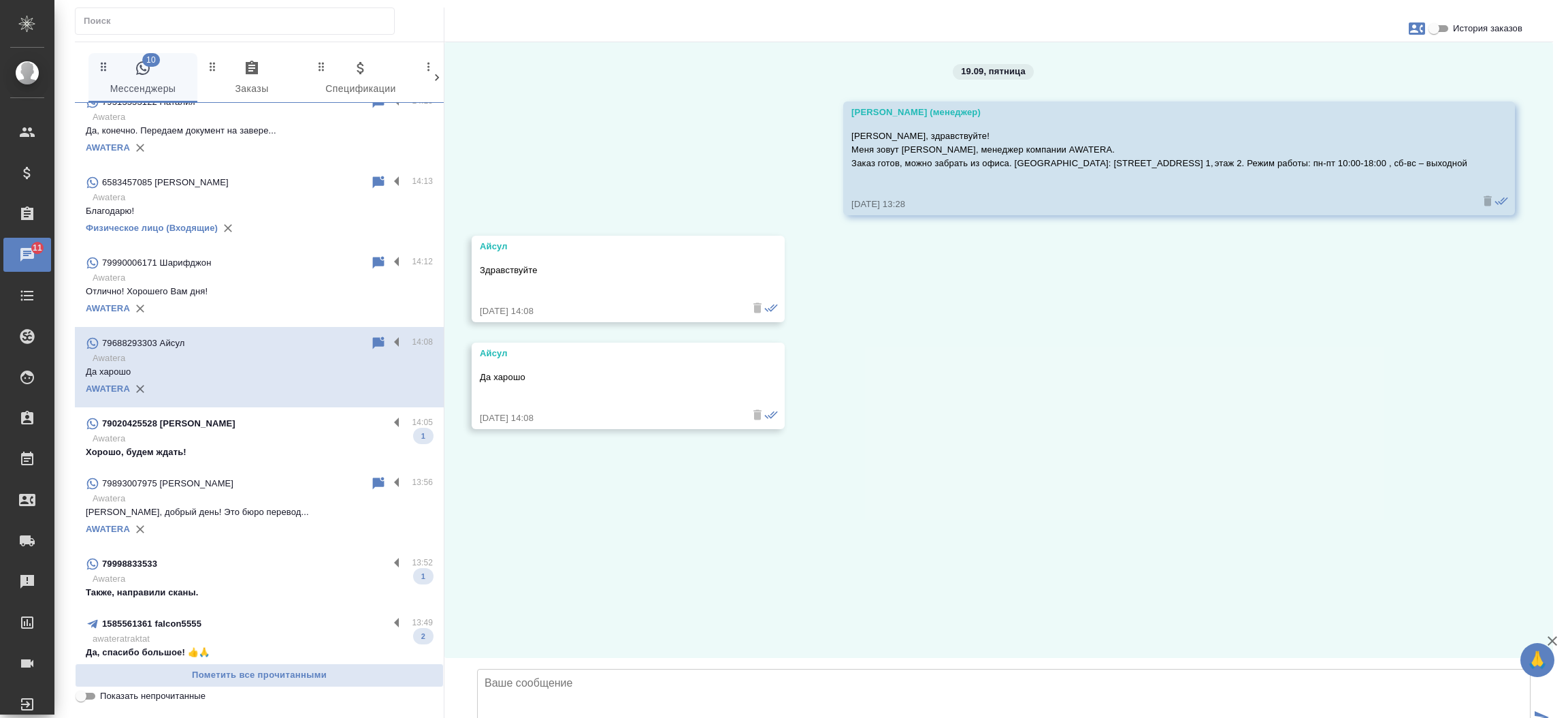
scroll to position [0, 0]
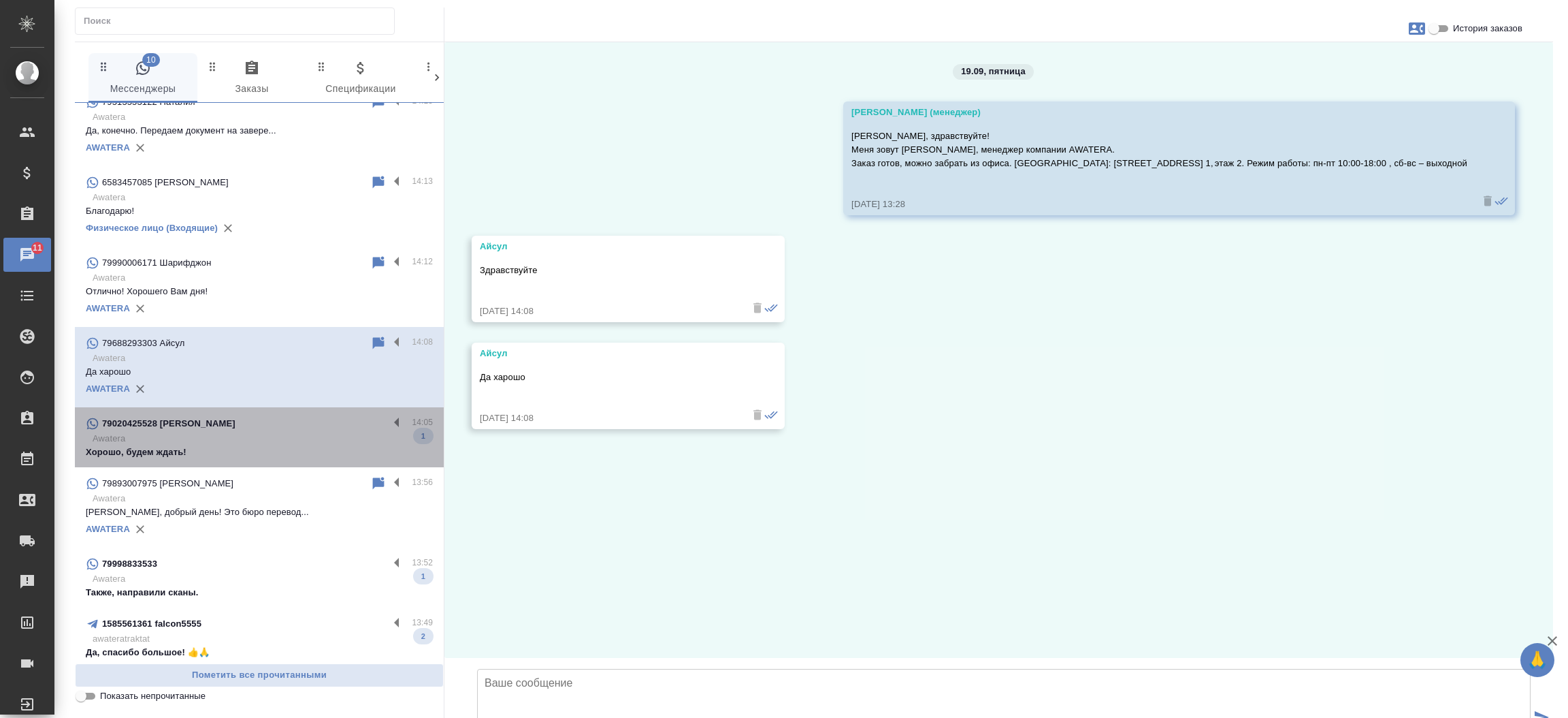
click at [266, 432] on p "Awatera" at bounding box center [263, 439] width 340 height 14
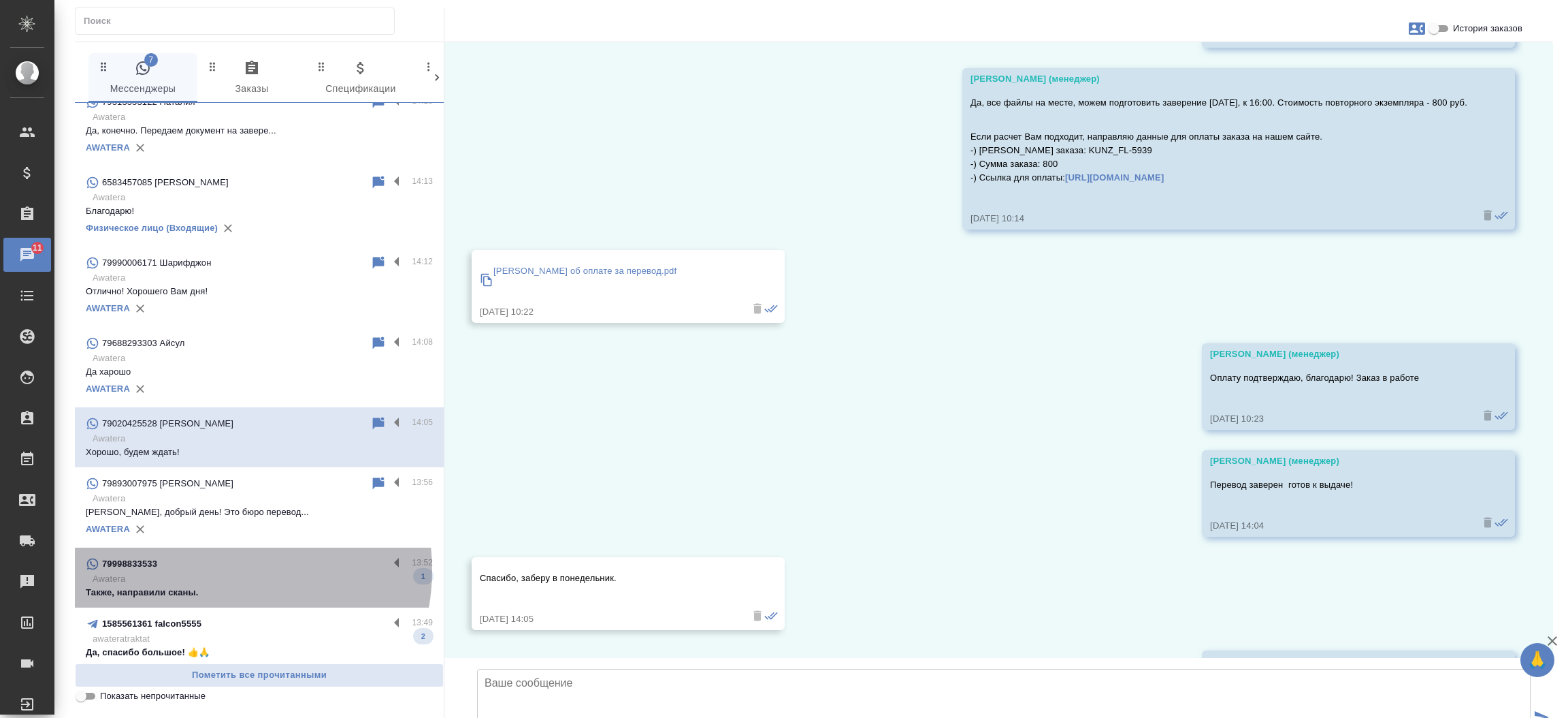
click at [218, 558] on div "79998833533" at bounding box center [237, 563] width 303 height 16
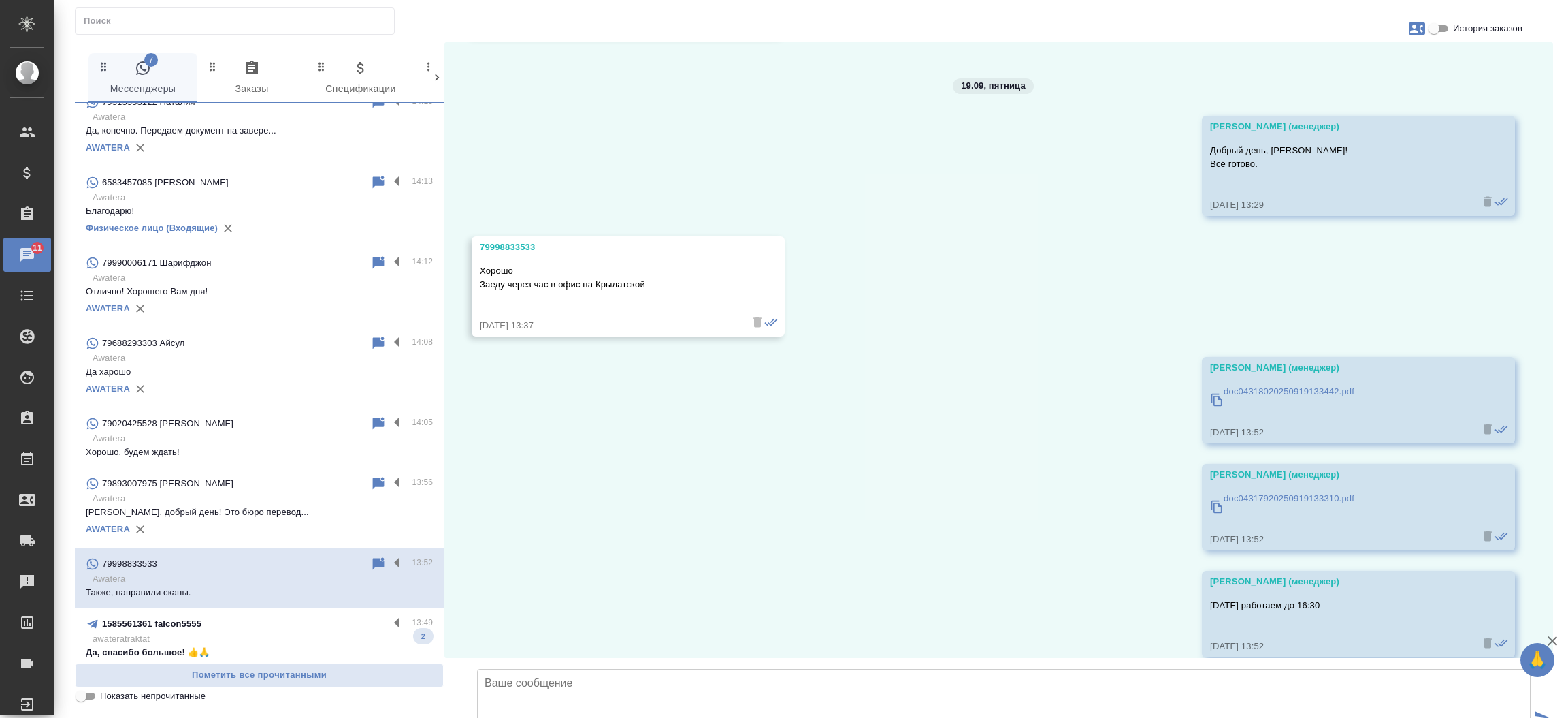
scroll to position [4529, 0]
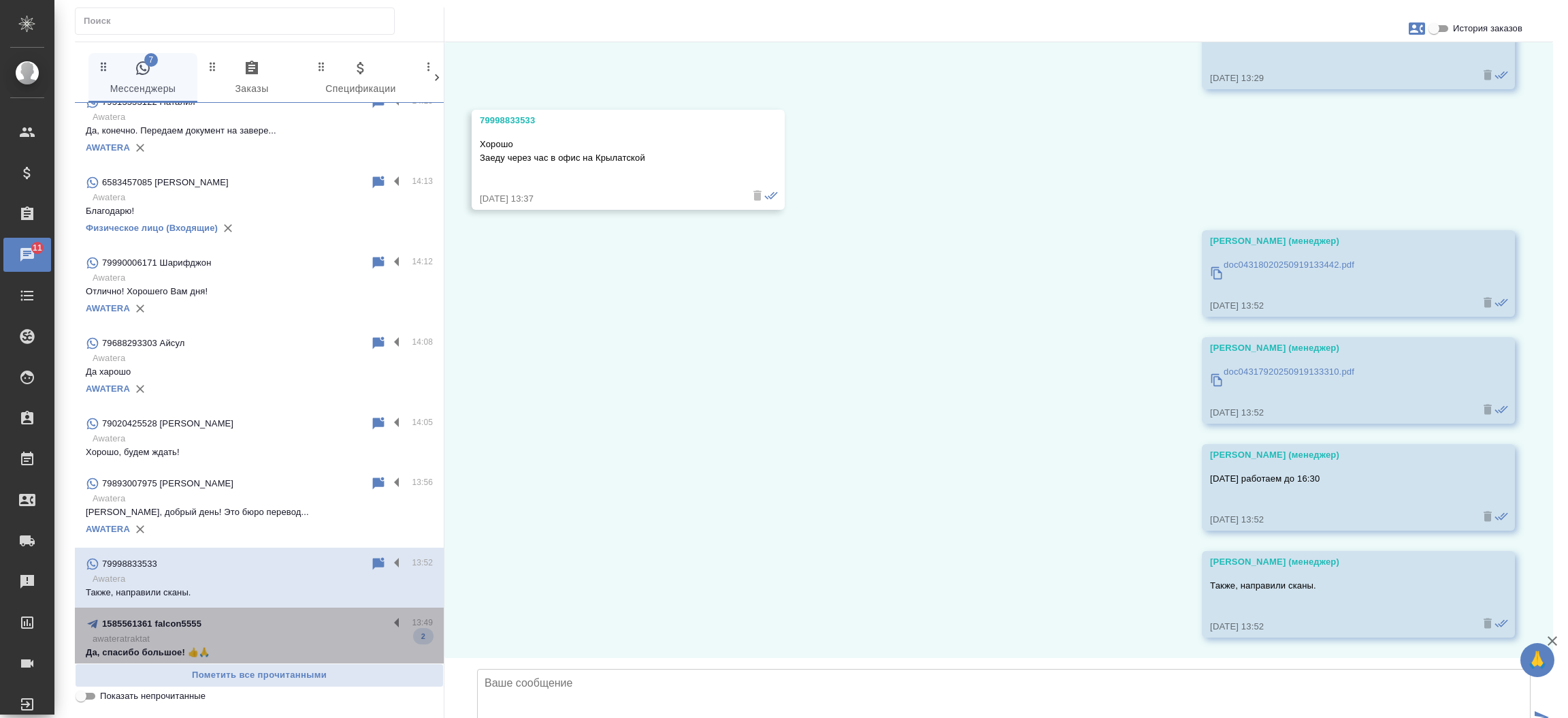
click at [281, 632] on p "awateratraktat" at bounding box center [263, 639] width 340 height 14
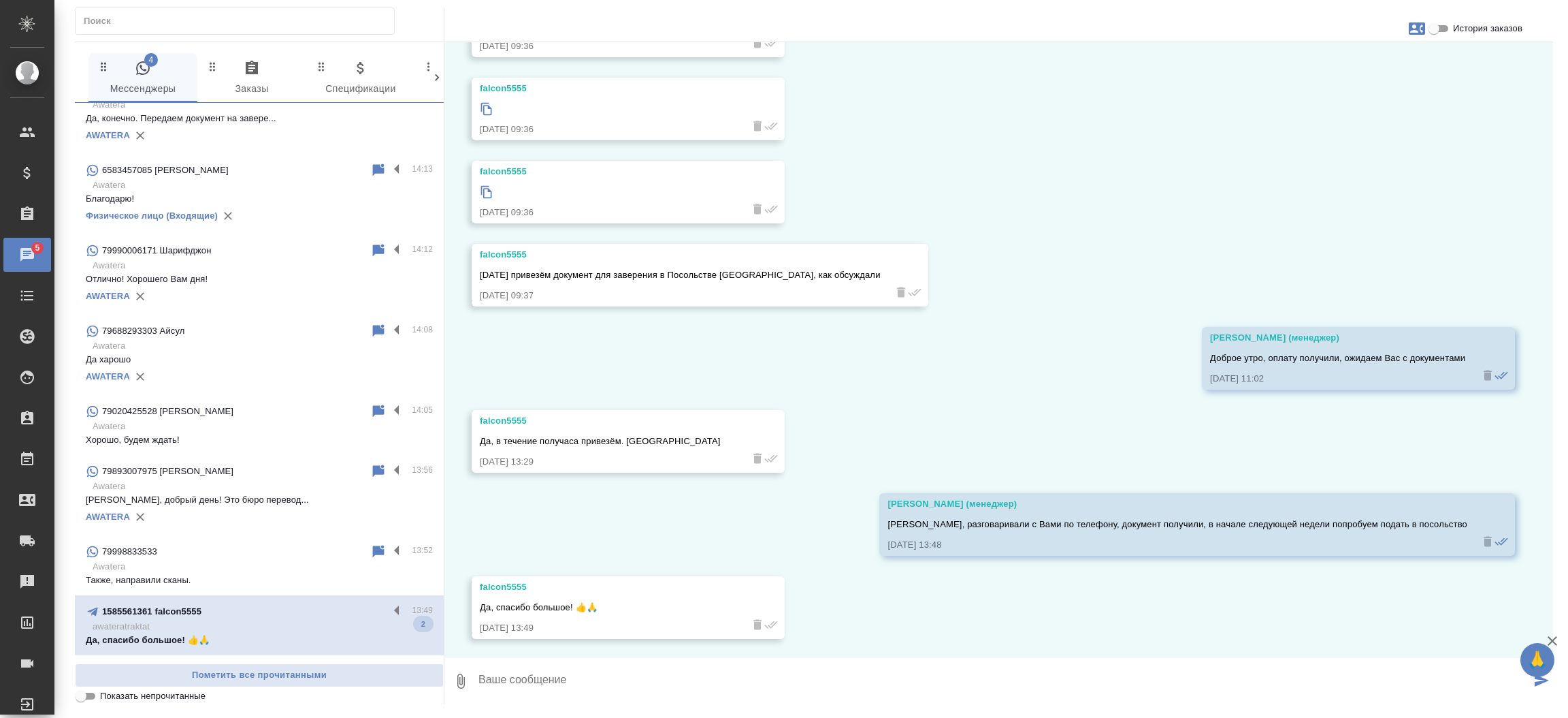
scroll to position [2080, 0]
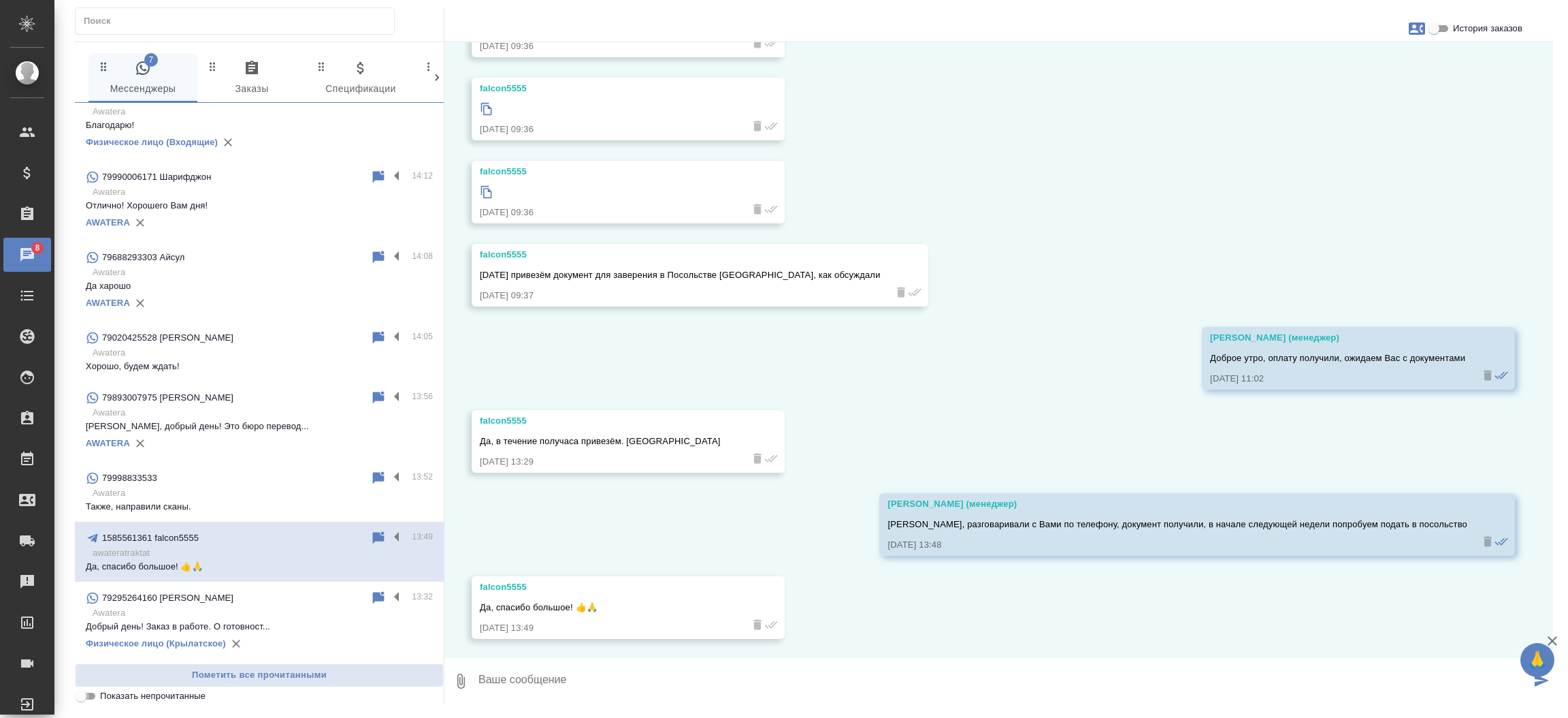
click at [89, 696] on input "Показать непрочитанные" at bounding box center [81, 696] width 49 height 16
checkbox input "true"
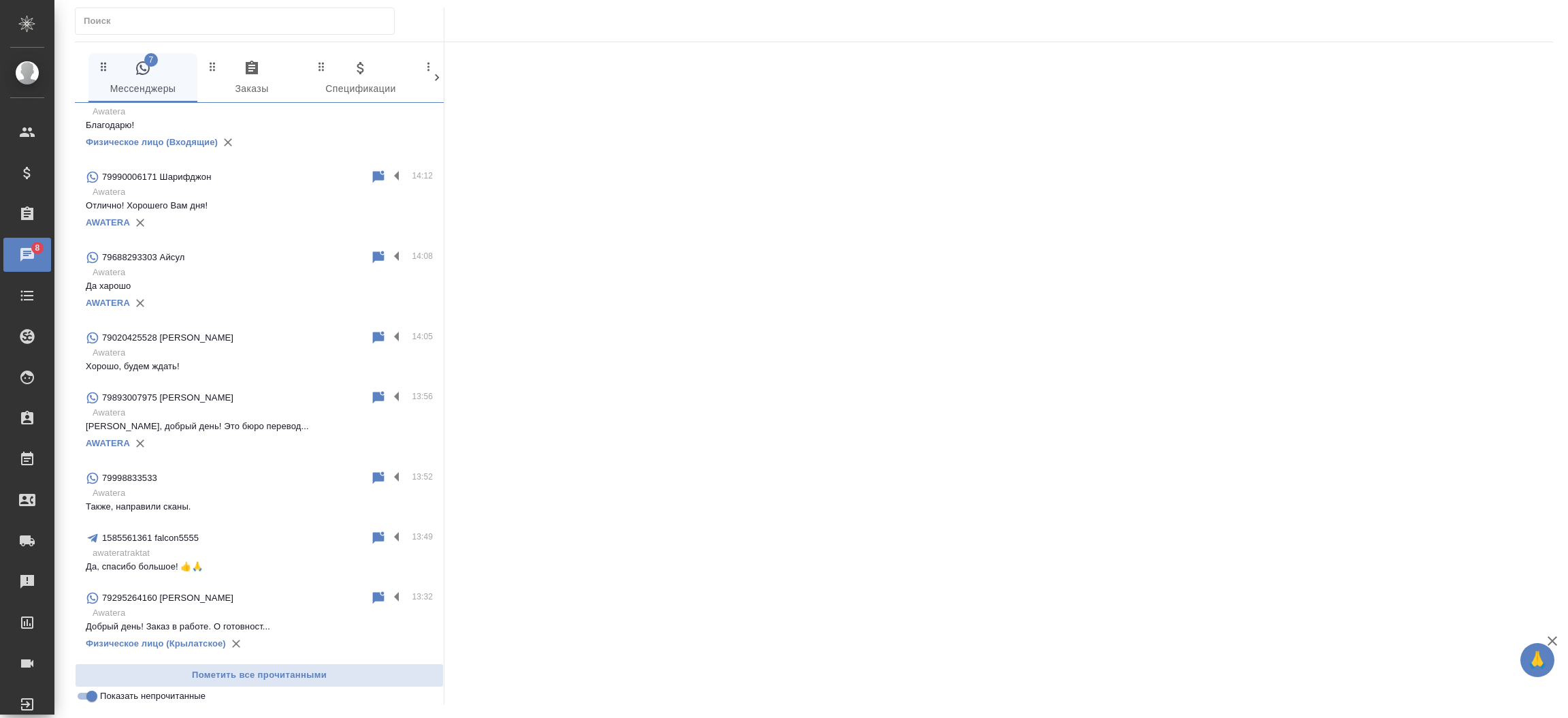
scroll to position [0, 0]
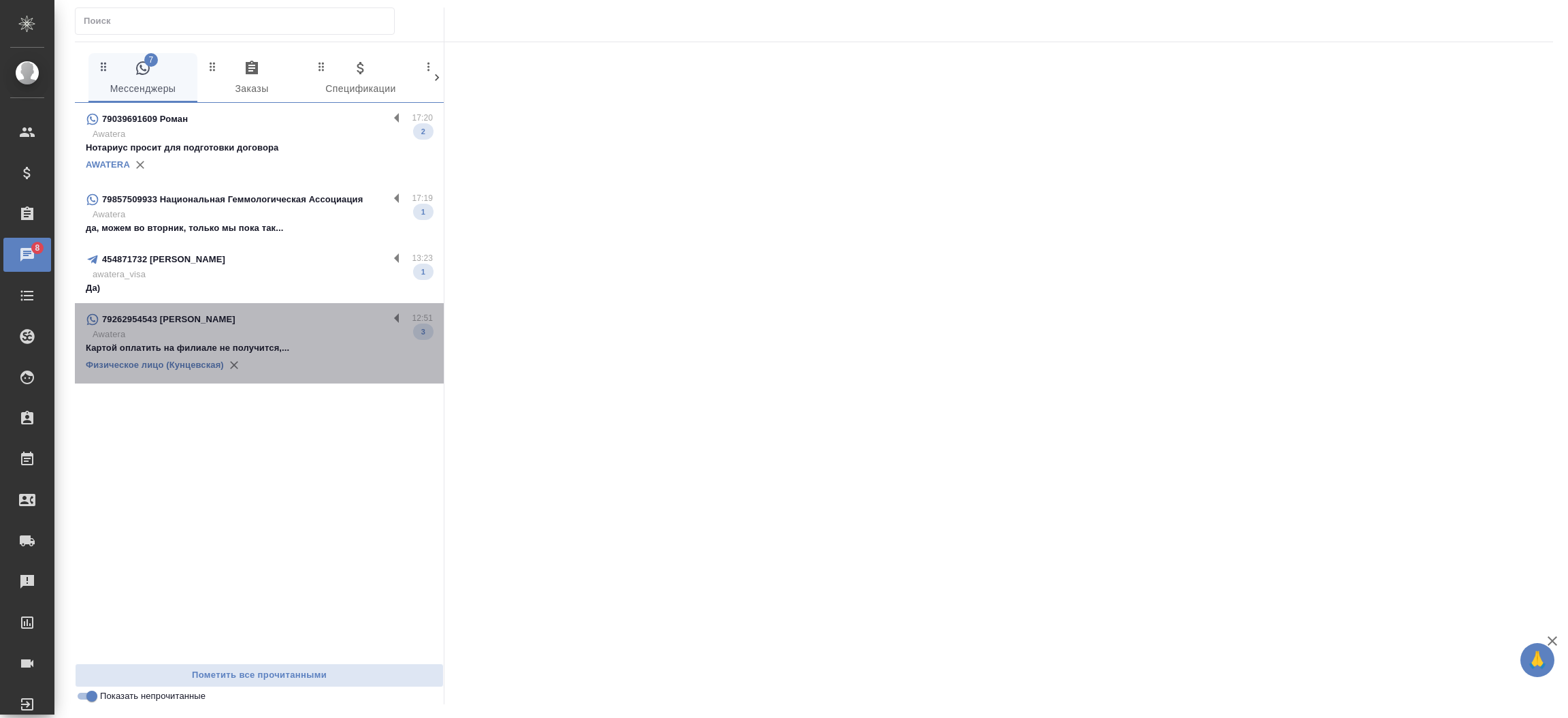
click at [338, 355] on div "Физическое лицо (Кунцевская)" at bounding box center [259, 365] width 347 height 21
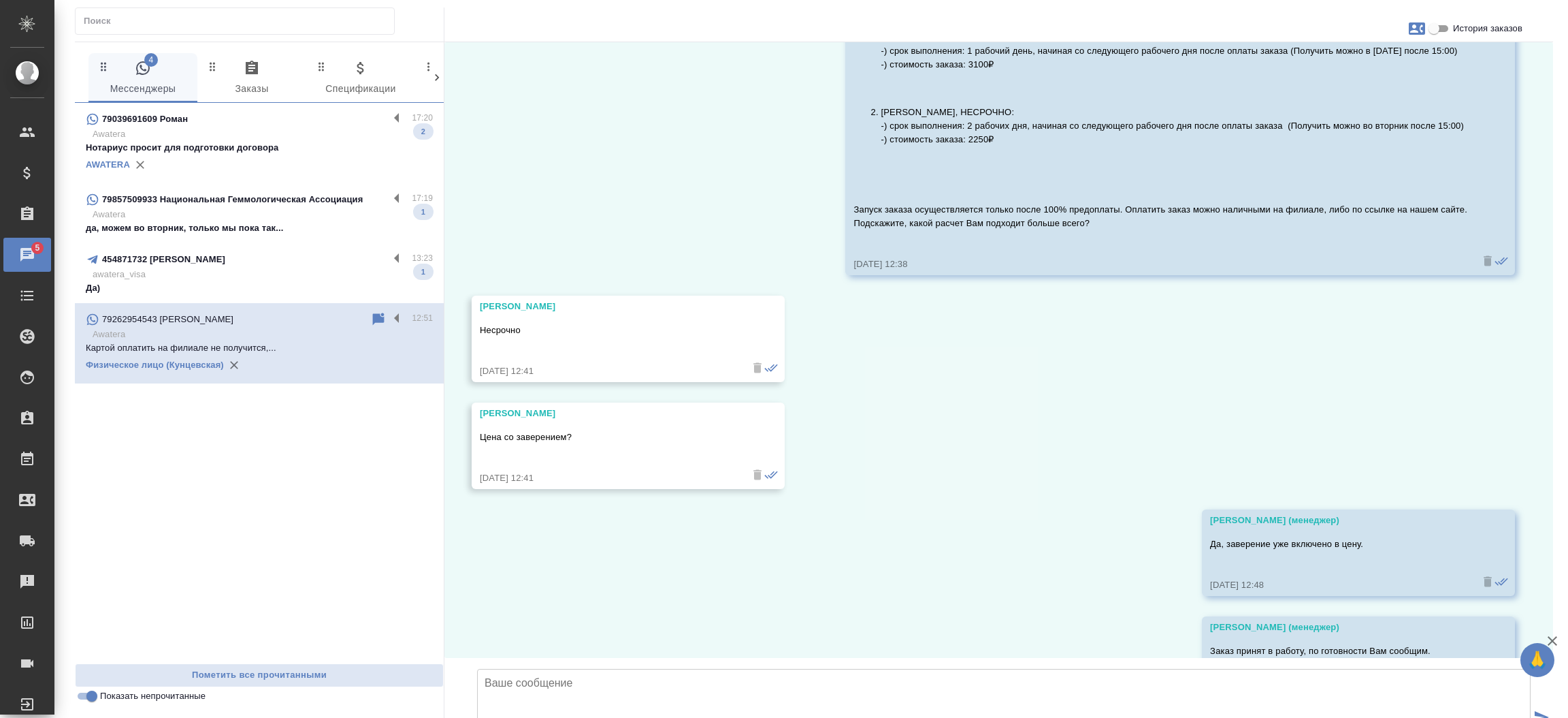
scroll to position [18185, 0]
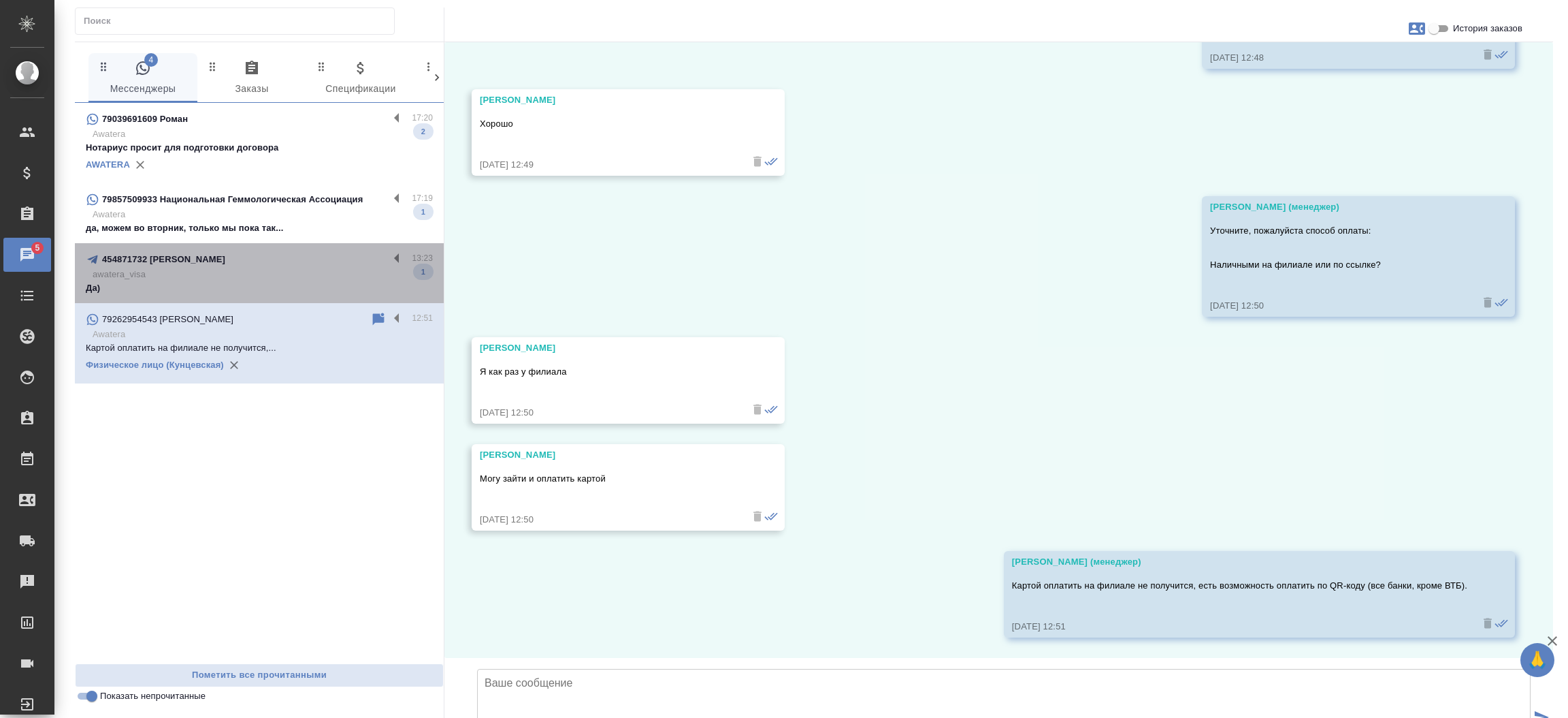
click at [336, 265] on div "454871732 [PERSON_NAME]" at bounding box center [237, 259] width 303 height 16
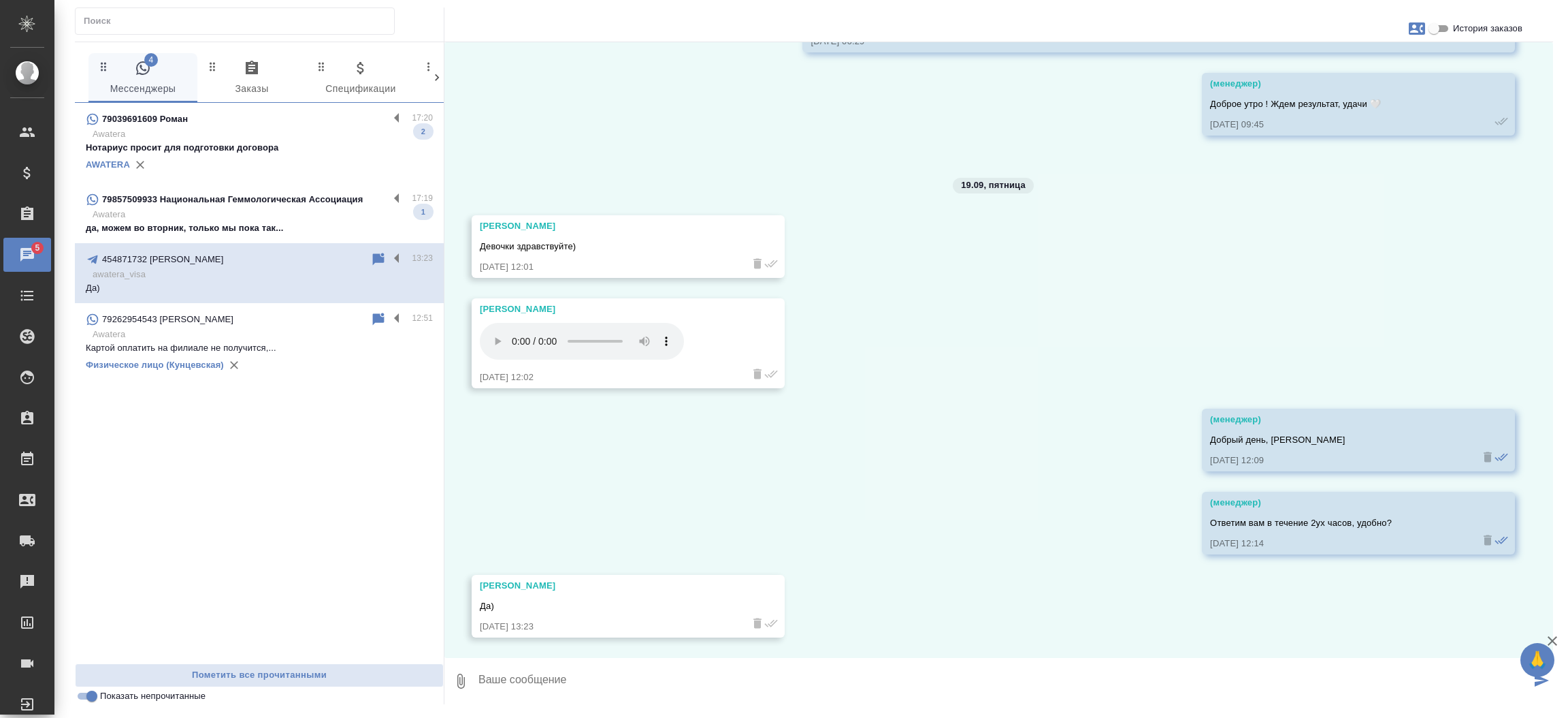
scroll to position [8348, 0]
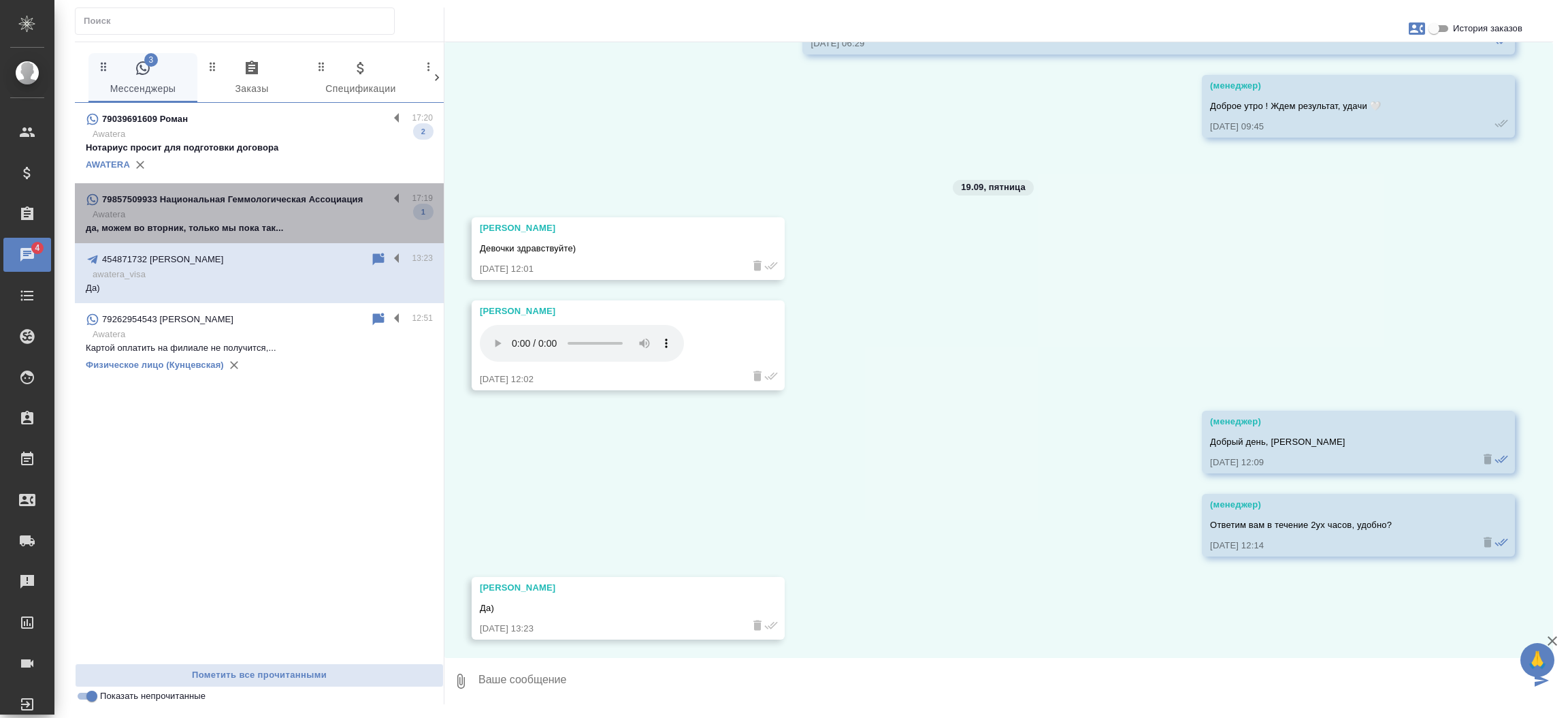
click at [291, 223] on p "да, можем во вторник, только мы пока так..." at bounding box center [259, 229] width 347 height 14
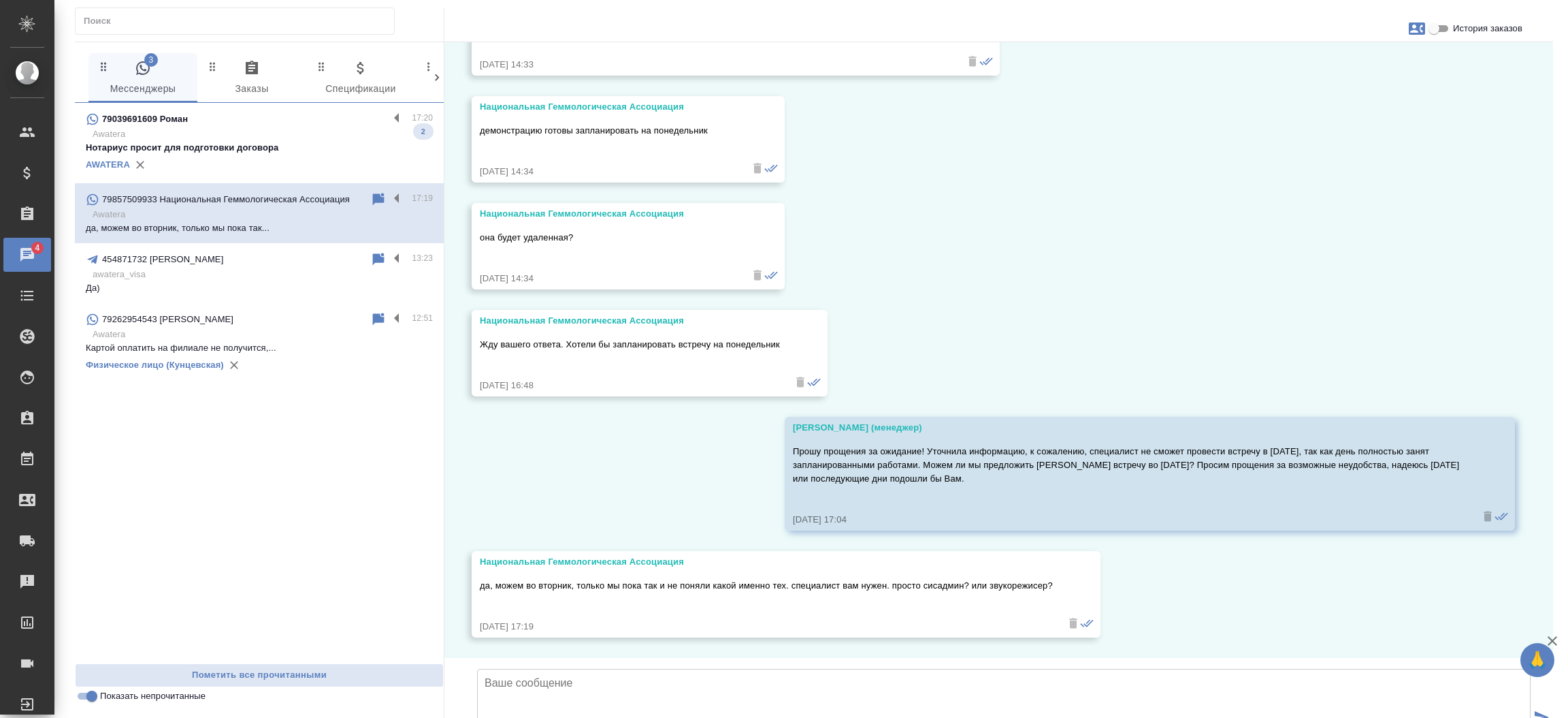
scroll to position [4070, 0]
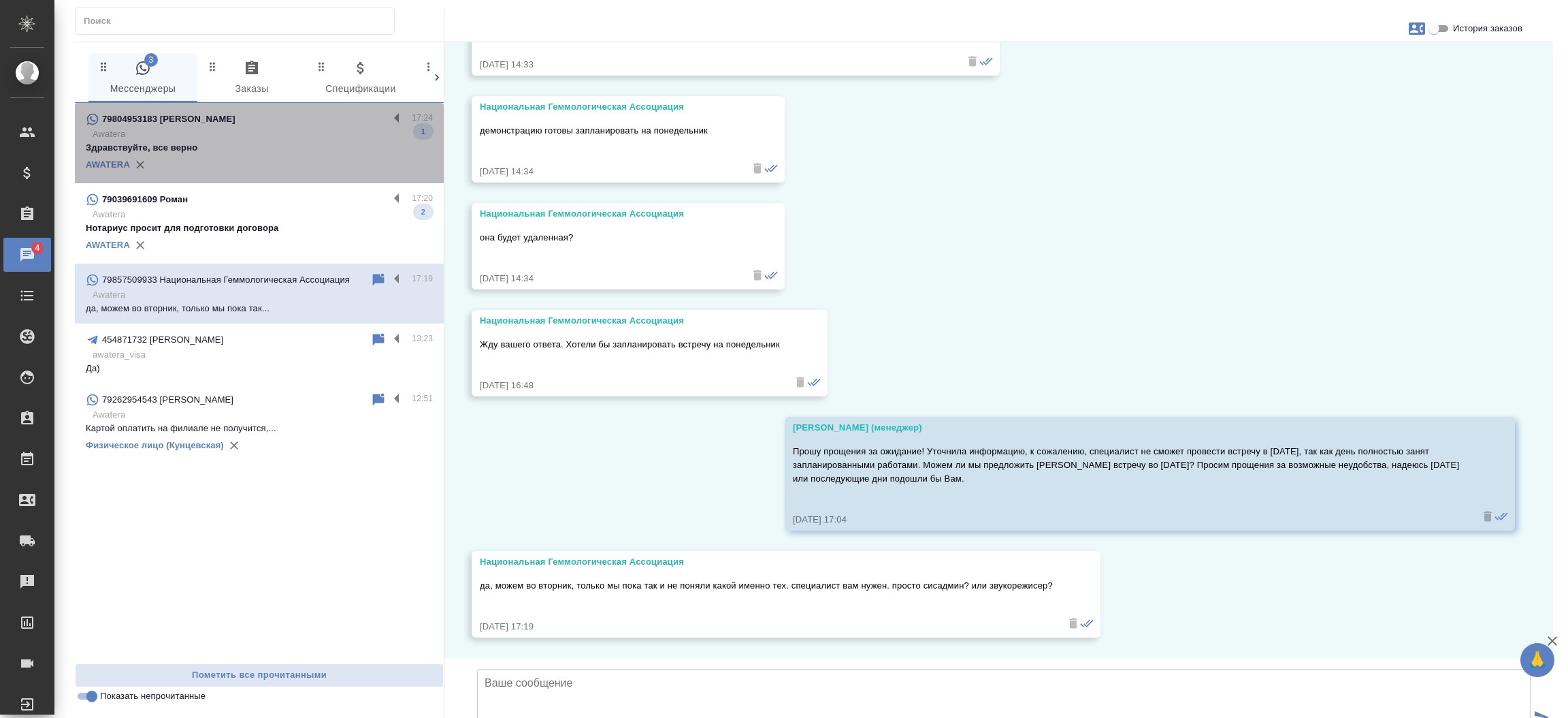
click at [304, 153] on p "Здравствуйте, все верно" at bounding box center [259, 148] width 347 height 14
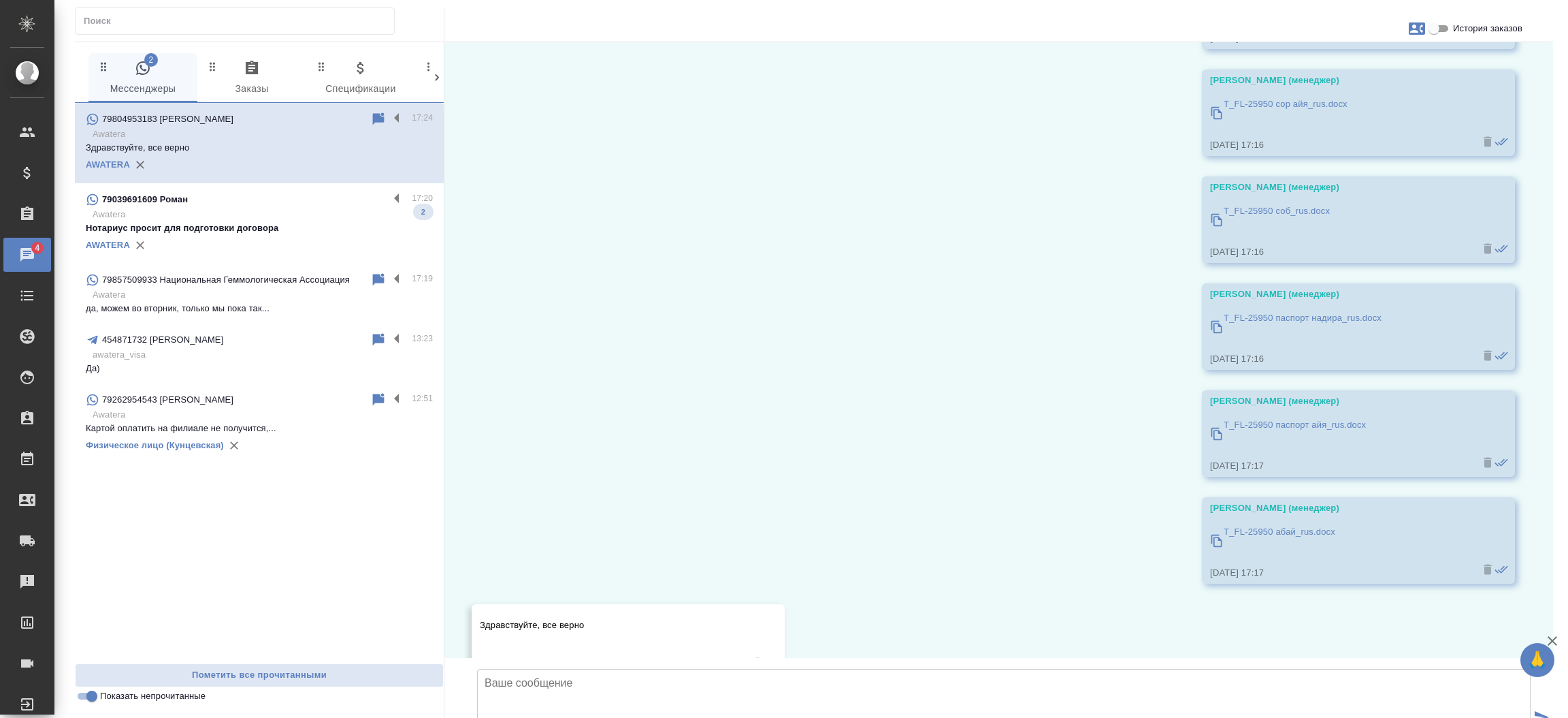
scroll to position [6185, 0]
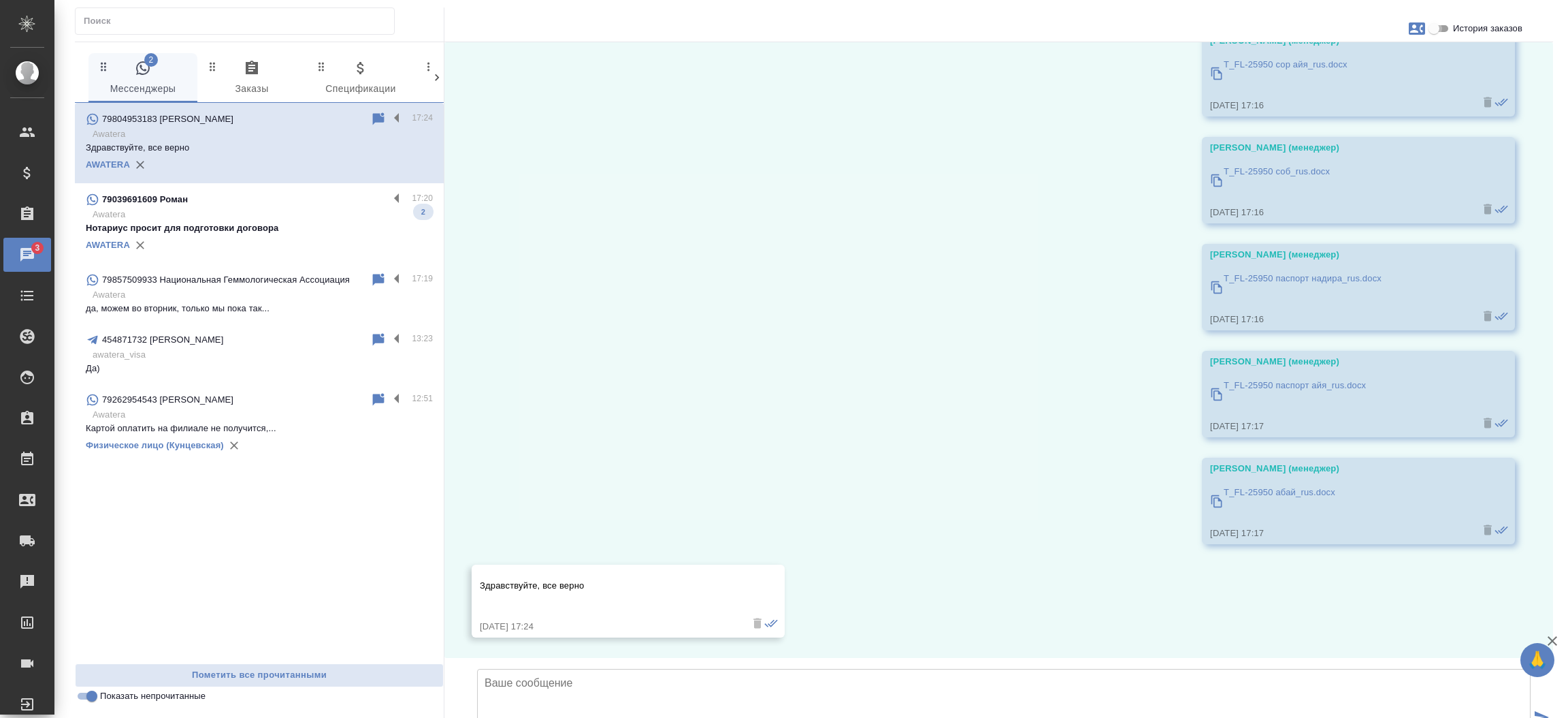
click at [1441, 30] on input "История заказов" at bounding box center [1435, 28] width 49 height 16
checkbox input "true"
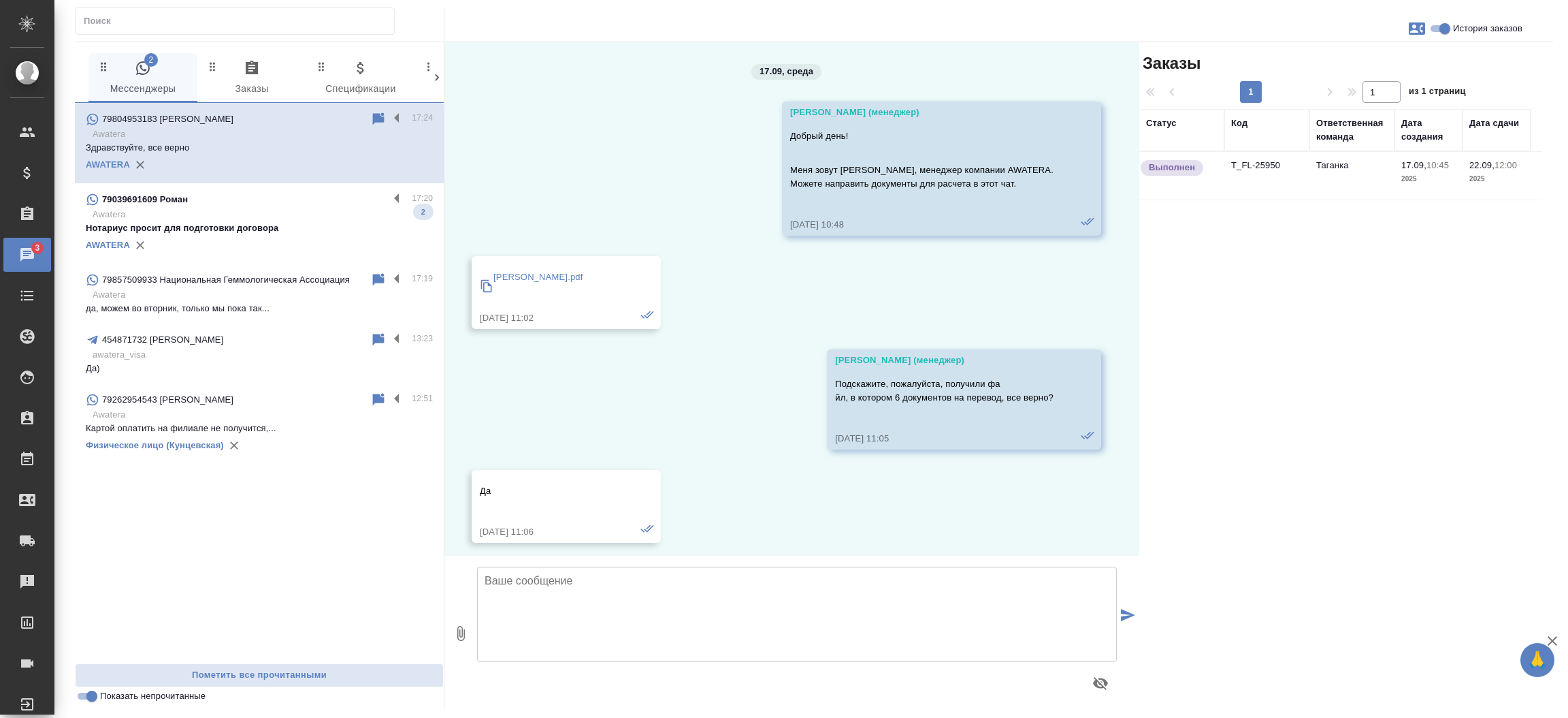
scroll to position [6363, 0]
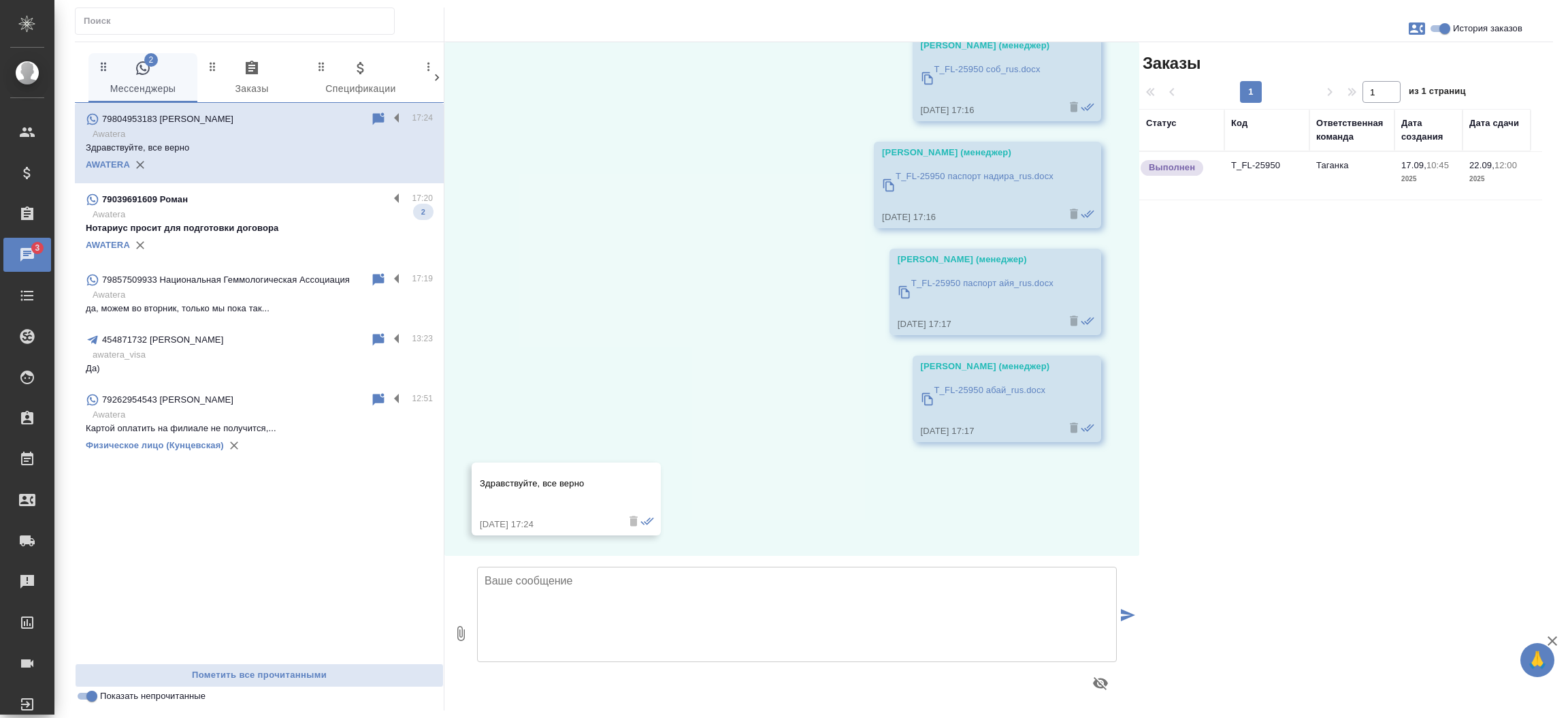
click at [1243, 172] on td "T_FL-25950" at bounding box center [1267, 176] width 85 height 48
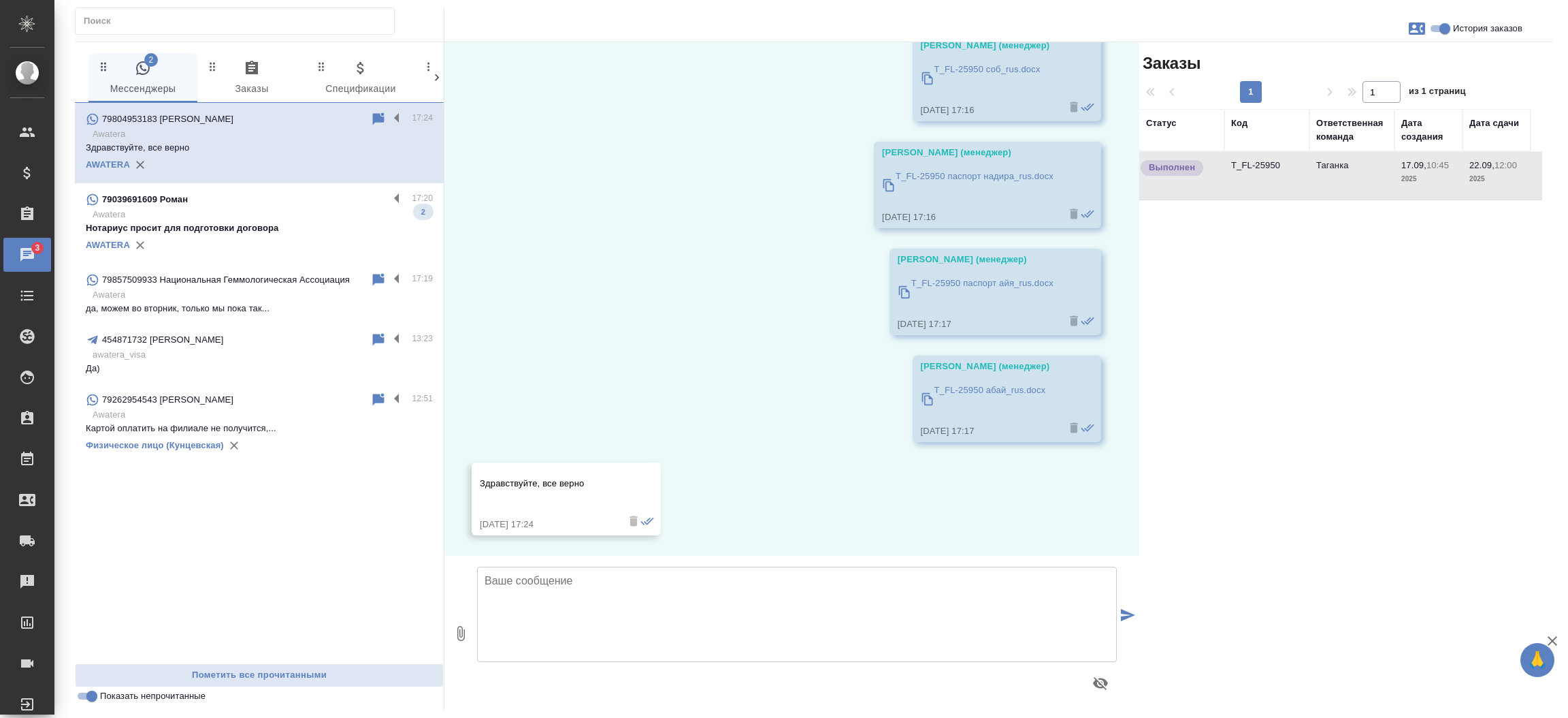
click at [1243, 172] on td "T_FL-25950" at bounding box center [1267, 176] width 85 height 48
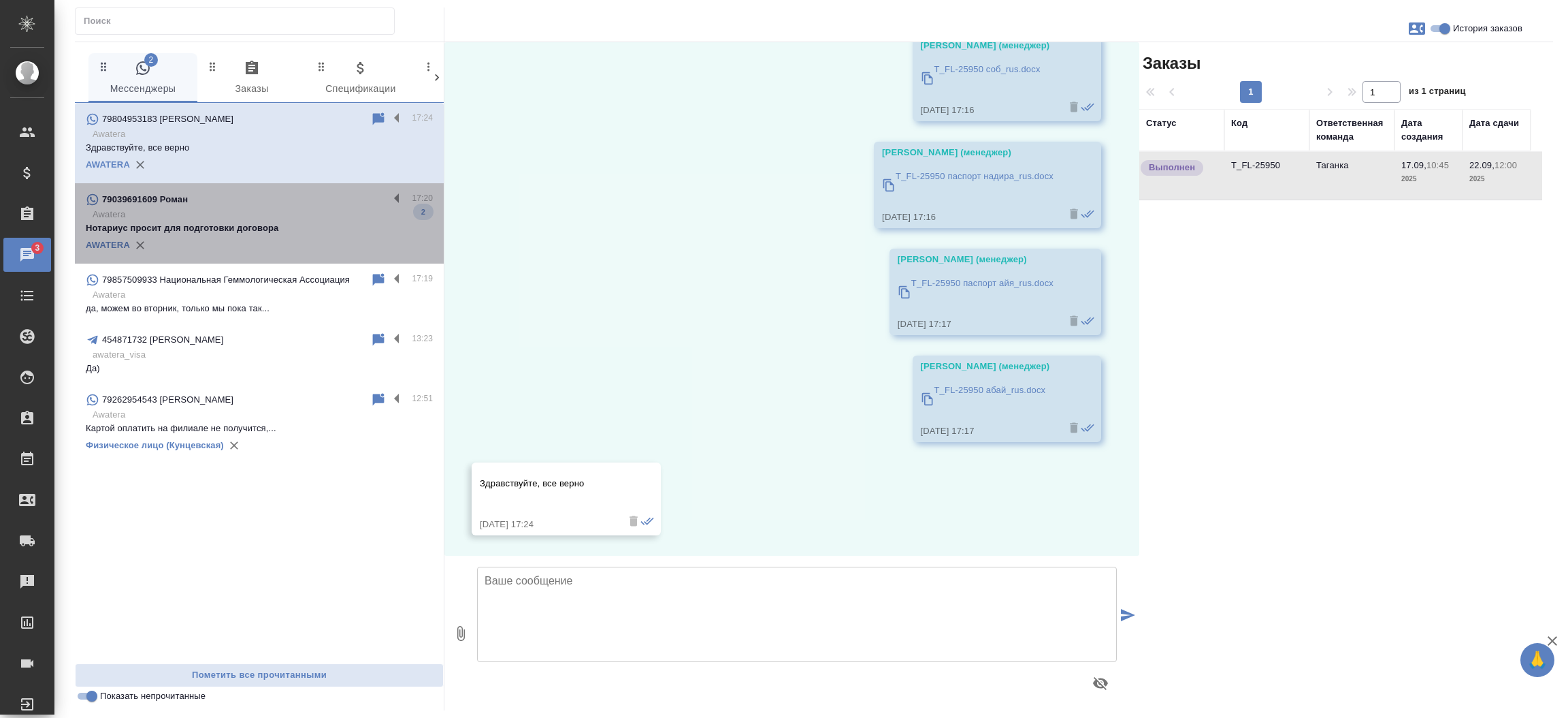
click at [191, 203] on div "79039691609 Роман" at bounding box center [237, 199] width 303 height 16
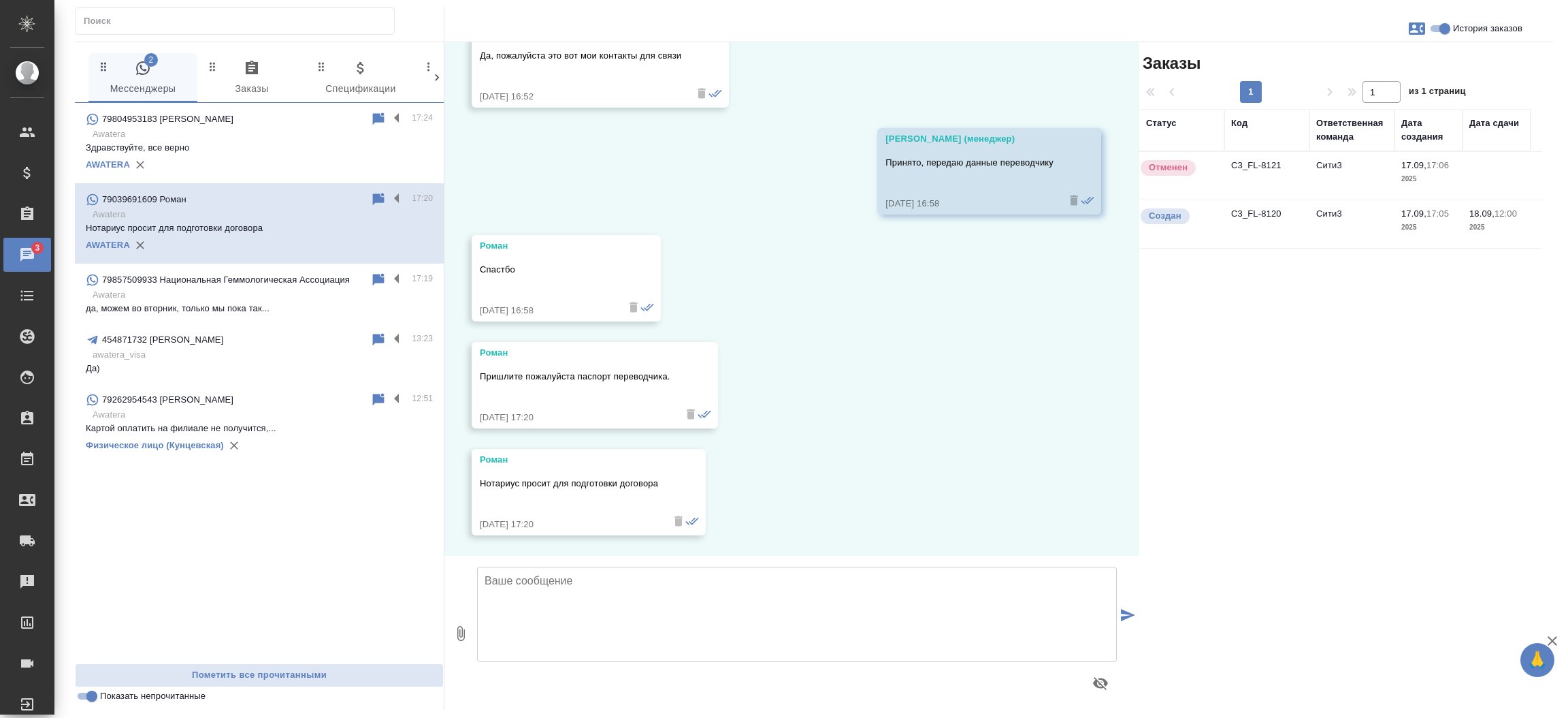
scroll to position [5702, 0]
click at [1248, 167] on td "C3_FL-8121" at bounding box center [1267, 176] width 85 height 48
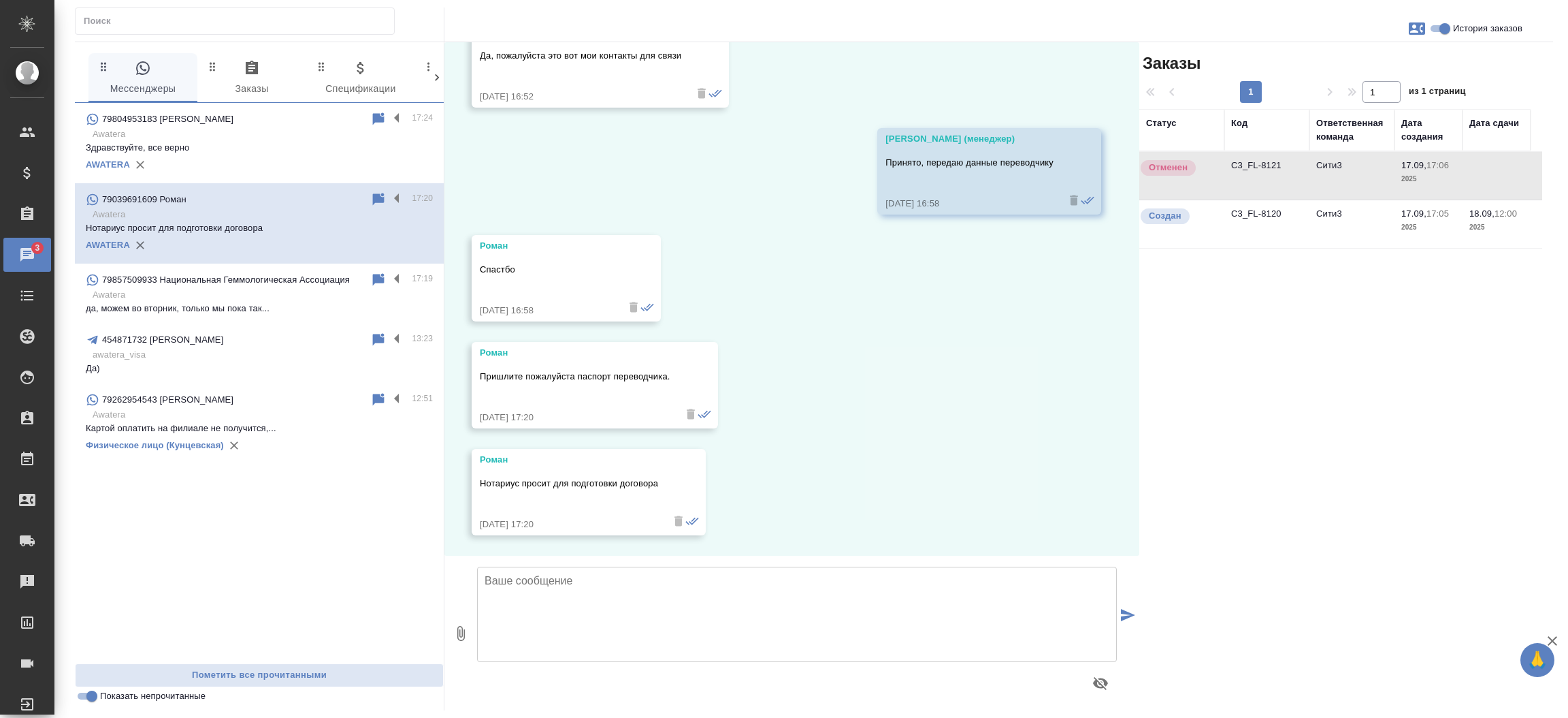
click at [1248, 167] on td "C3_FL-8121" at bounding box center [1267, 176] width 85 height 48
click at [1253, 216] on td "C3_FL-8120" at bounding box center [1267, 224] width 85 height 48
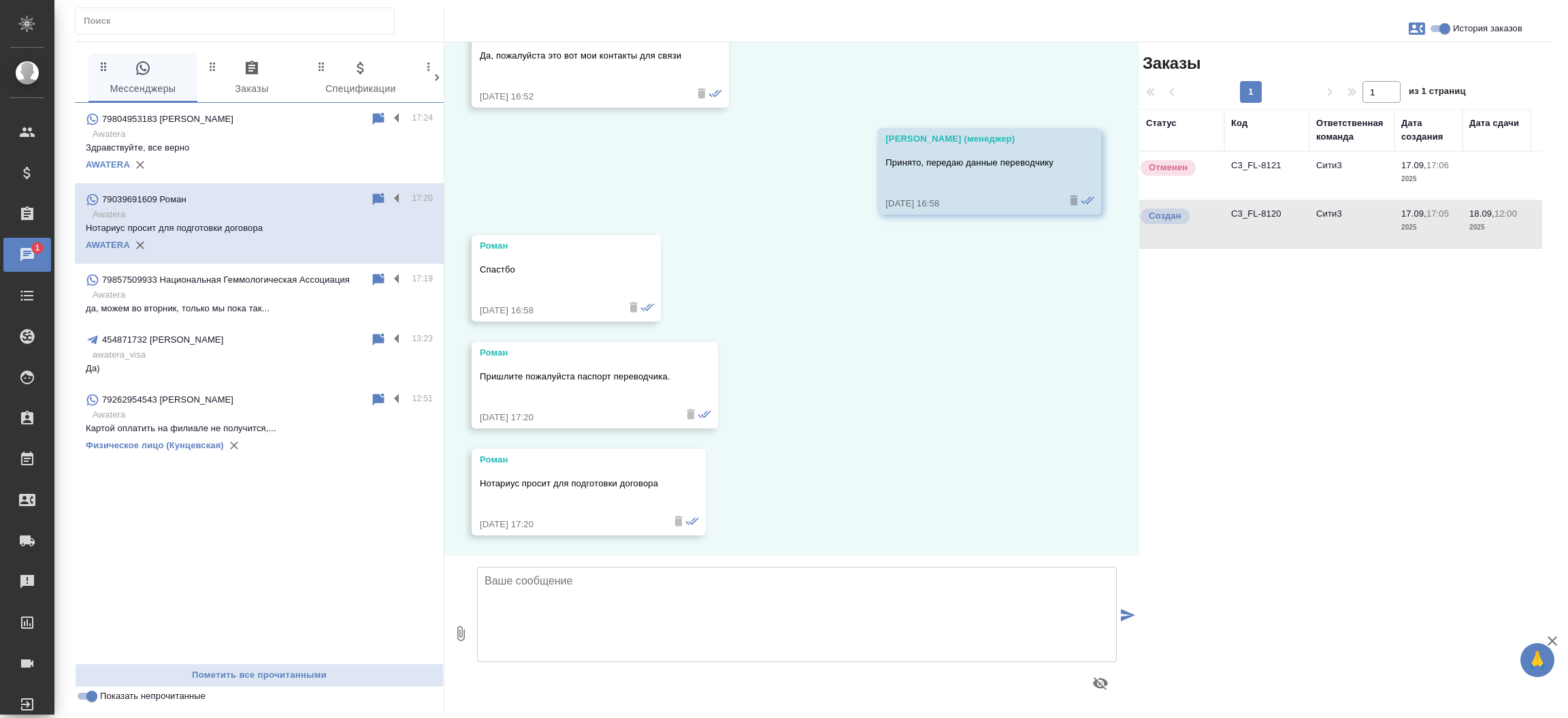
click at [1253, 216] on td "C3_FL-8120" at bounding box center [1267, 224] width 85 height 48
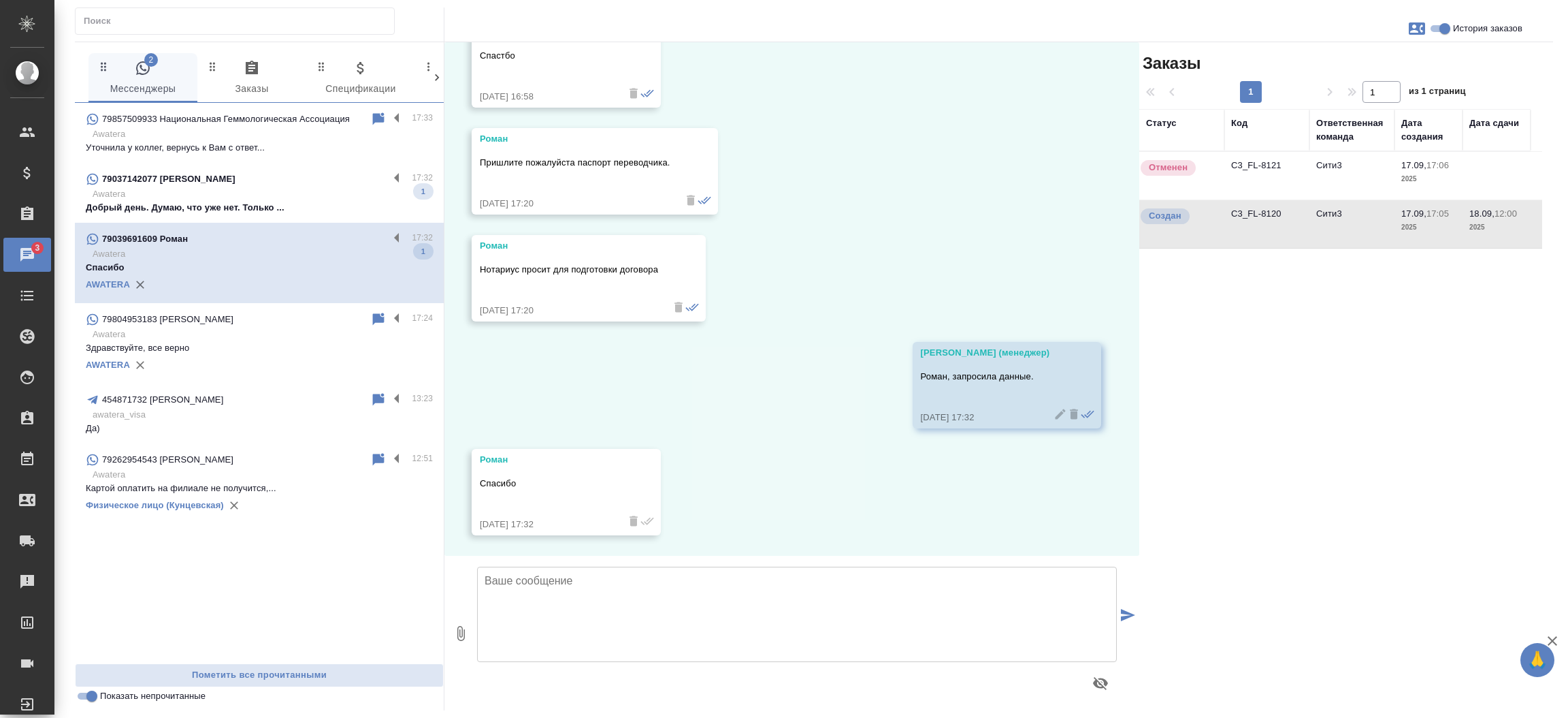
scroll to position [5917, 0]
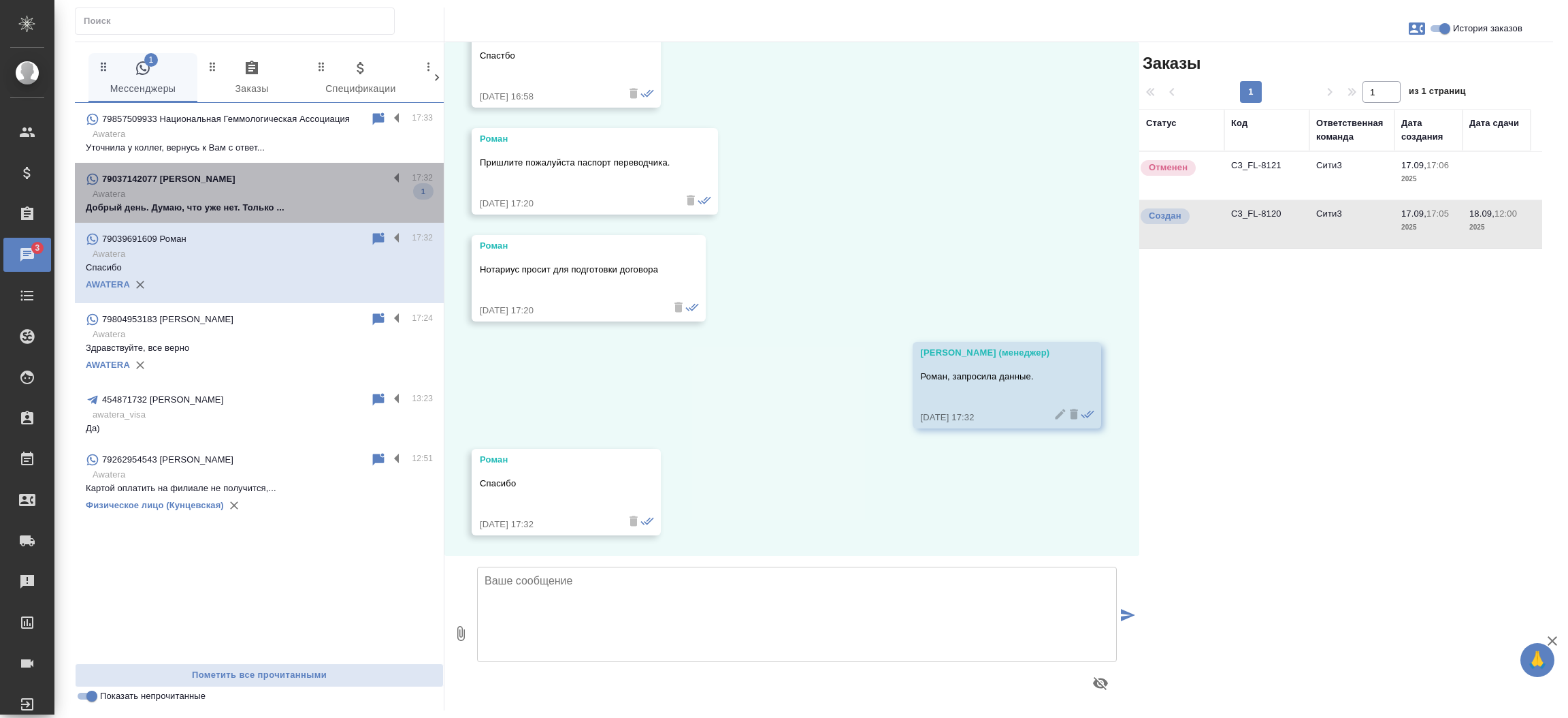
click at [272, 209] on p "Добрый день. Думаю, что уже нет. Только ..." at bounding box center [259, 208] width 347 height 14
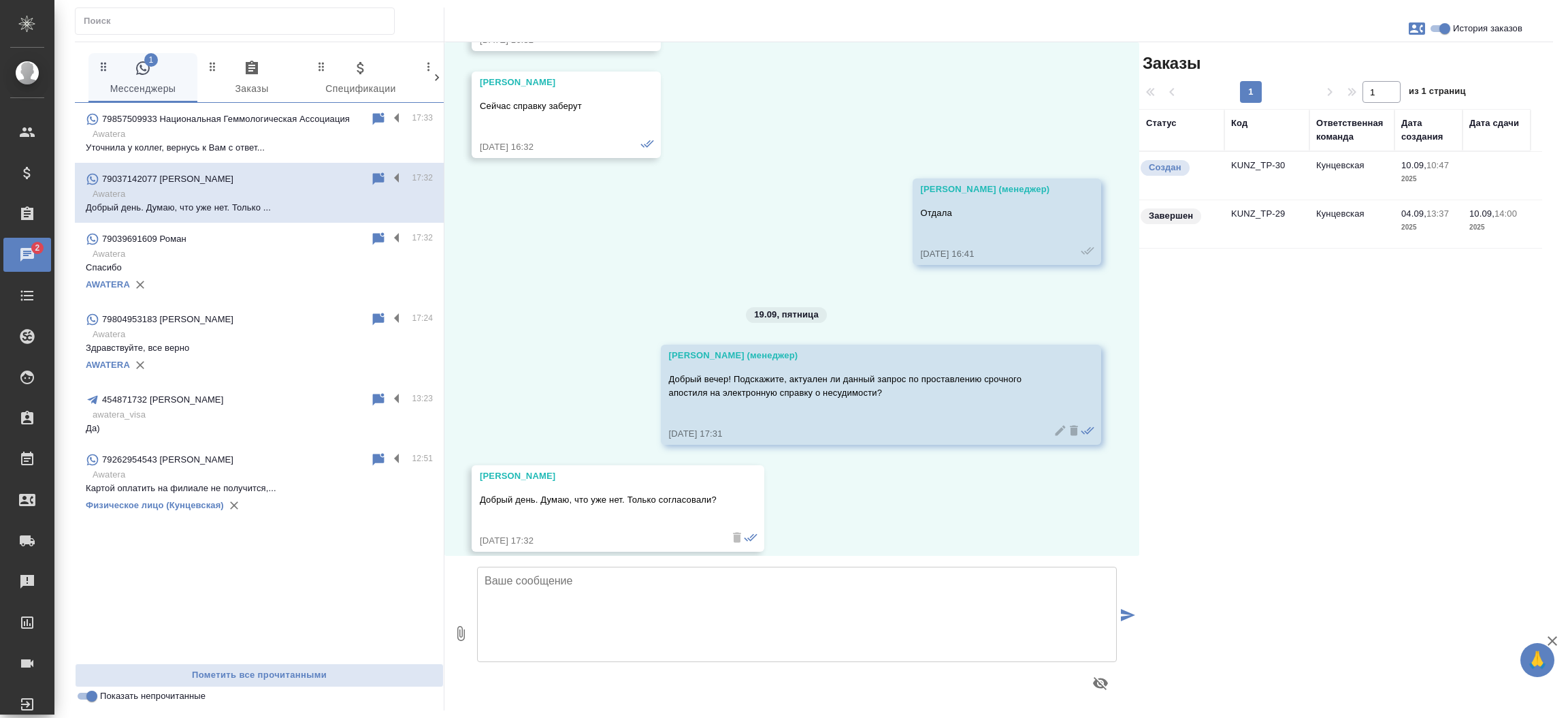
scroll to position [9534, 0]
click at [337, 117] on p "79857509933 Национальная Геммологическая Ассоциация" at bounding box center [225, 119] width 248 height 14
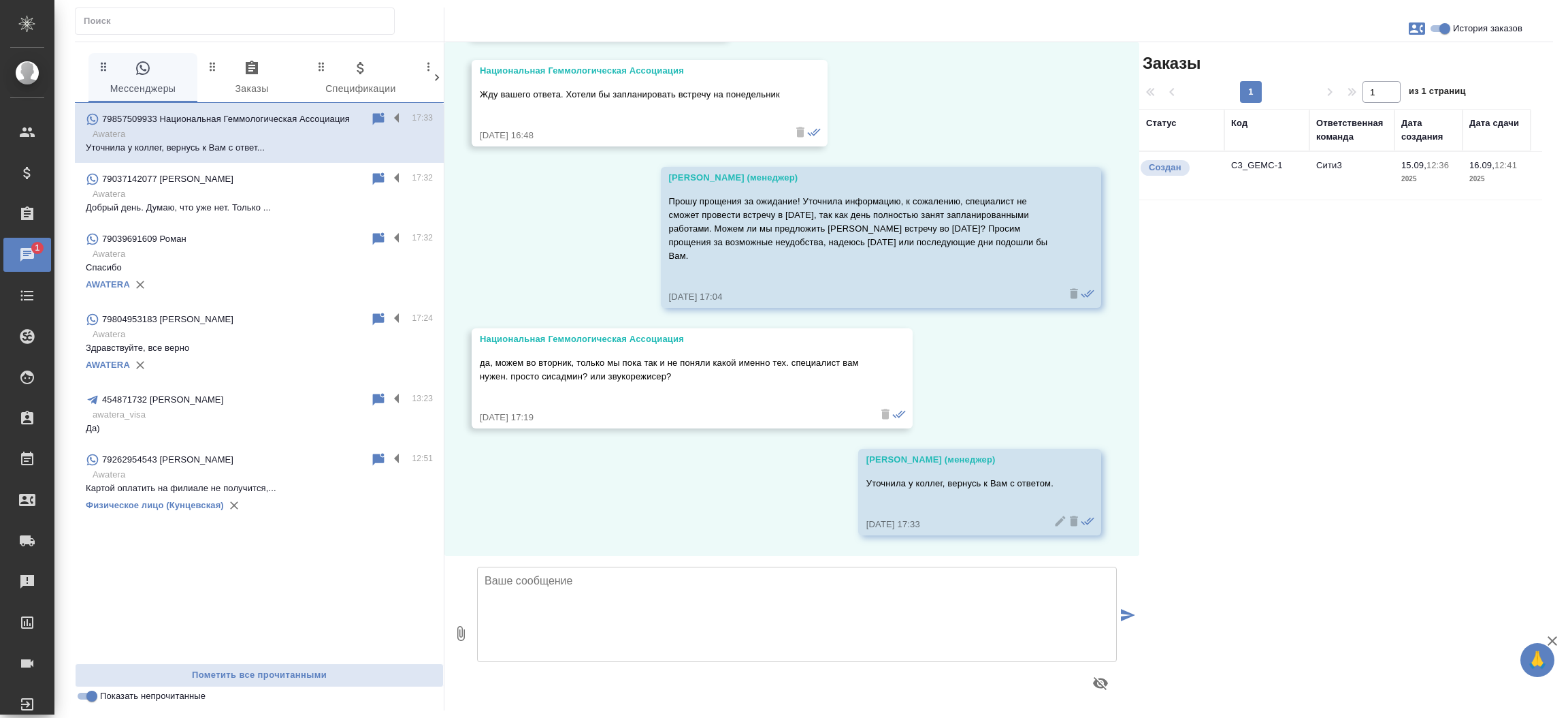
scroll to position [4735, 0]
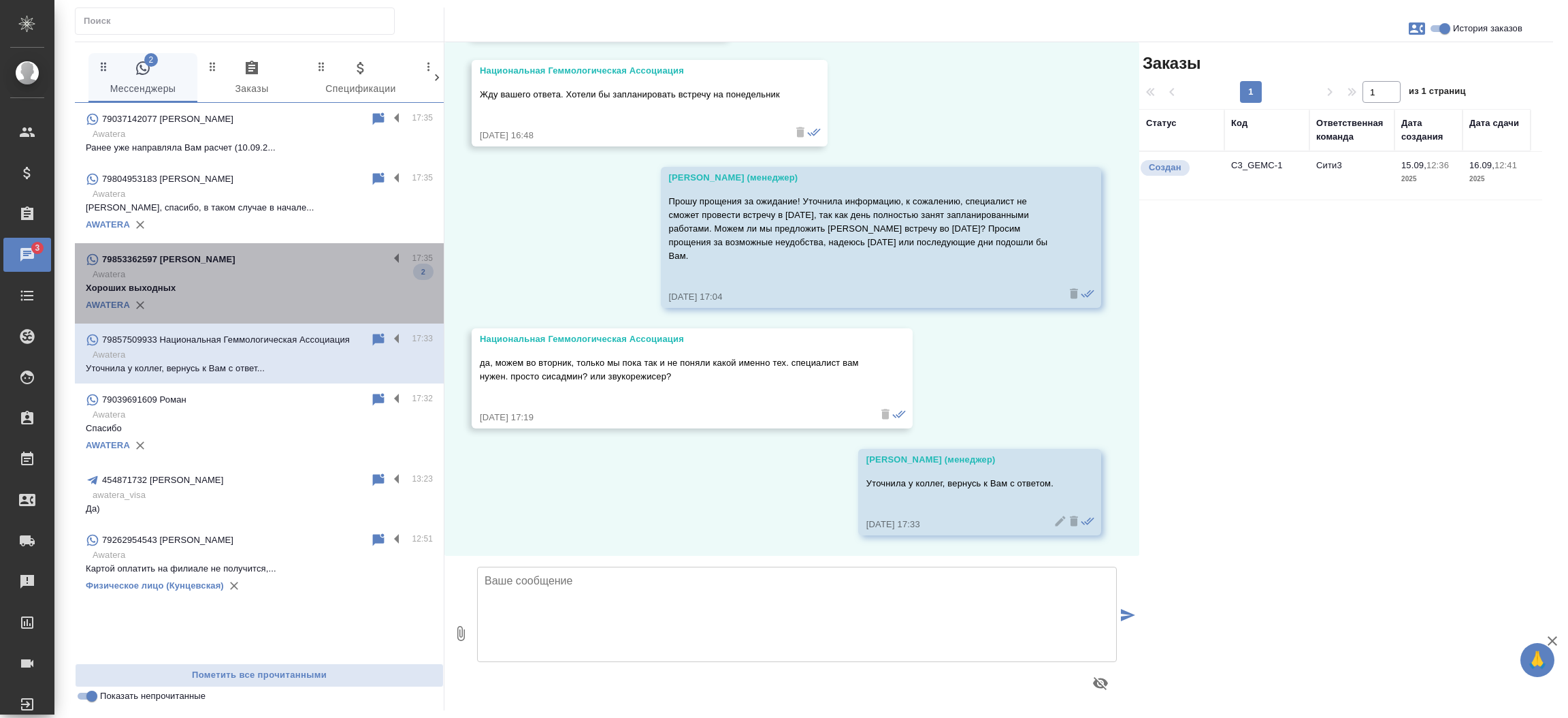
click at [338, 272] on p "Awatera" at bounding box center [263, 275] width 340 height 14
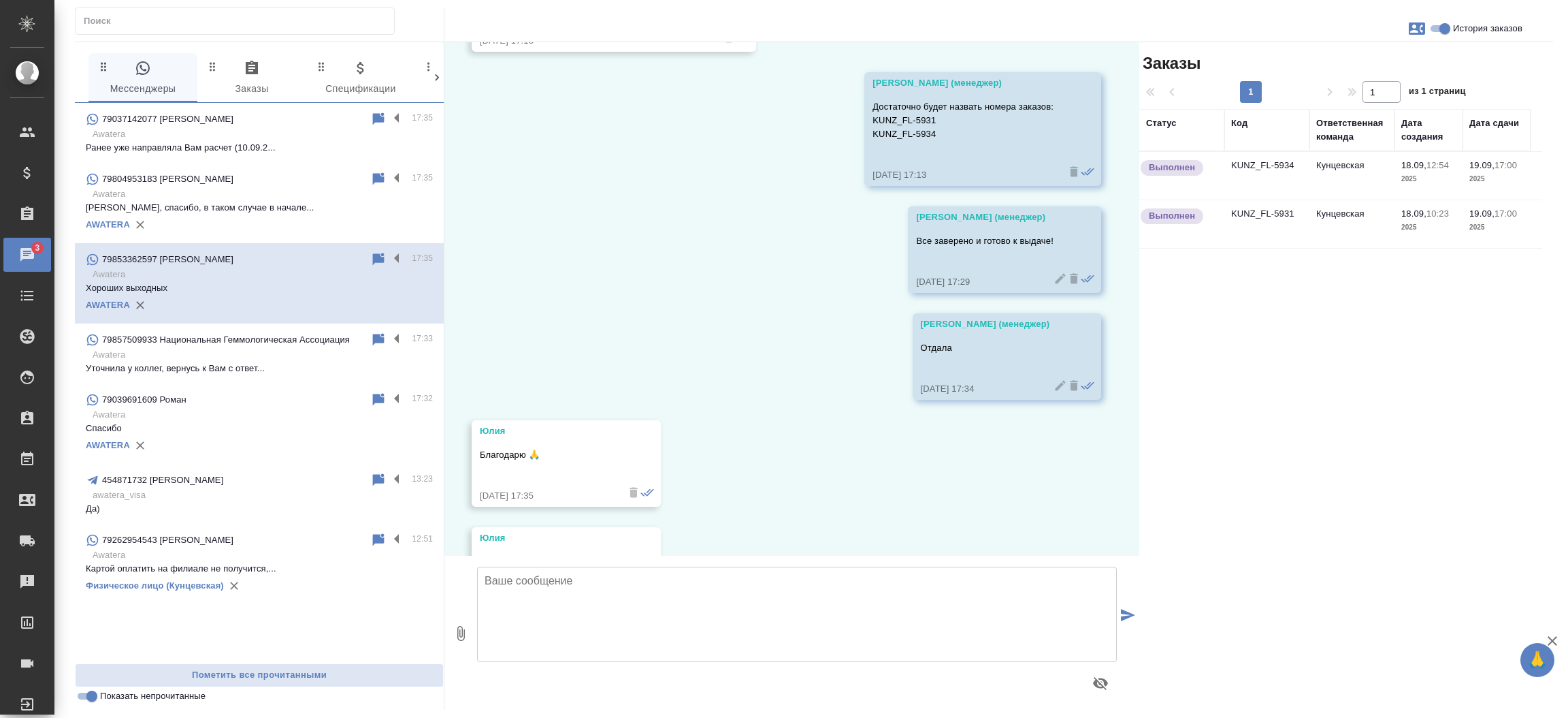
scroll to position [5732, 0]
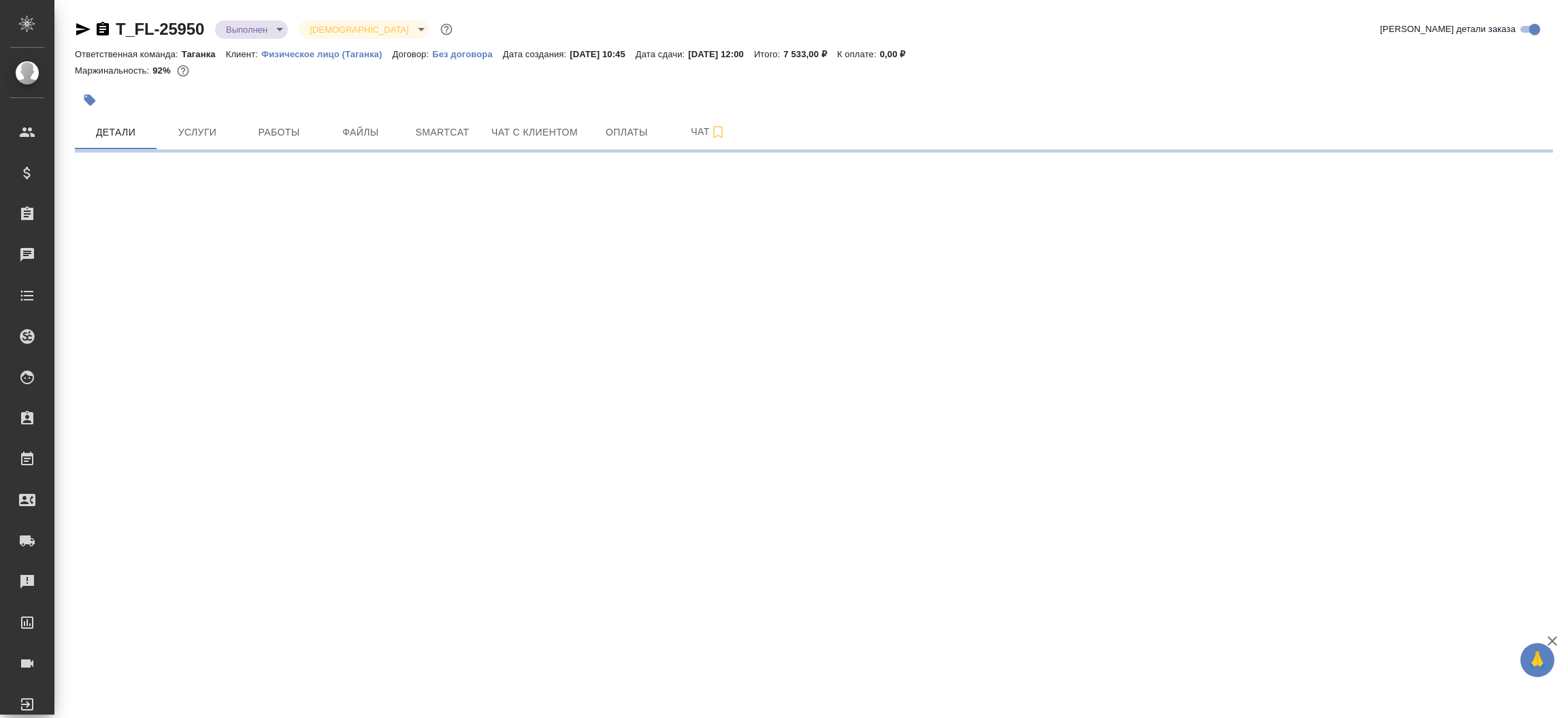
click at [76, 21] on icon "button" at bounding box center [83, 29] width 16 height 16
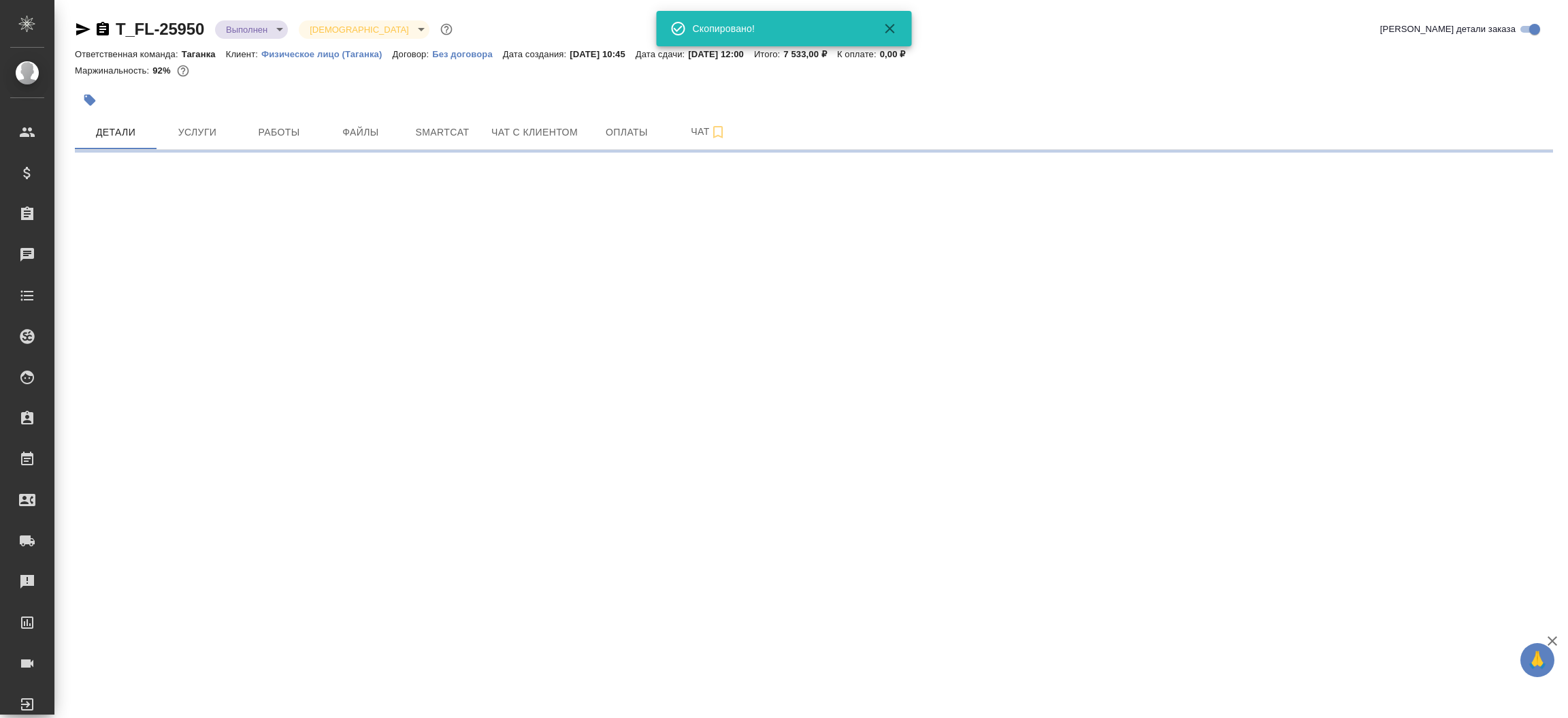
select select "RU"
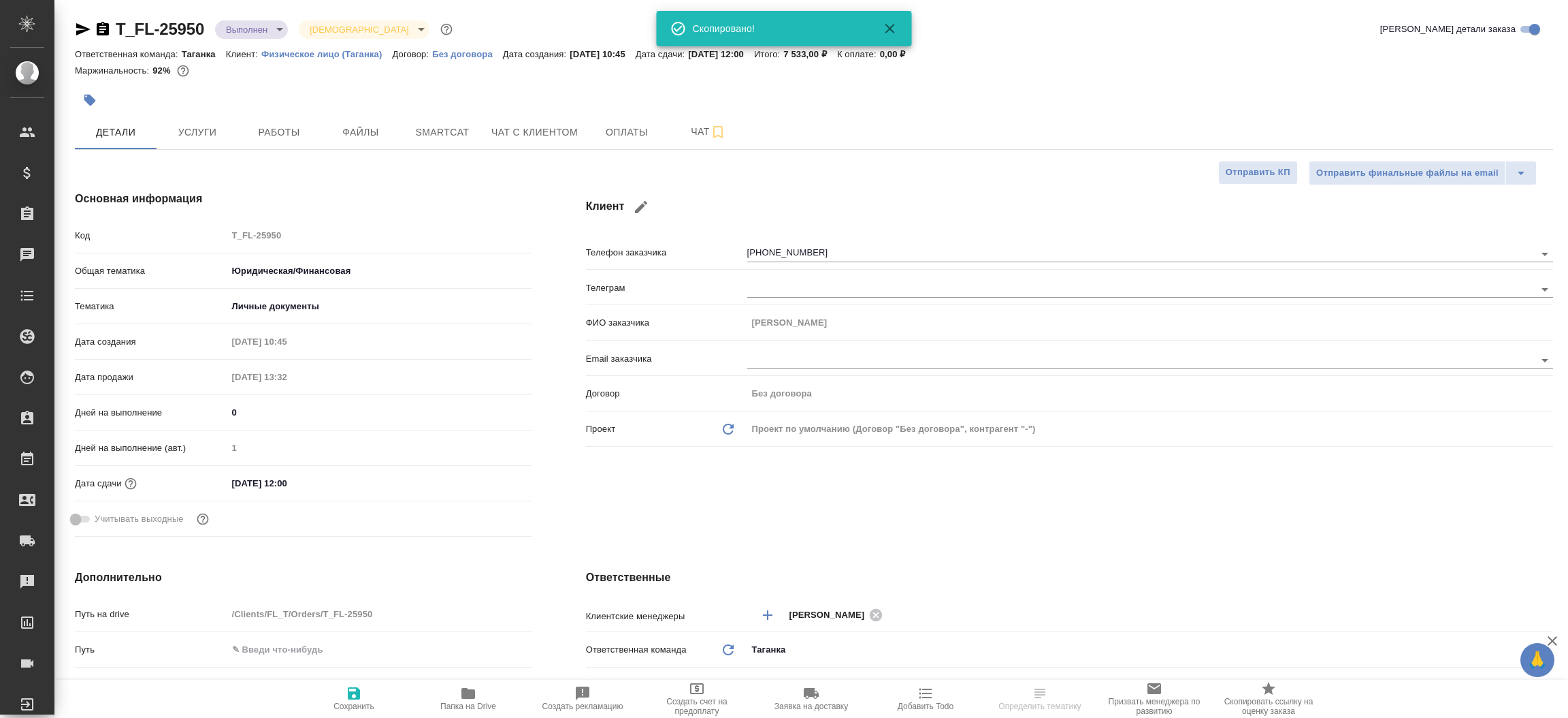
type textarea "x"
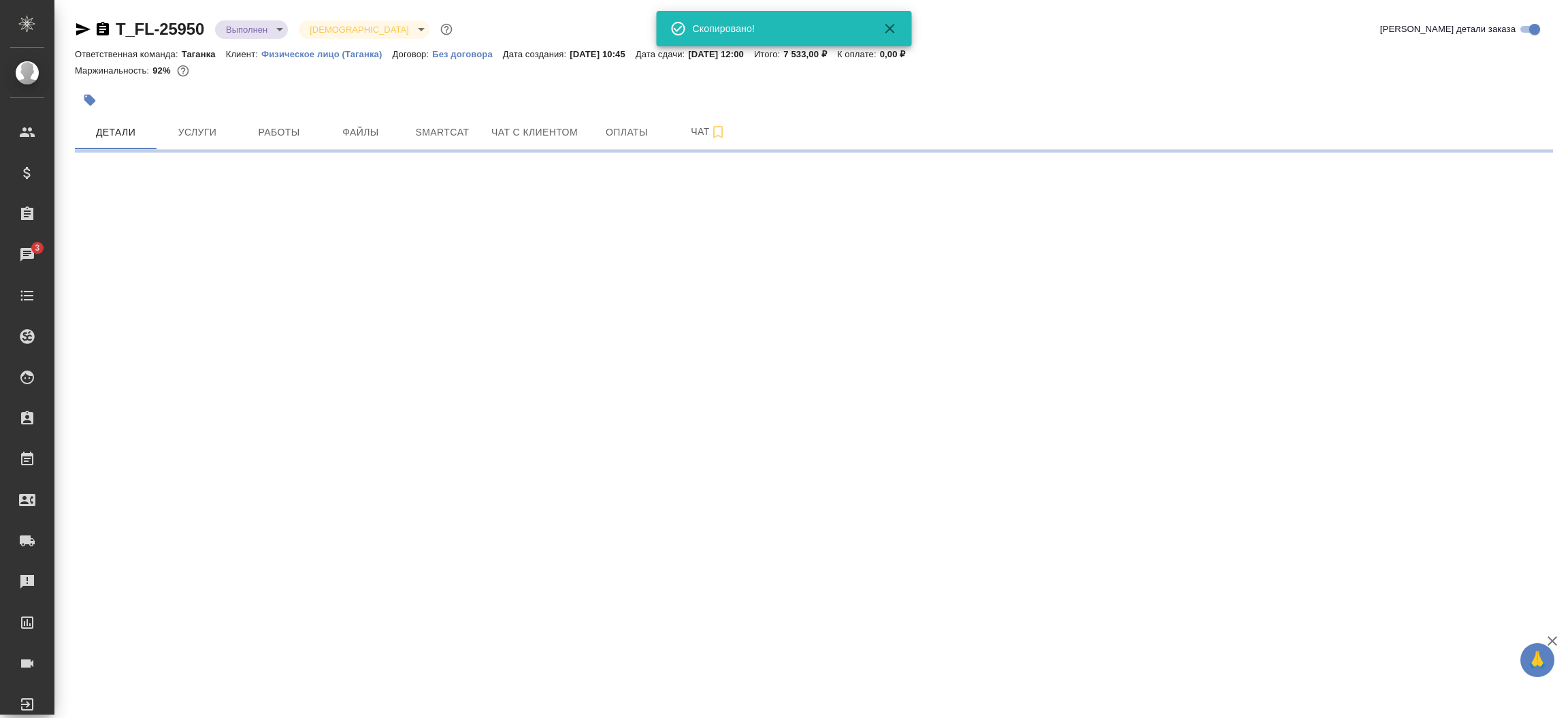
select select "RU"
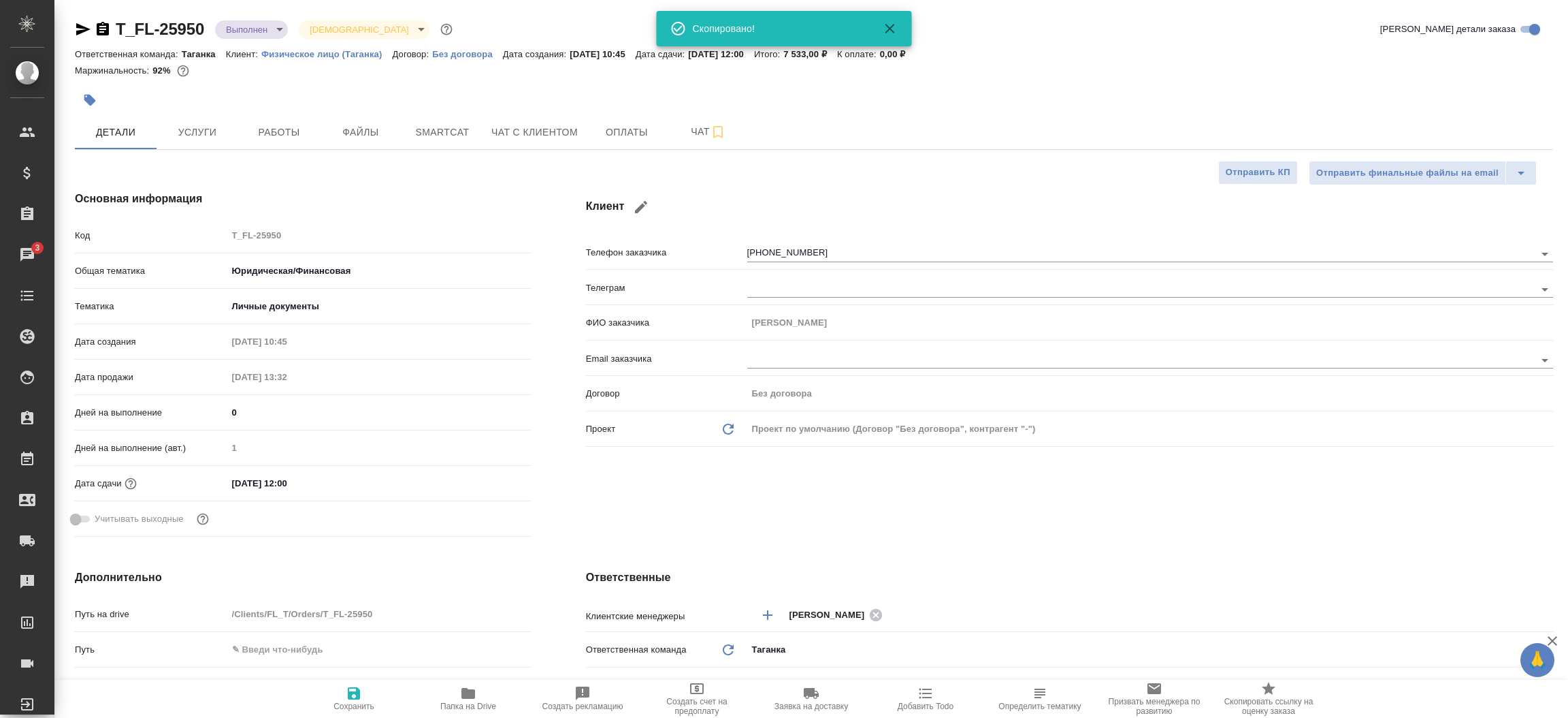
type textarea "x"
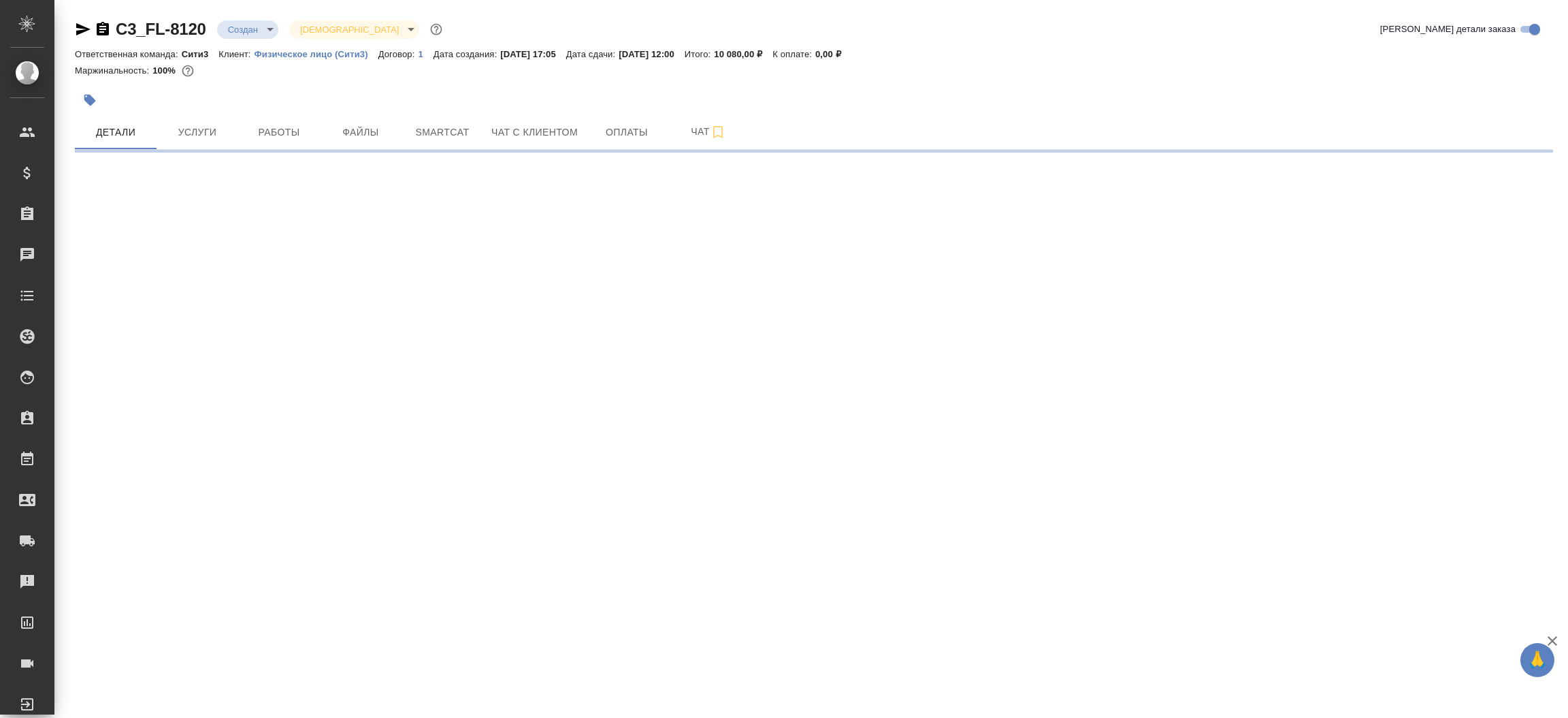
select select "RU"
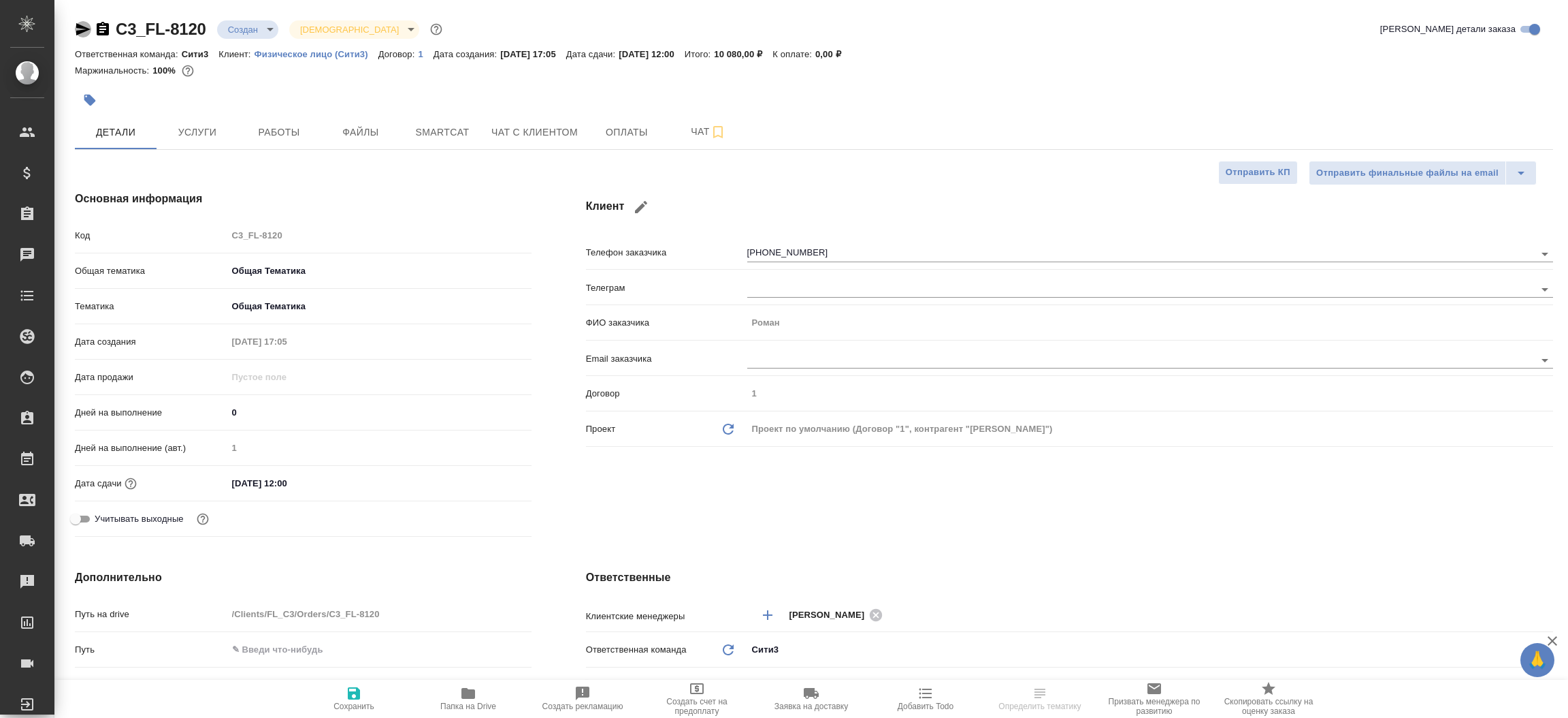
type textarea "x"
click at [84, 26] on icon "button" at bounding box center [83, 29] width 16 height 16
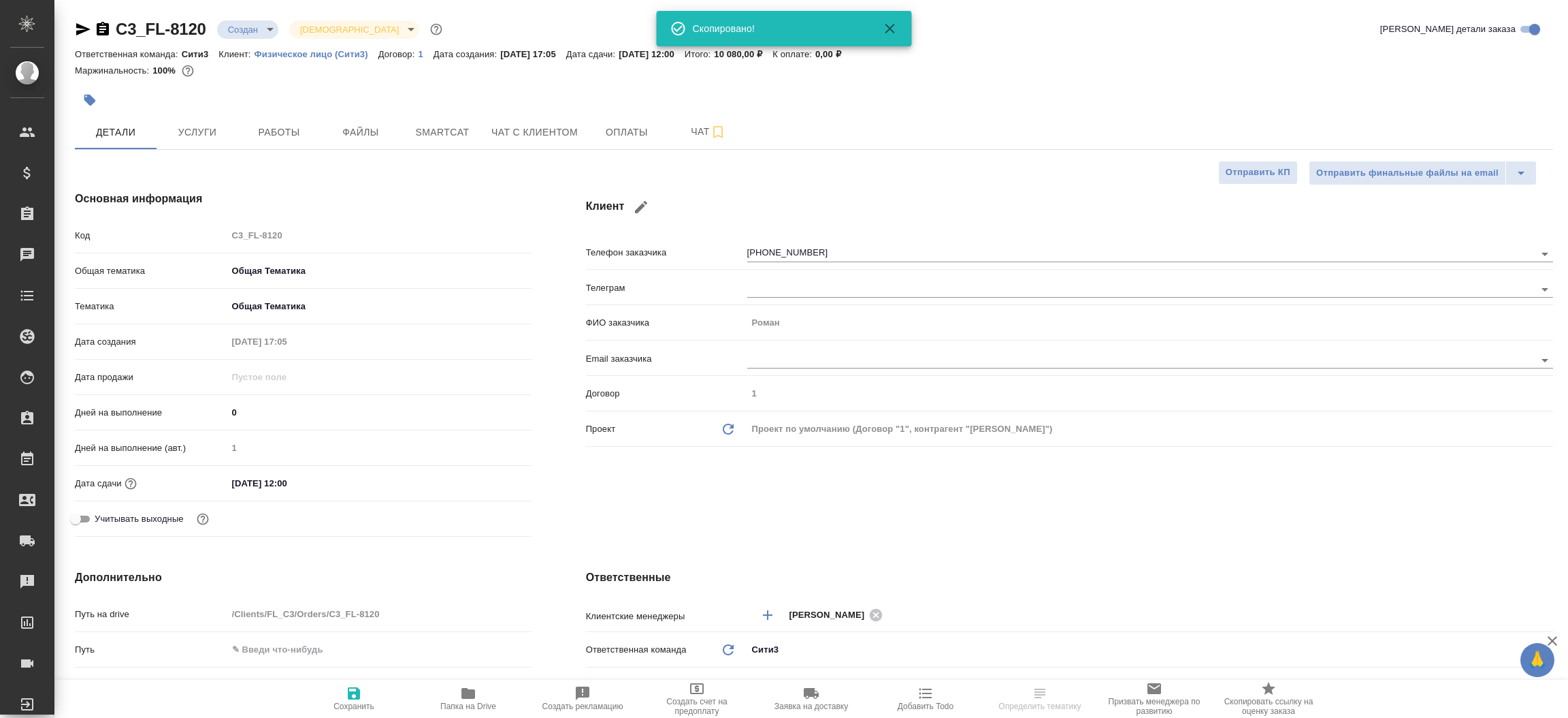
type textarea "x"
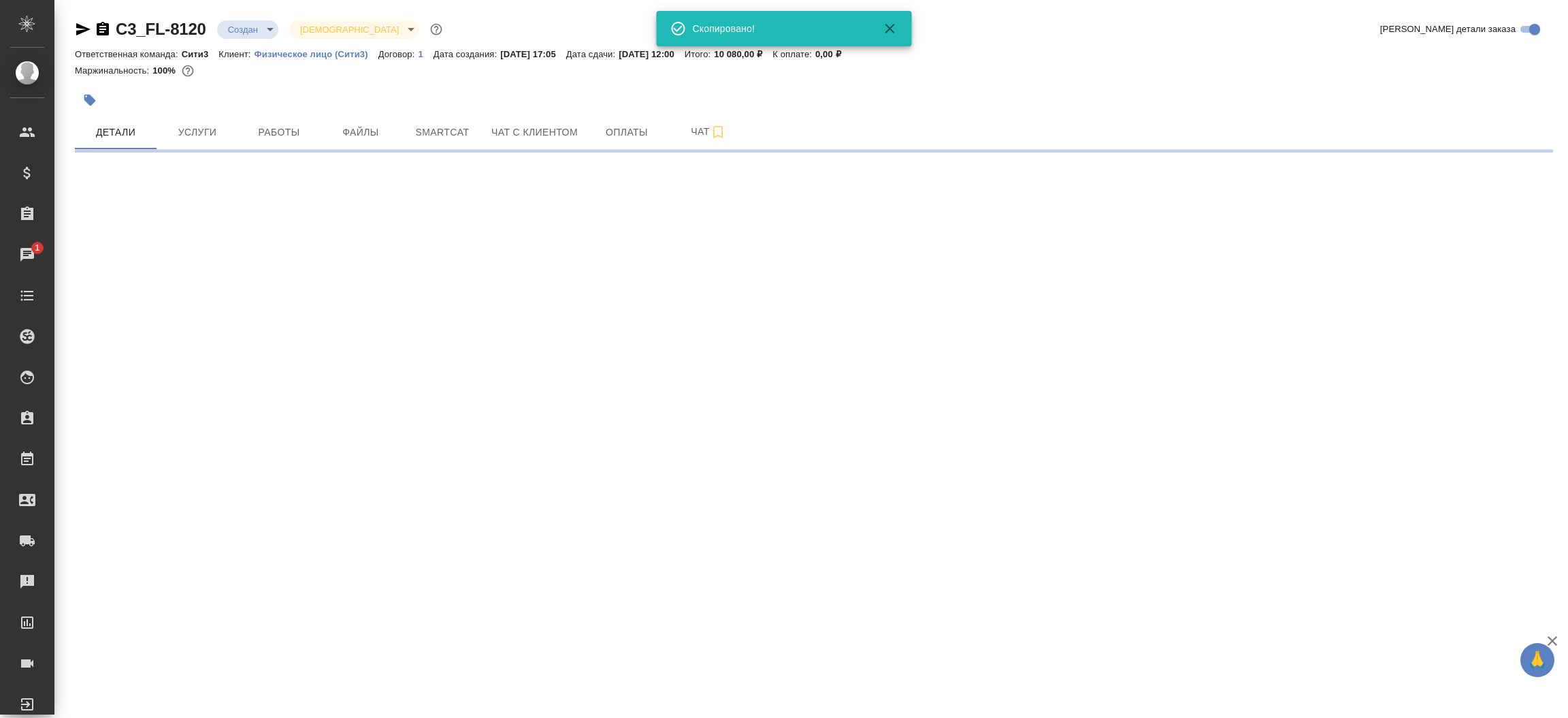
select select "RU"
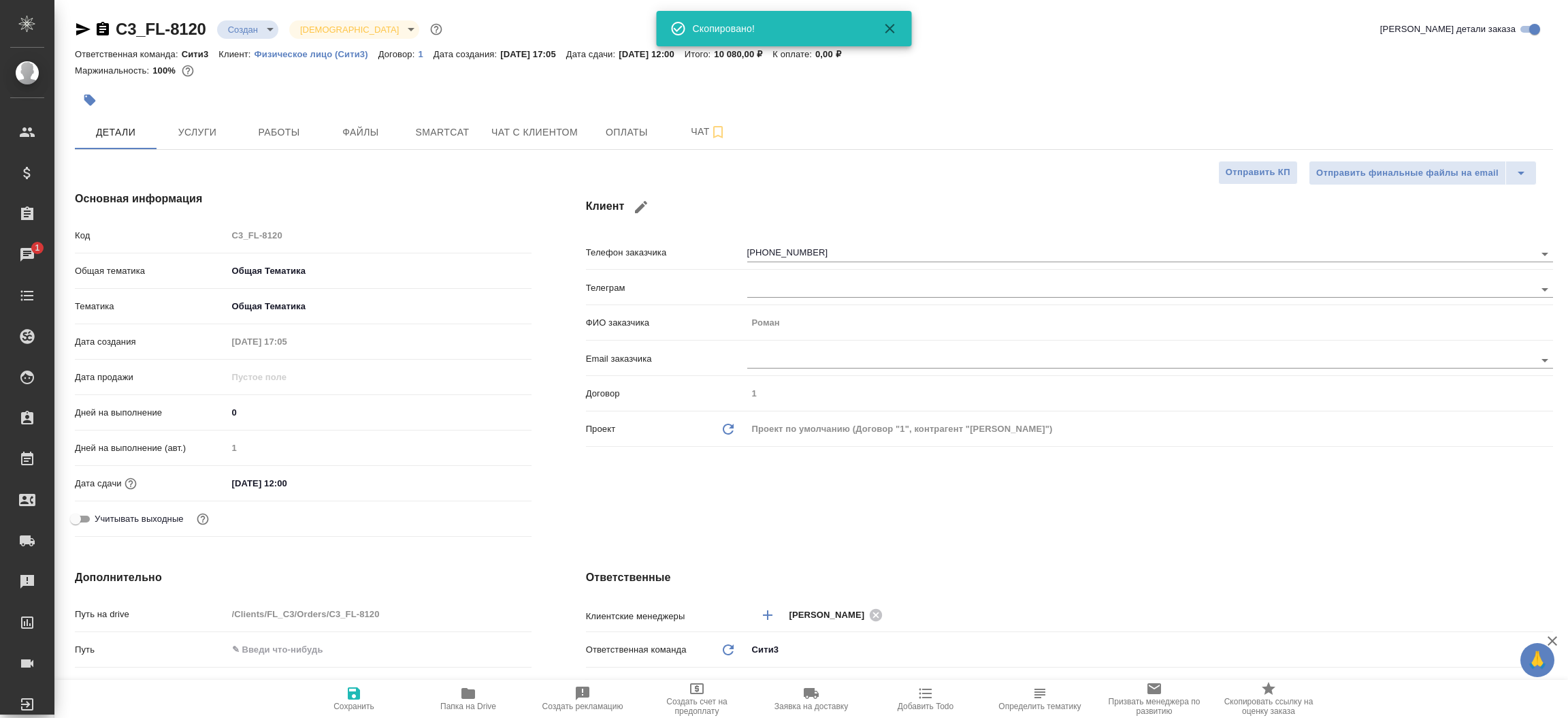
type textarea "x"
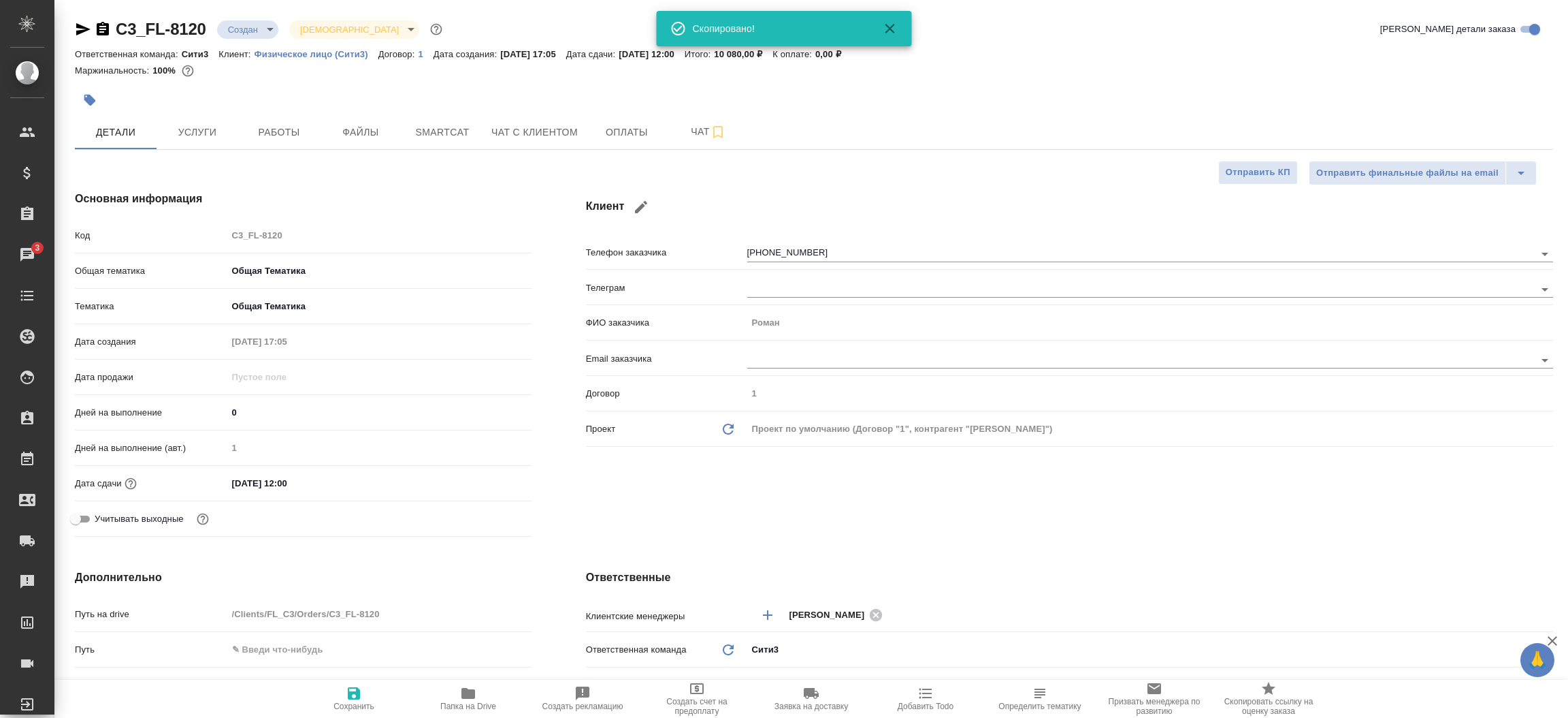
type textarea "x"
